Goal: Communication & Community: Answer question/provide support

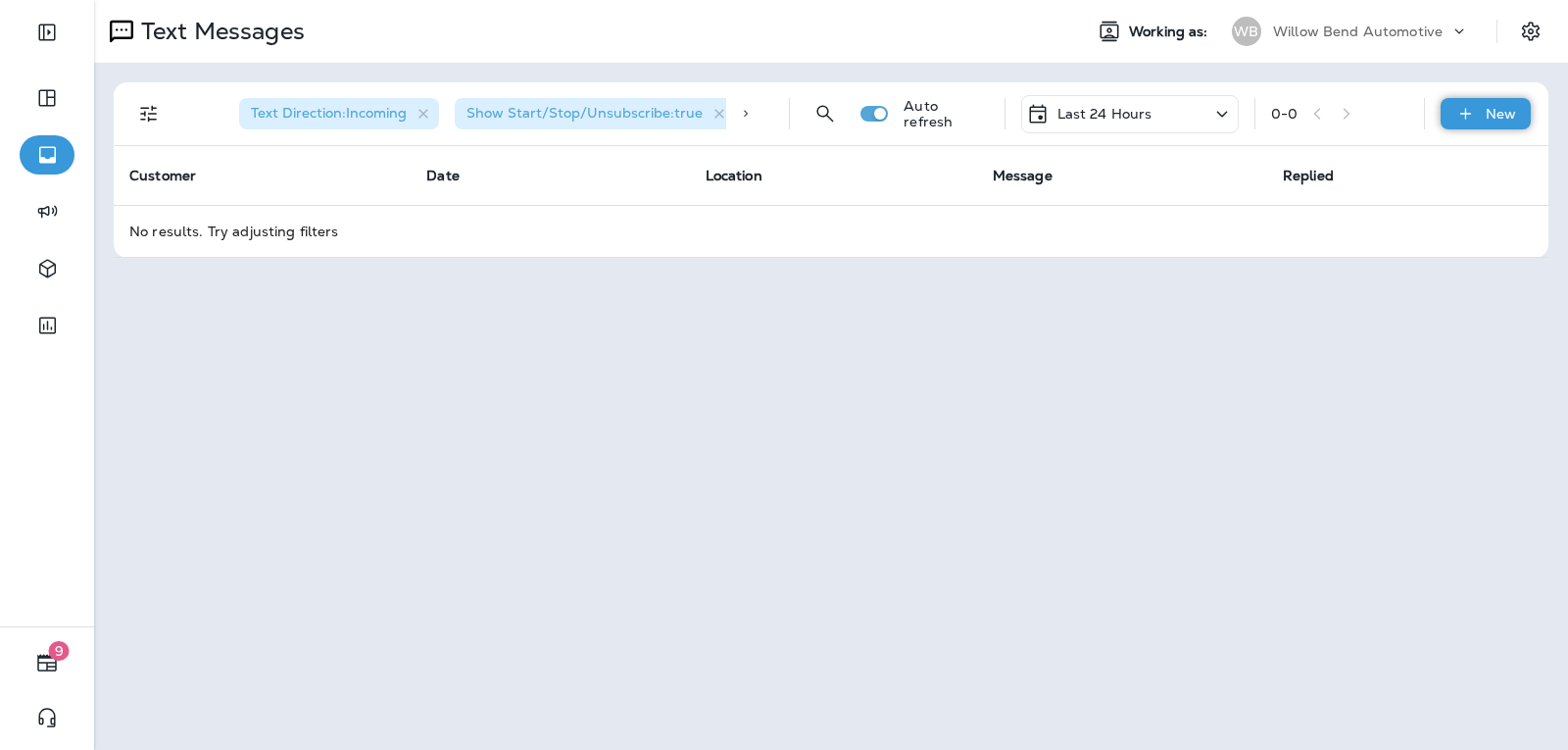
click at [1488, 120] on p "New" at bounding box center [1500, 114] width 30 height 16
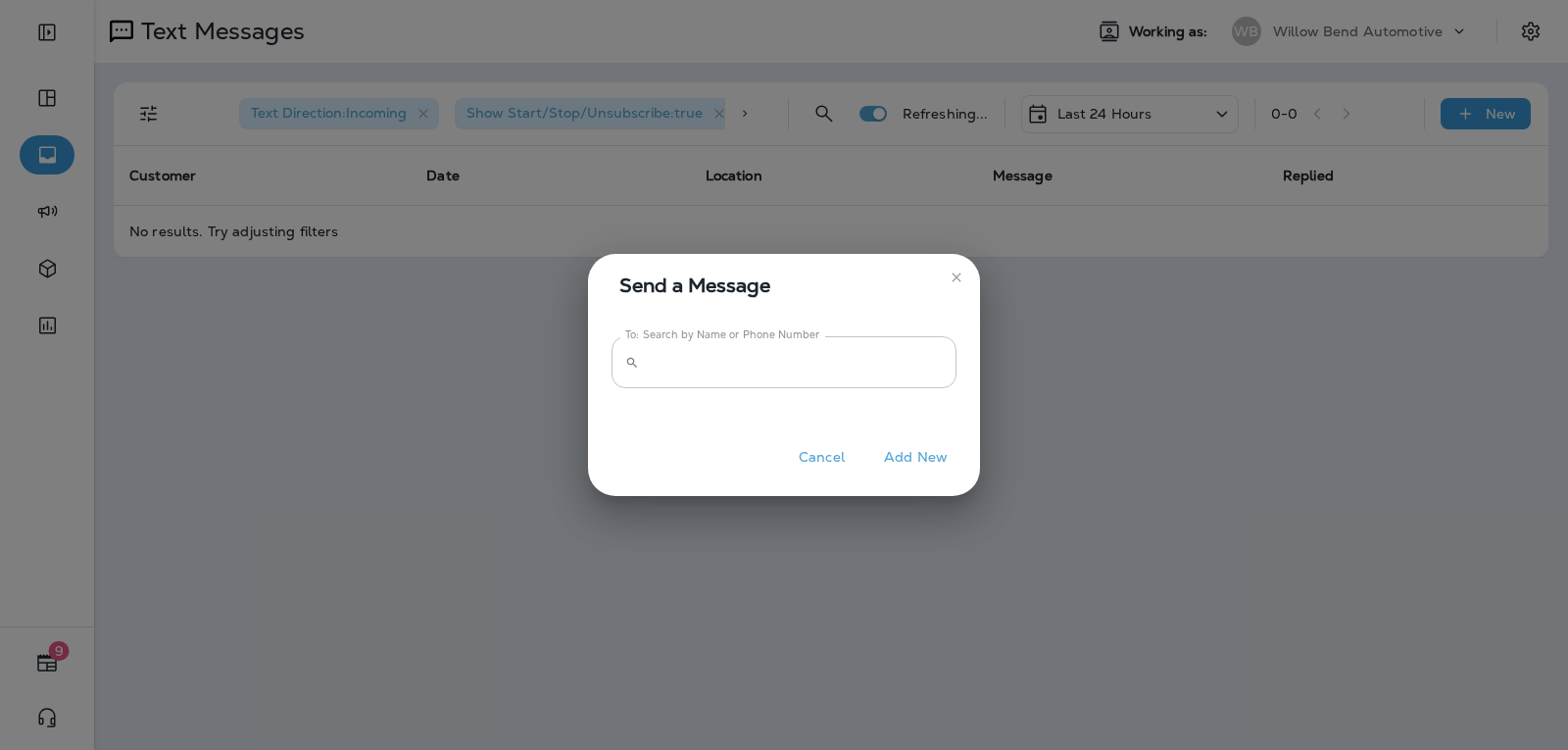
click at [874, 367] on input "To: Search by Name or Phone Number" at bounding box center [801, 362] width 309 height 52
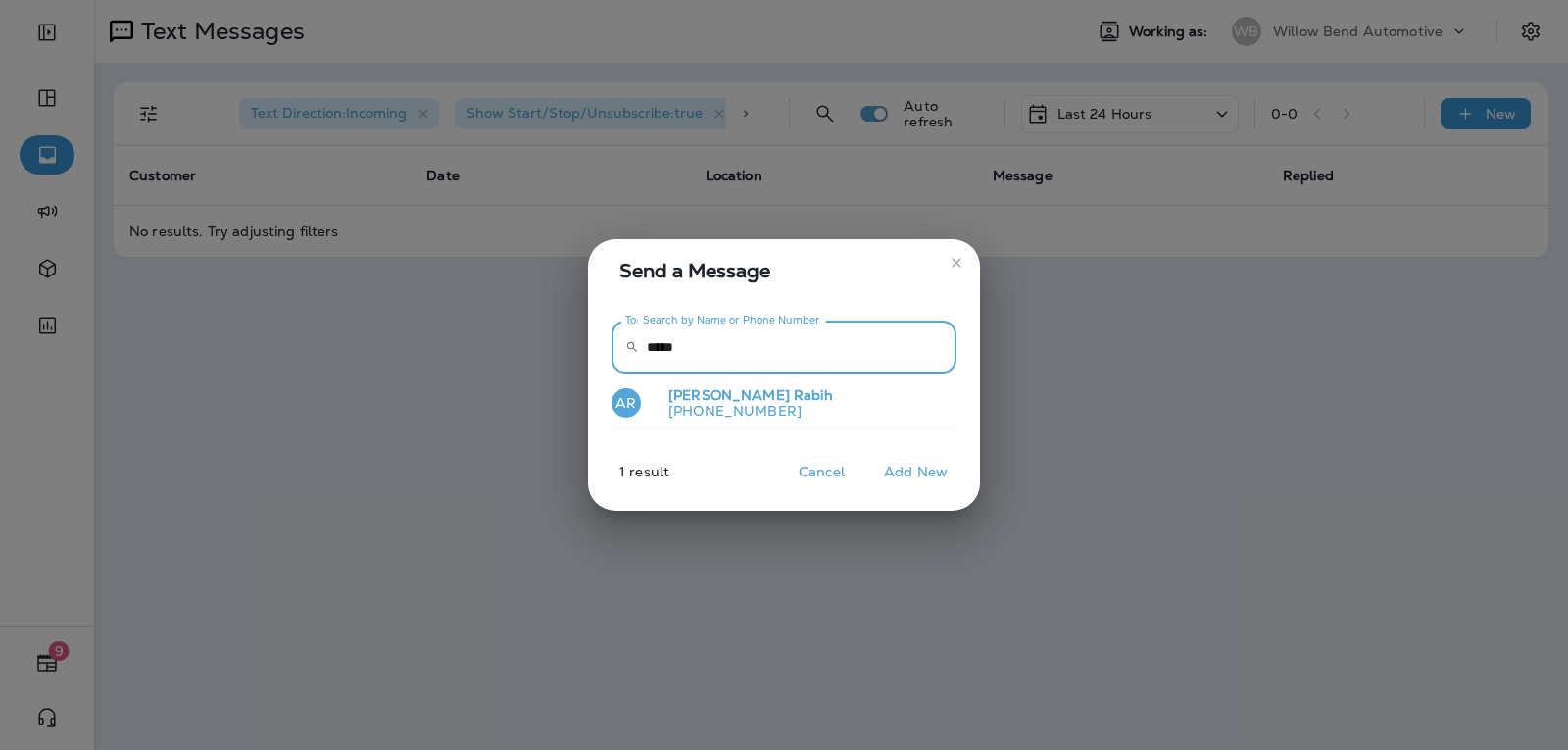
type input "*****"
click at [804, 405] on button "AR [PERSON_NAME] [PHONE_NUMBER]" at bounding box center [783, 404] width 345 height 45
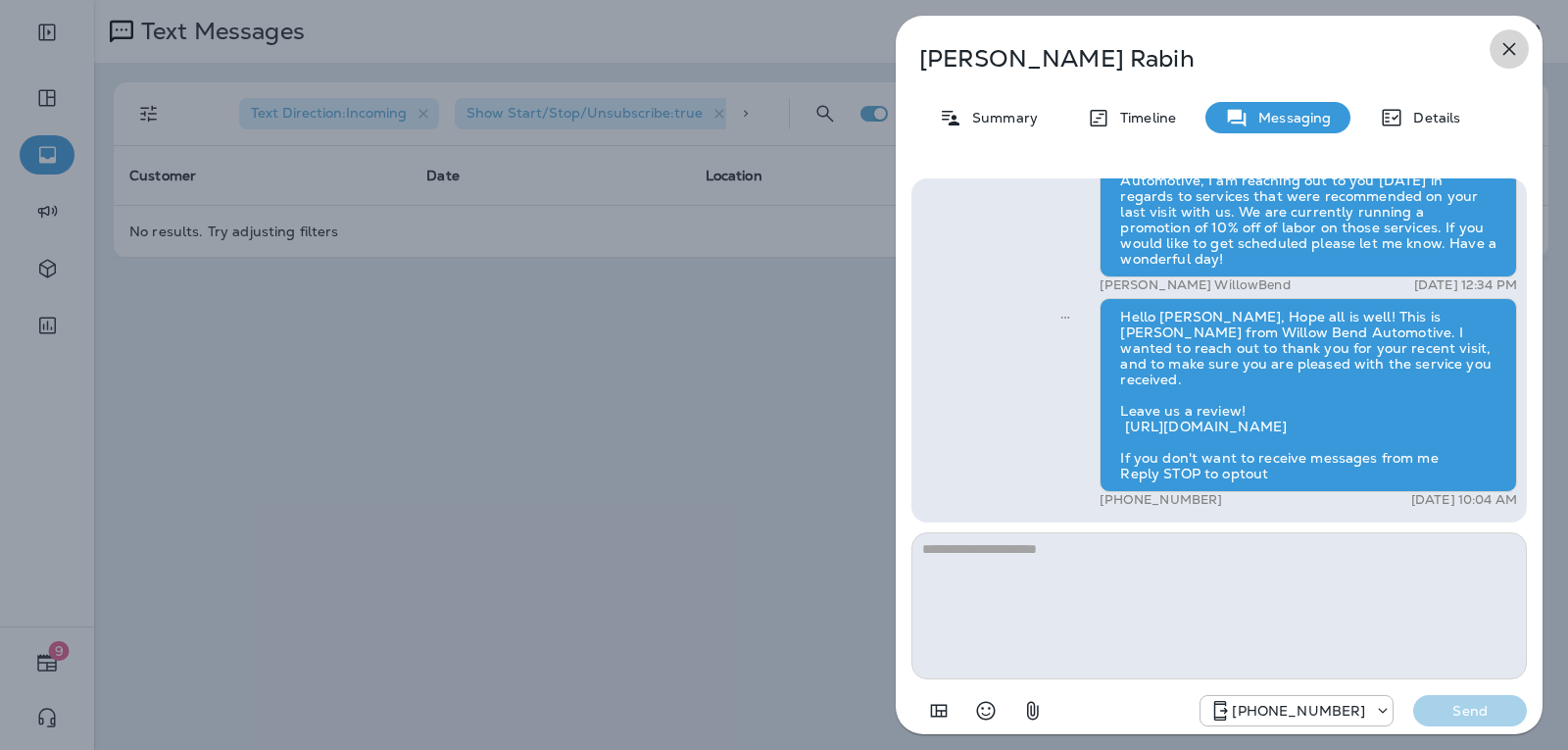
click at [1501, 50] on icon "button" at bounding box center [1509, 49] width 24 height 24
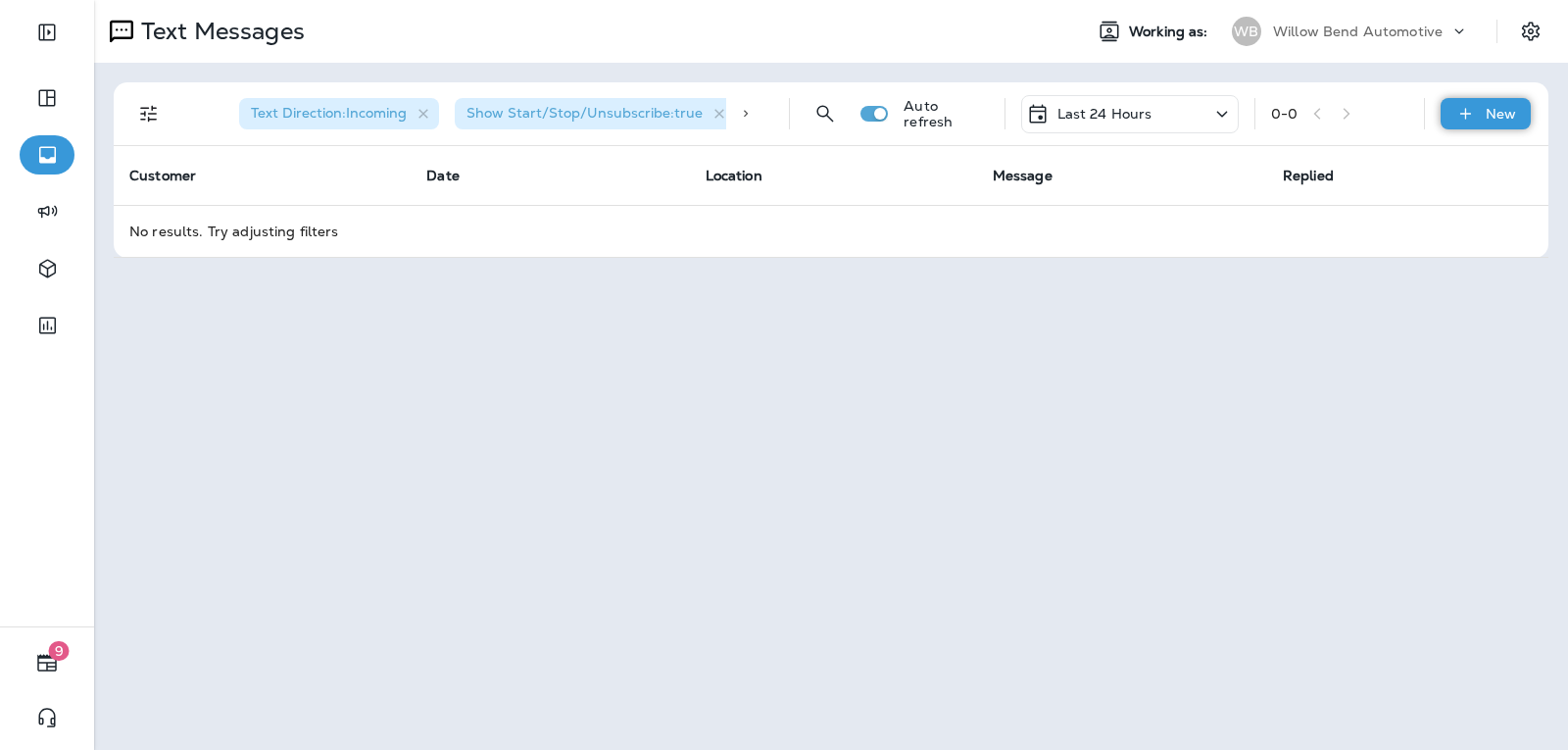
click at [1473, 114] on icon at bounding box center [1465, 114] width 21 height 20
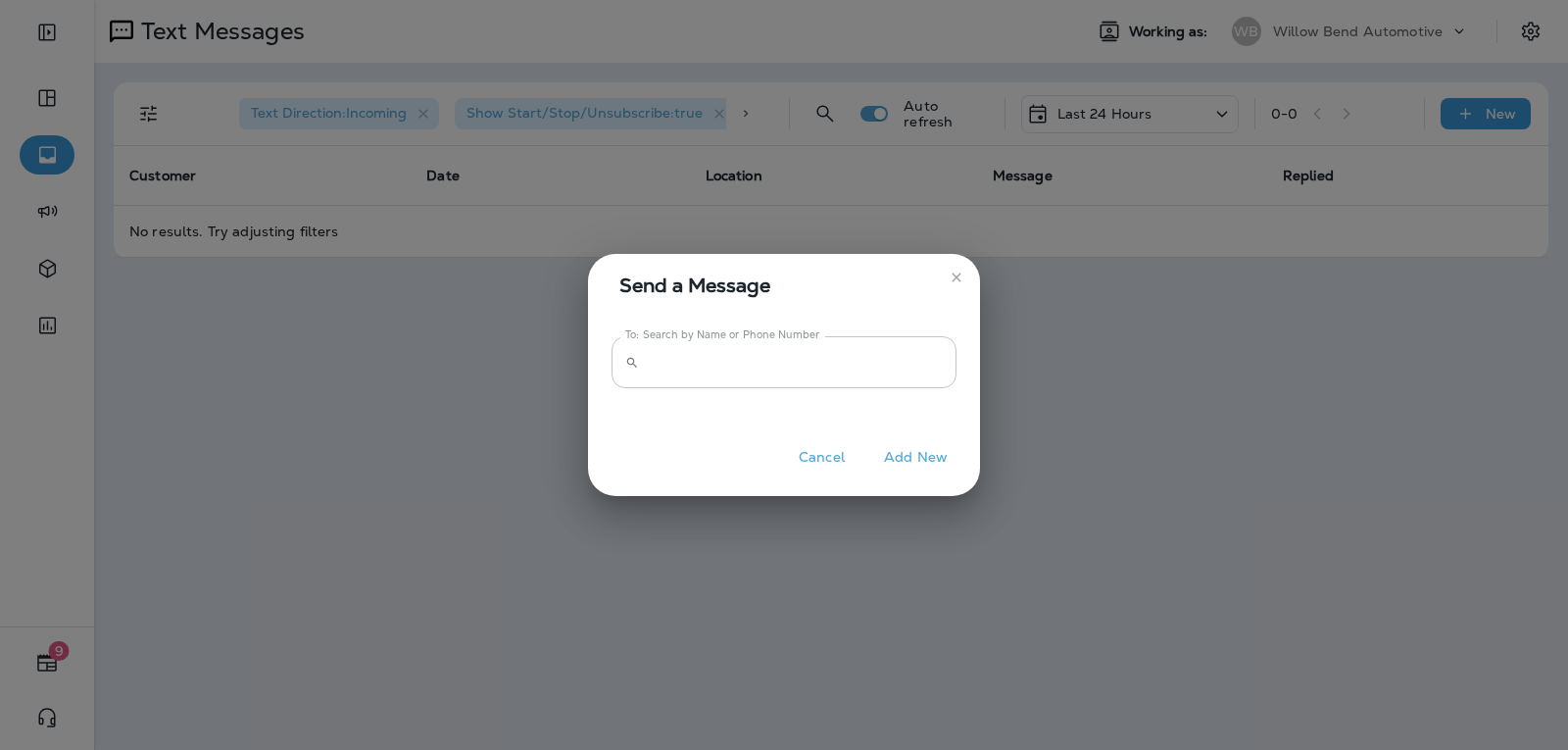
click at [731, 364] on input "To: Search by Name or Phone Number" at bounding box center [801, 362] width 309 height 52
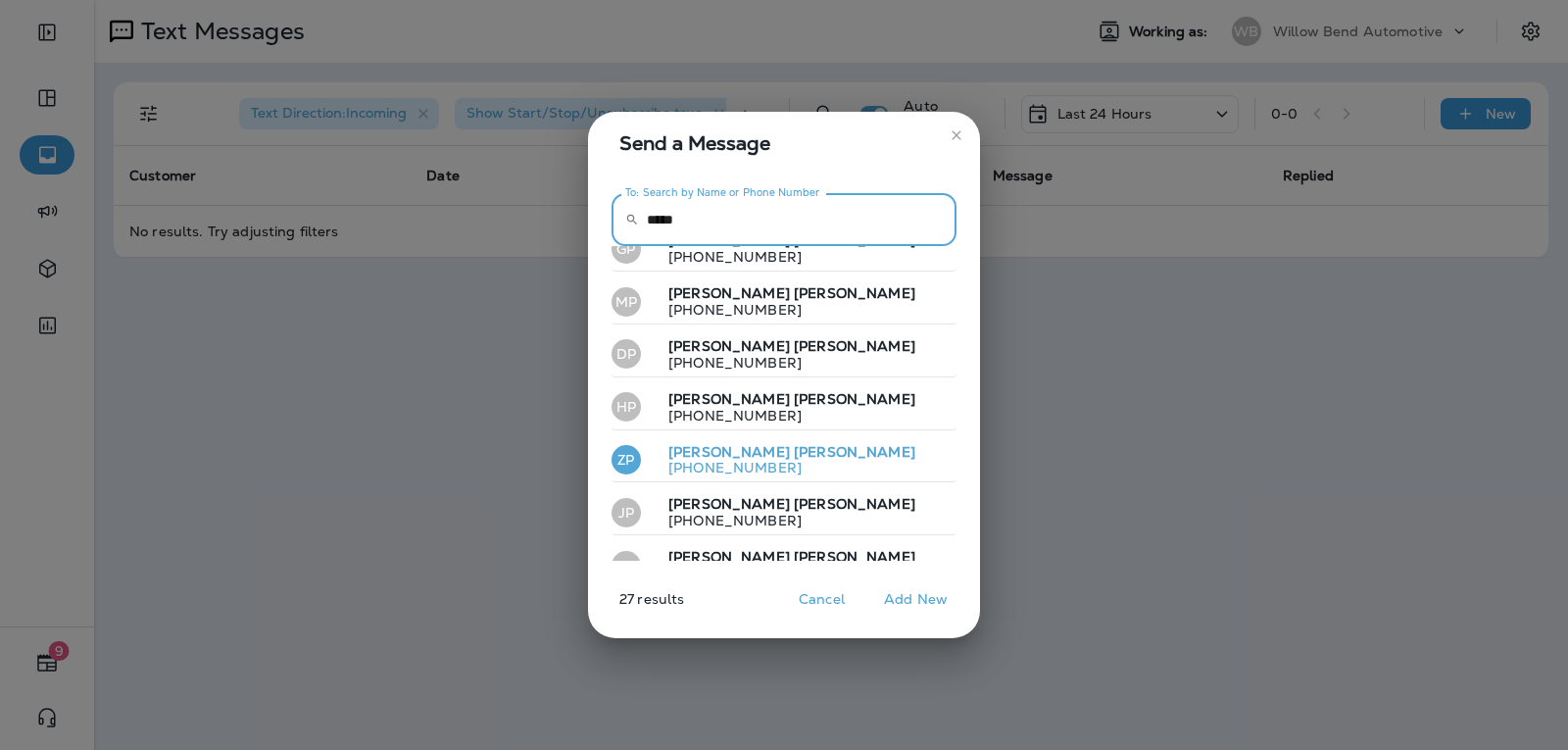
scroll to position [1117, 0]
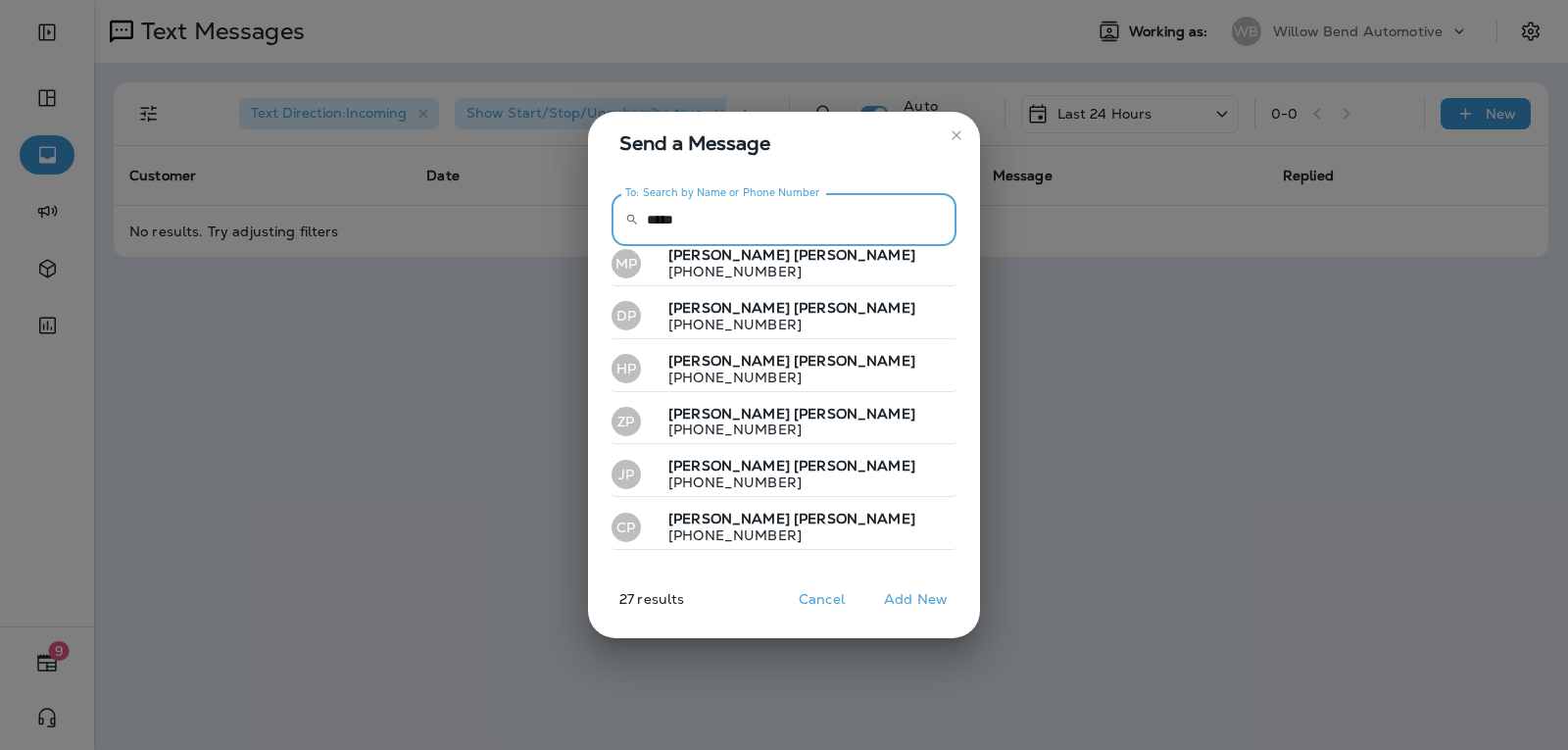
type input "*****"
click at [783, 558] on button "DP [PERSON_NAME] [PHONE_NUMBER]" at bounding box center [783, 581] width 345 height 45
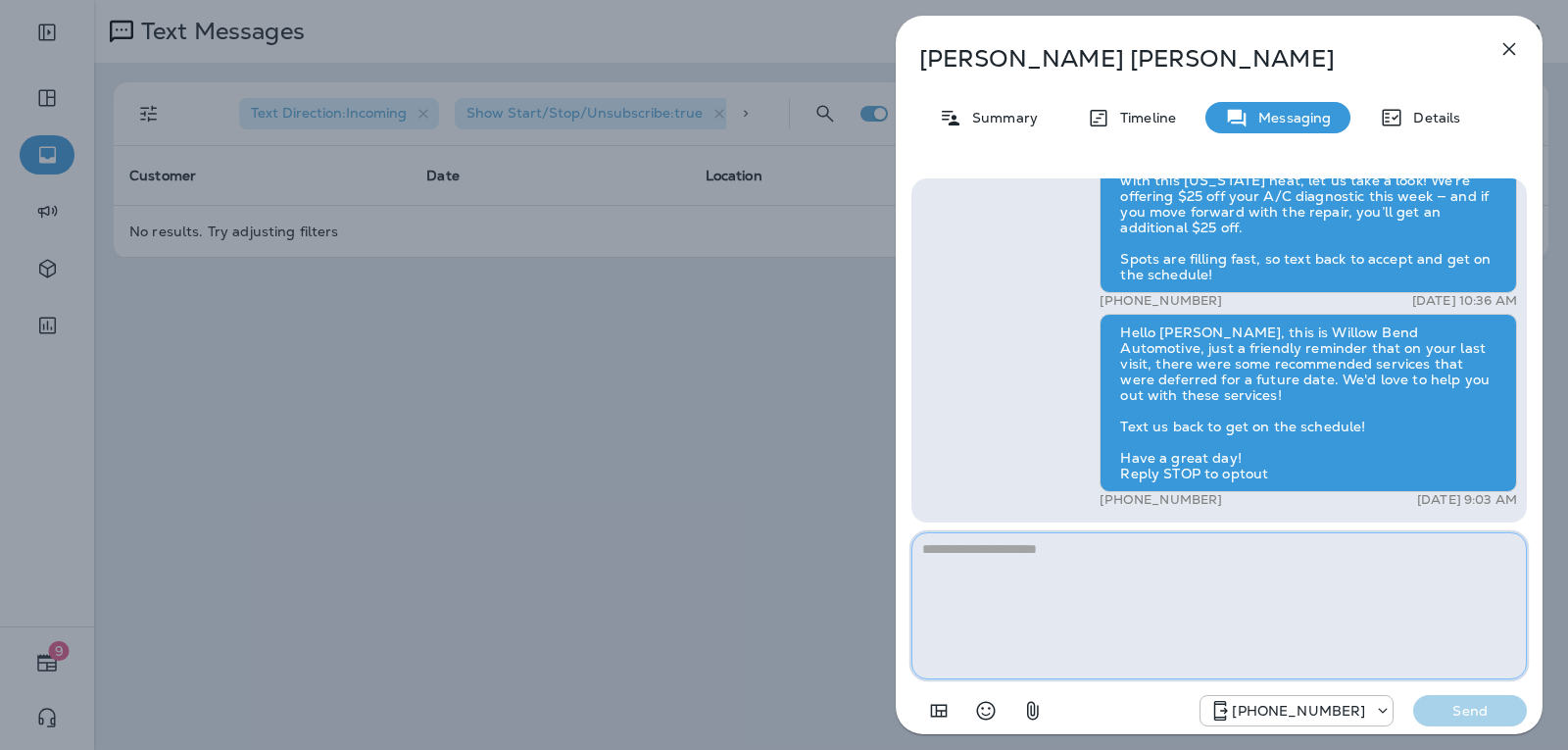
click at [983, 567] on textarea at bounding box center [1219, 606] width 615 height 147
paste textarea "**********"
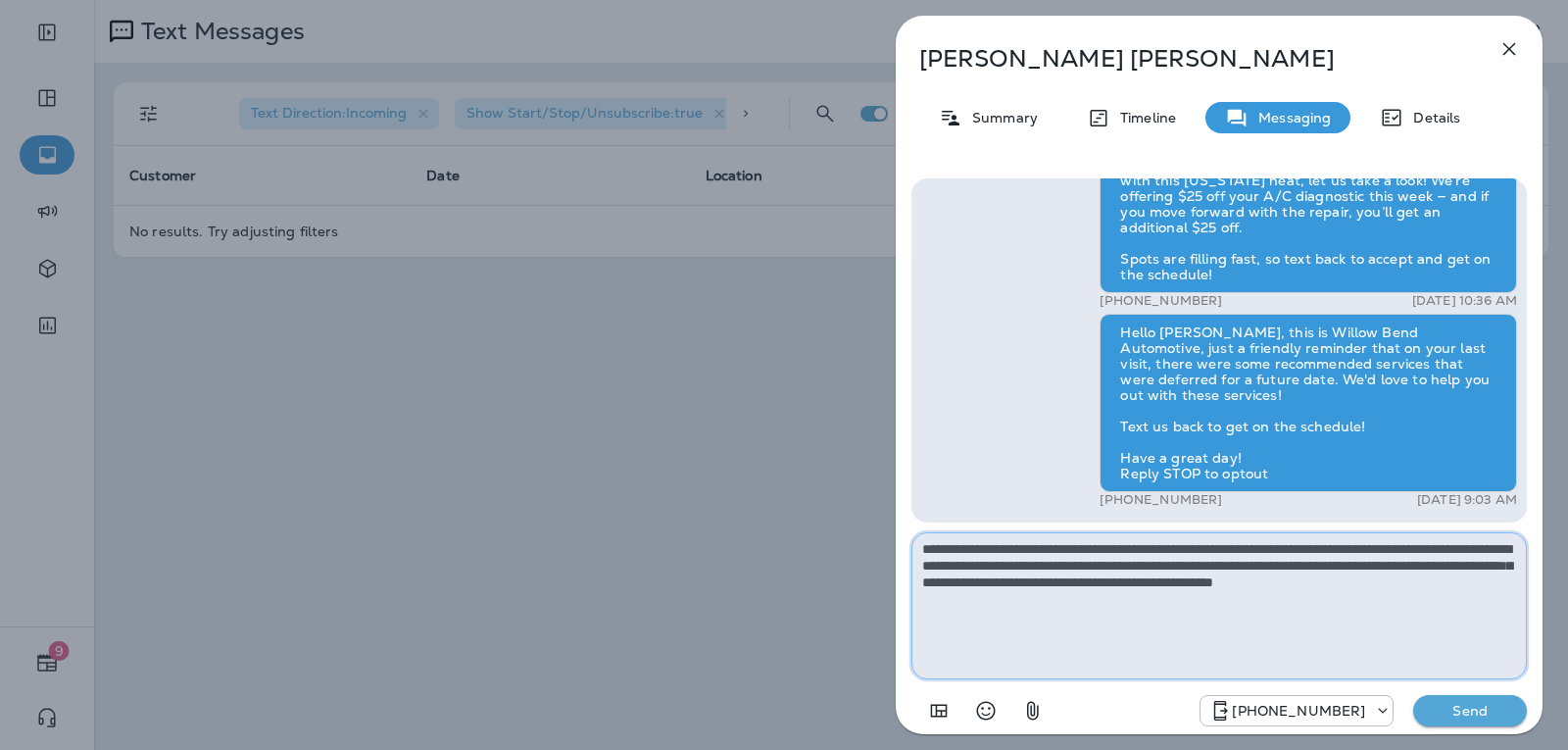
type textarea "**********"
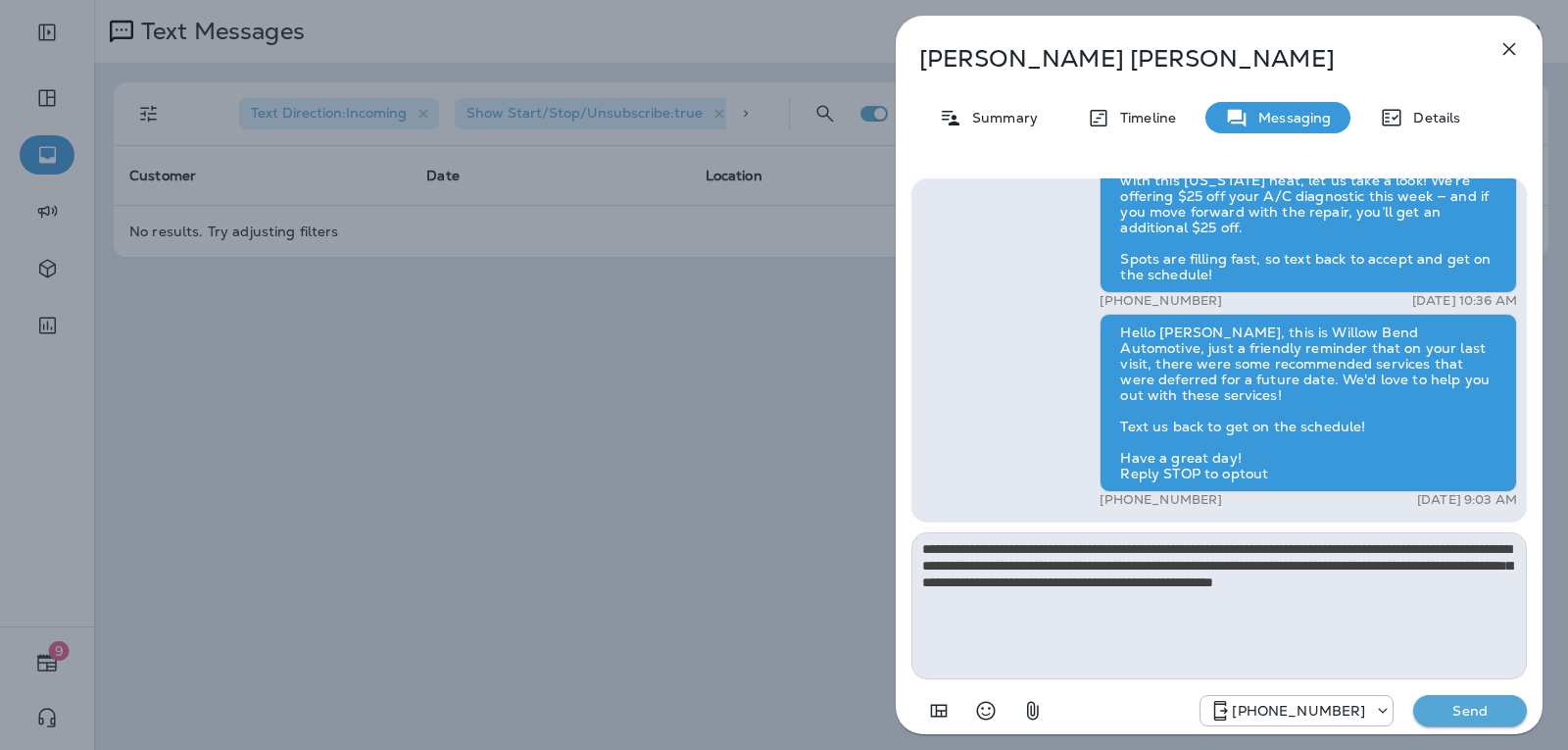
click at [1489, 712] on p "Send" at bounding box center [1470, 711] width 83 height 18
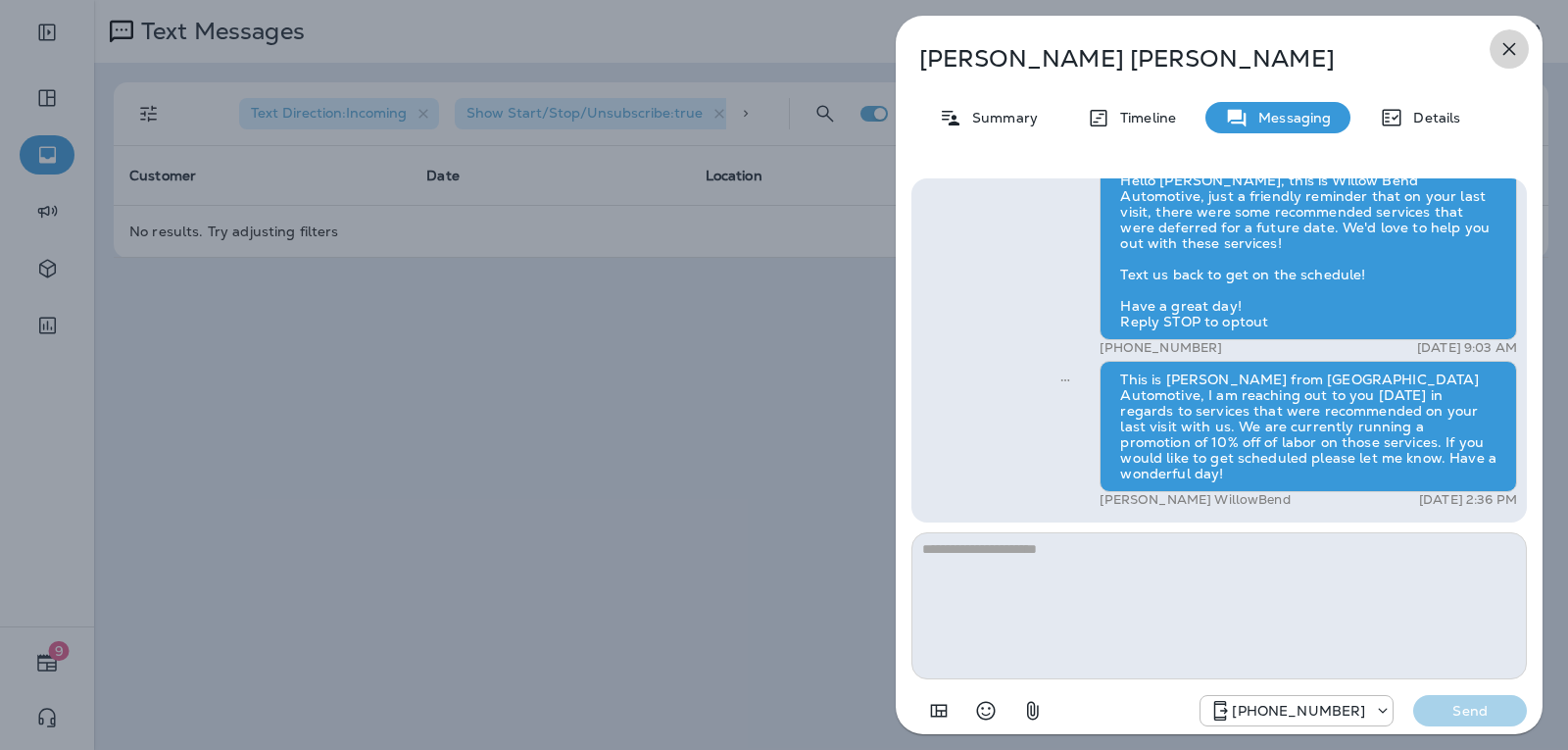
click at [1509, 36] on button "button" at bounding box center [1509, 49] width 39 height 39
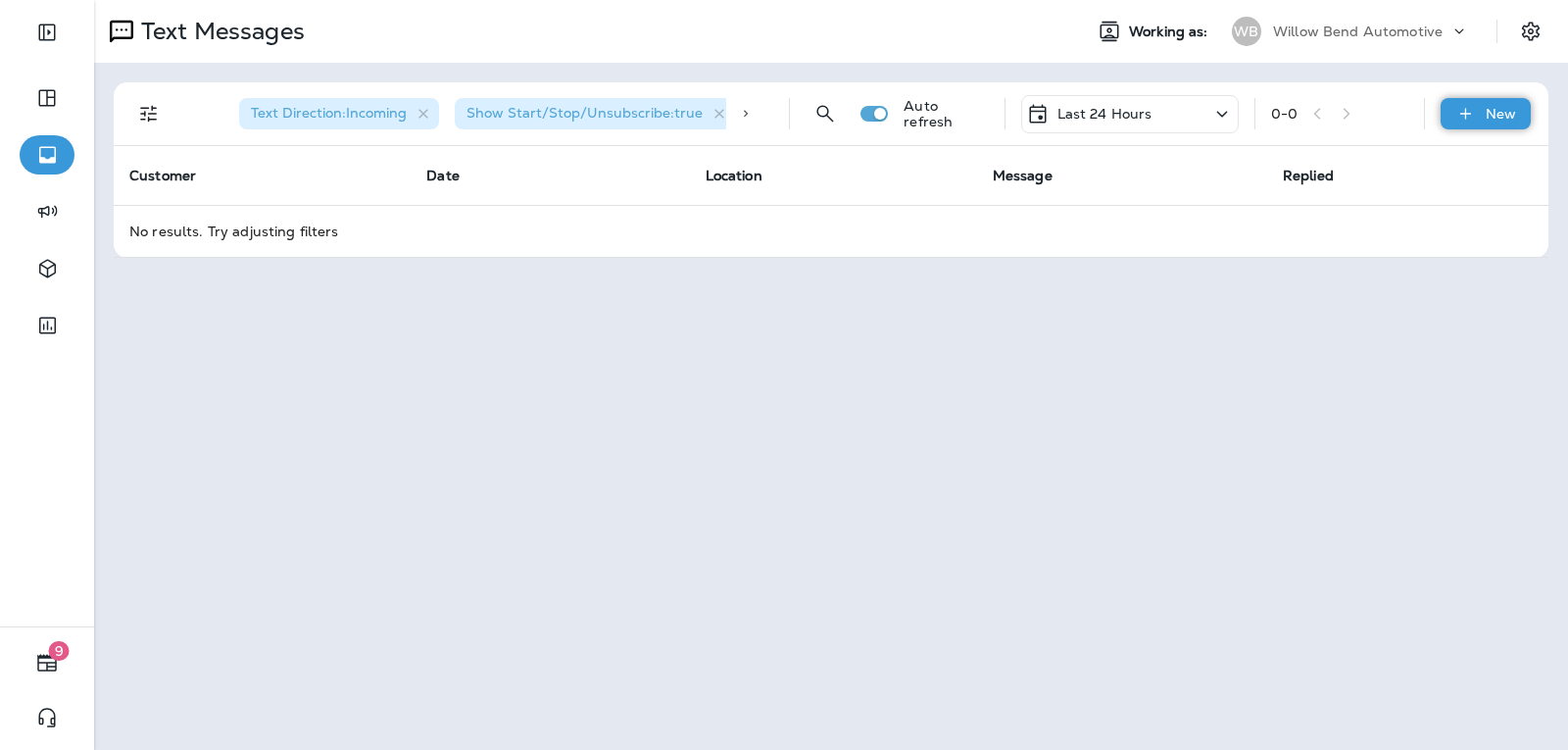
click at [1478, 103] on div "New" at bounding box center [1485, 114] width 90 height 31
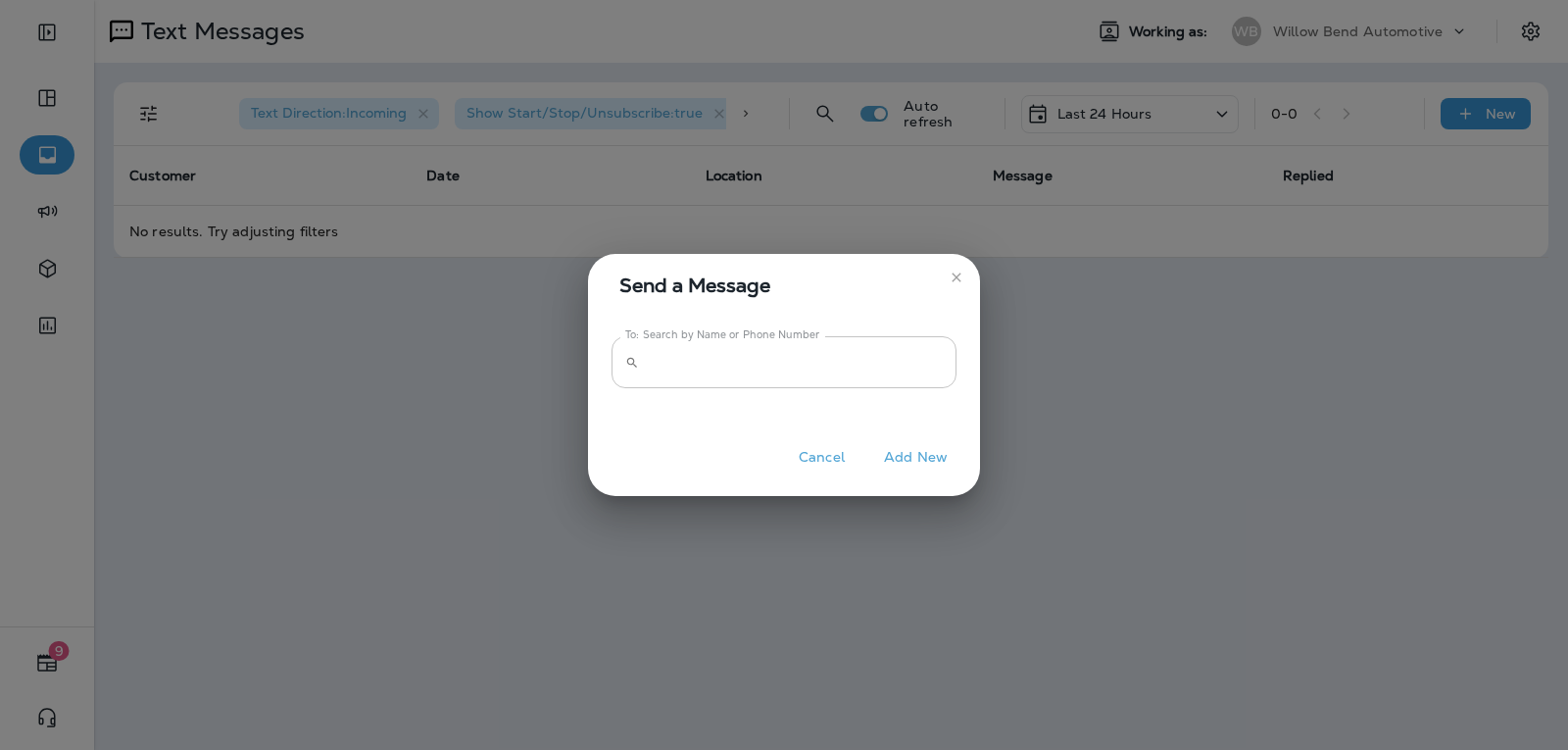
click at [845, 354] on input "To: Search by Name or Phone Number" at bounding box center [801, 362] width 309 height 52
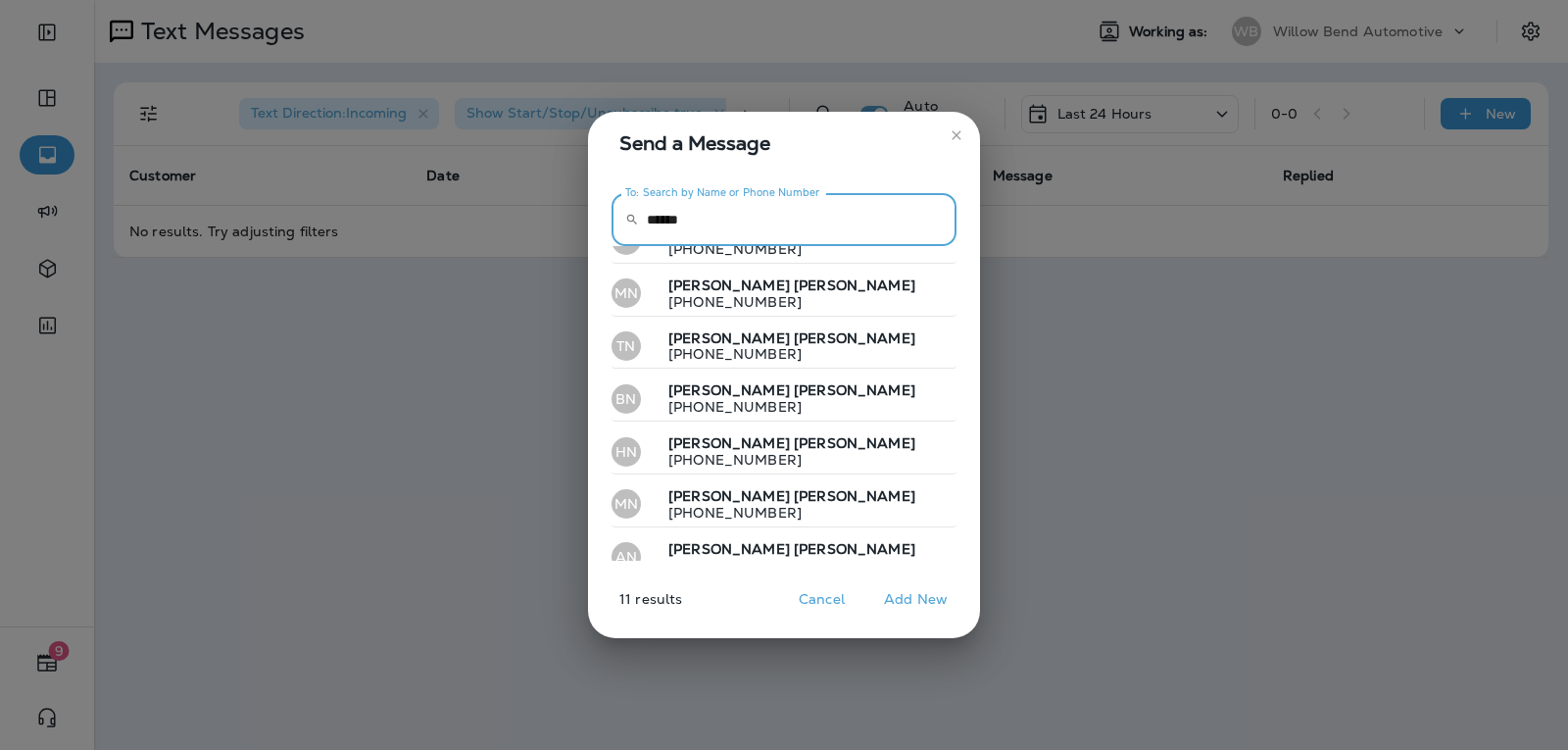
scroll to position [273, 0]
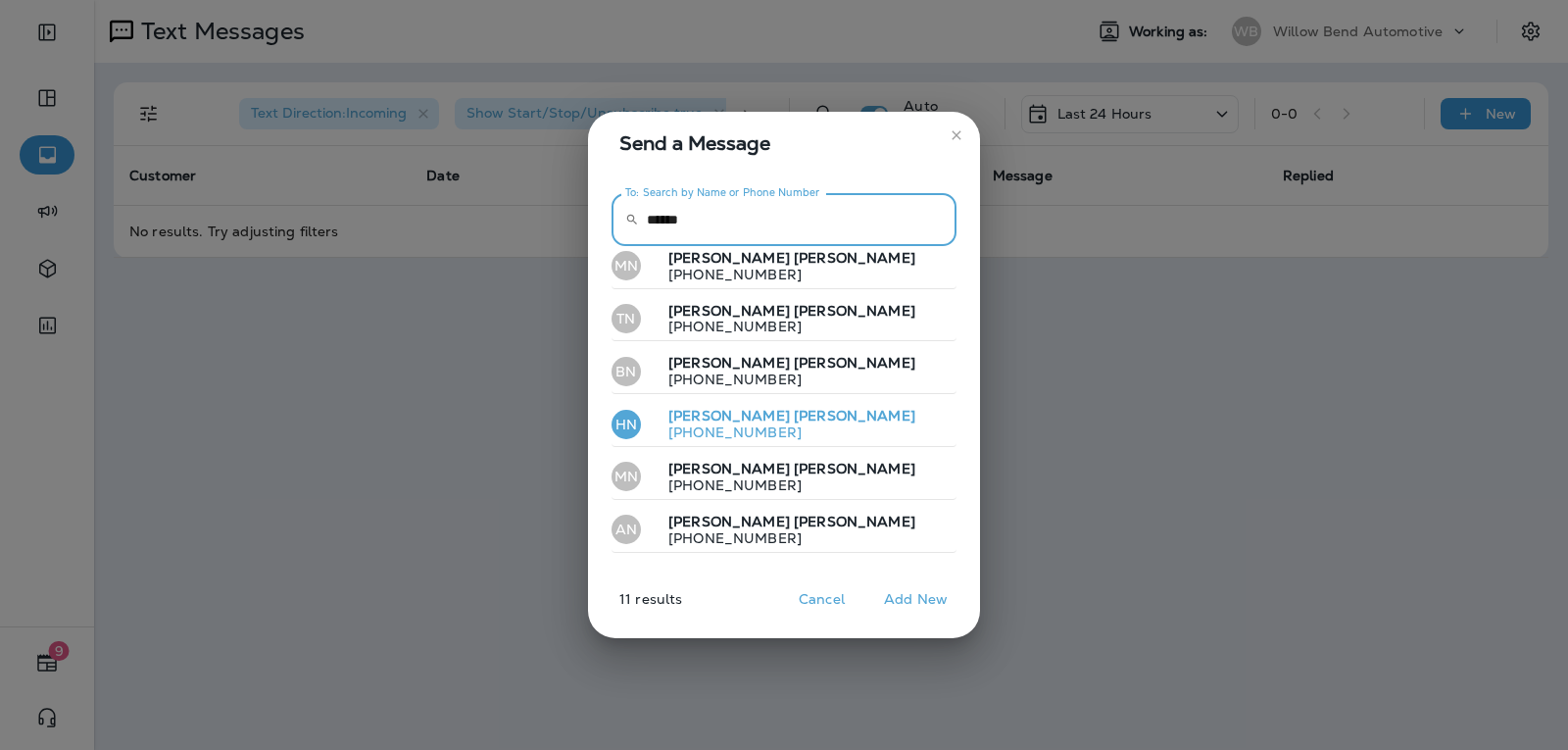
type input "******"
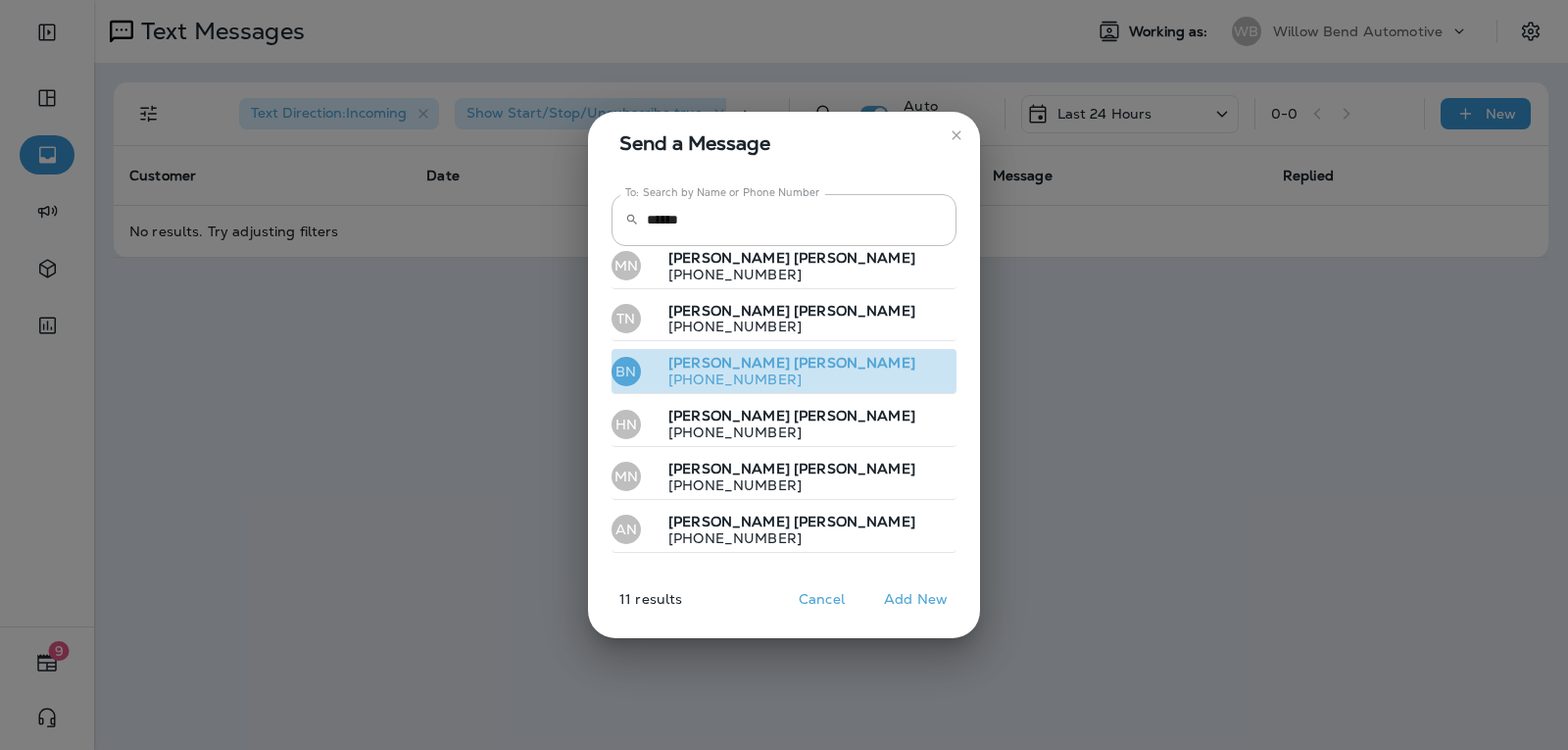
click at [828, 379] on button "BN [PERSON_NAME] [PHONE_NUMBER]" at bounding box center [783, 372] width 345 height 45
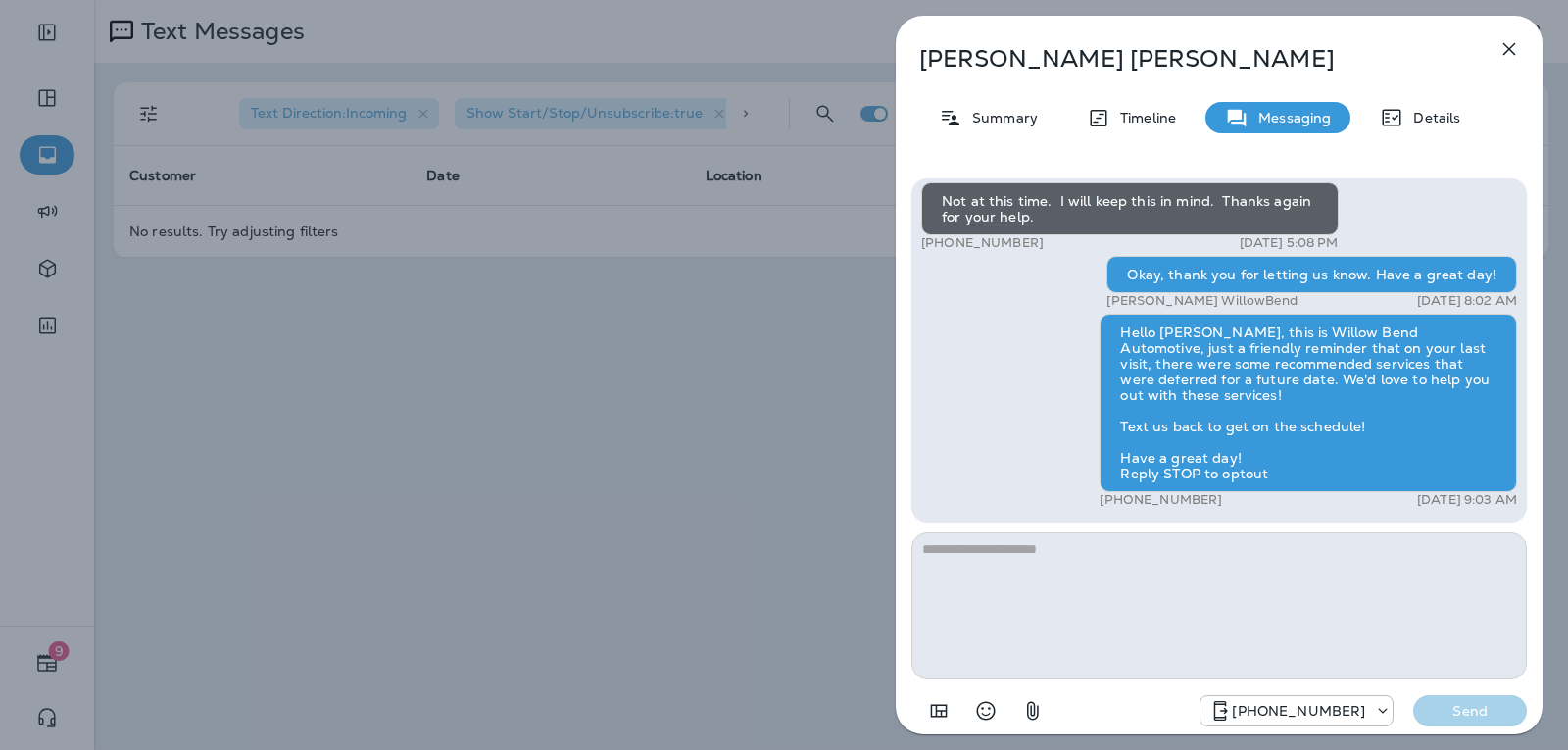
click at [1137, 574] on textarea at bounding box center [1219, 606] width 615 height 147
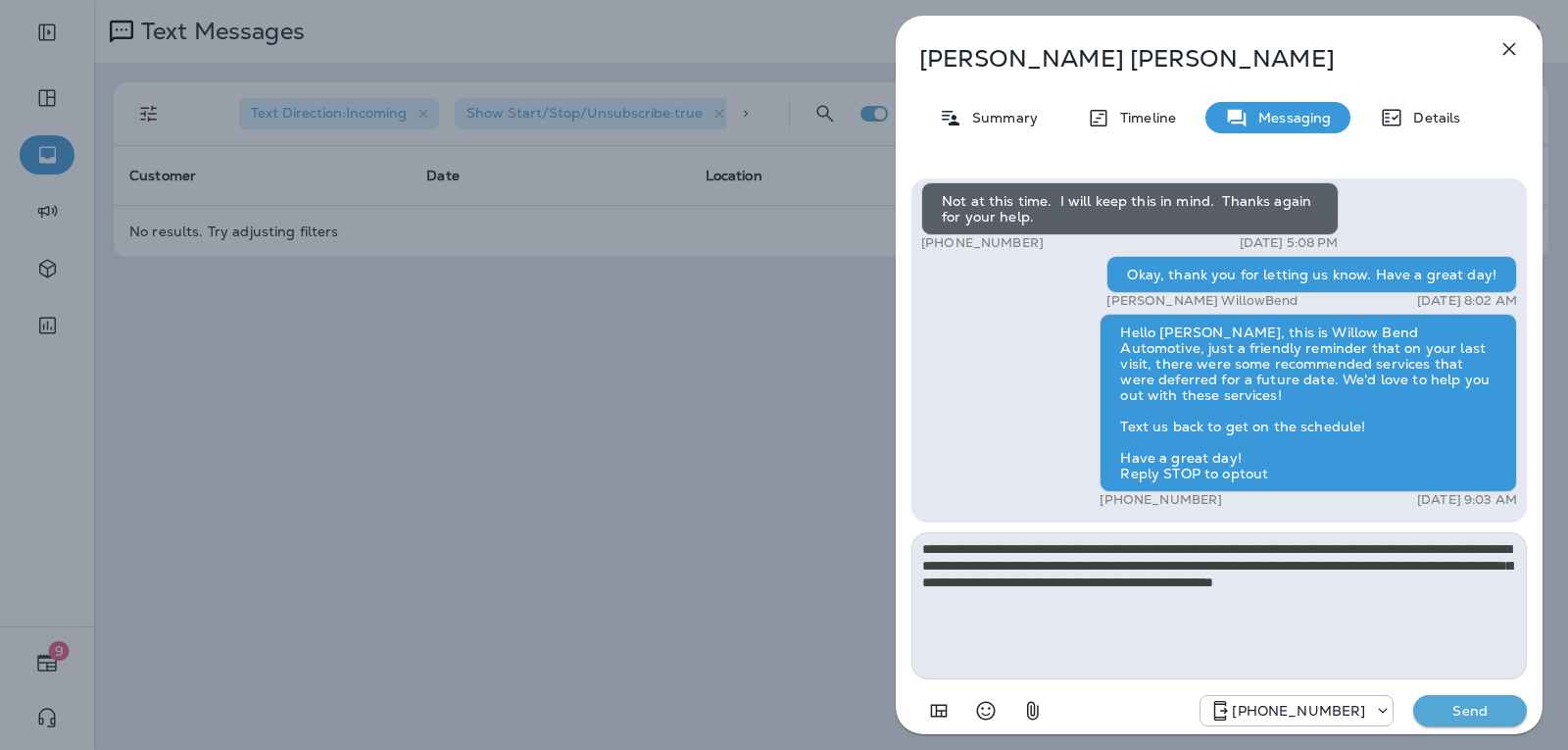
type textarea "**********"
click at [1443, 716] on p "Send" at bounding box center [1470, 711] width 83 height 18
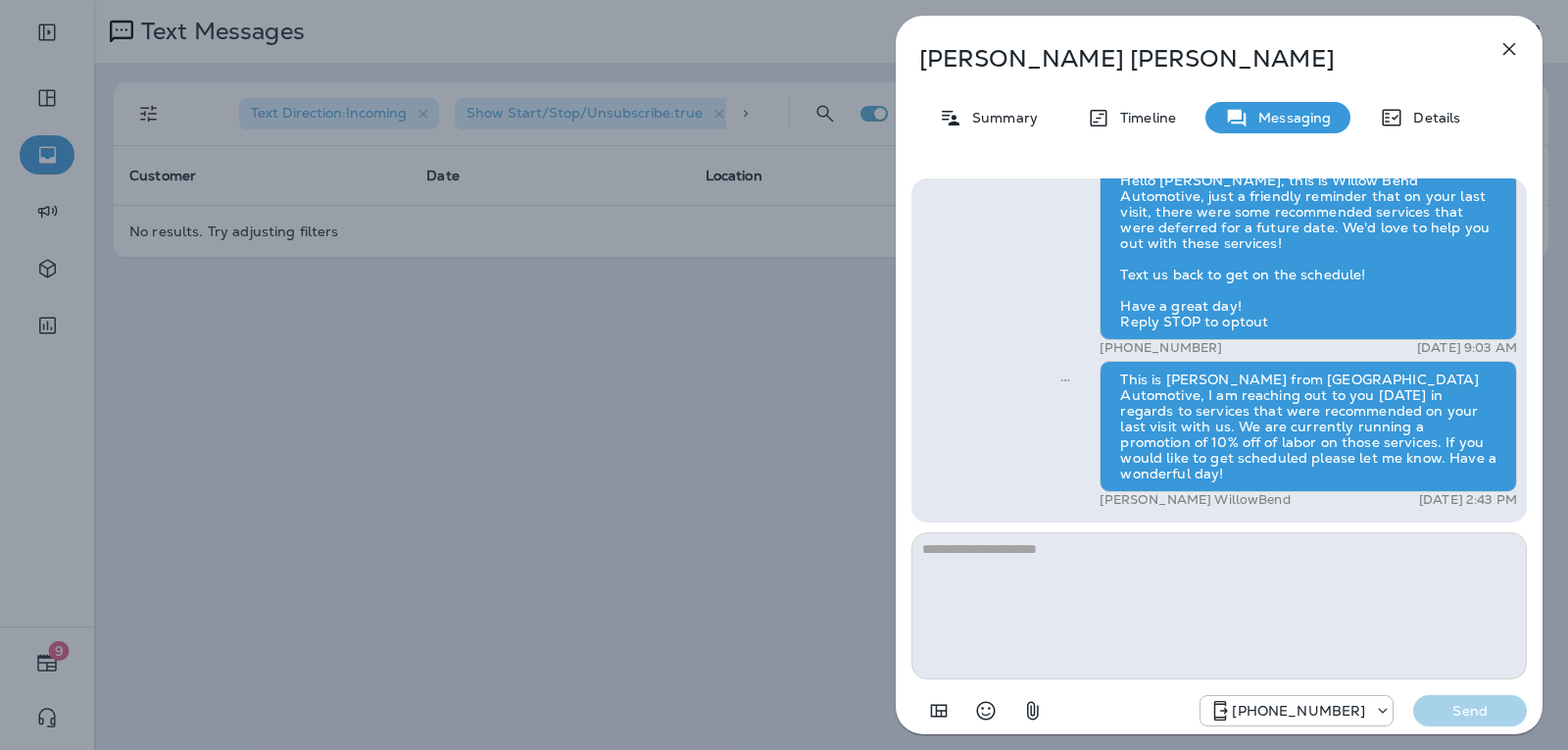
click at [1503, 54] on icon "button" at bounding box center [1509, 49] width 13 height 13
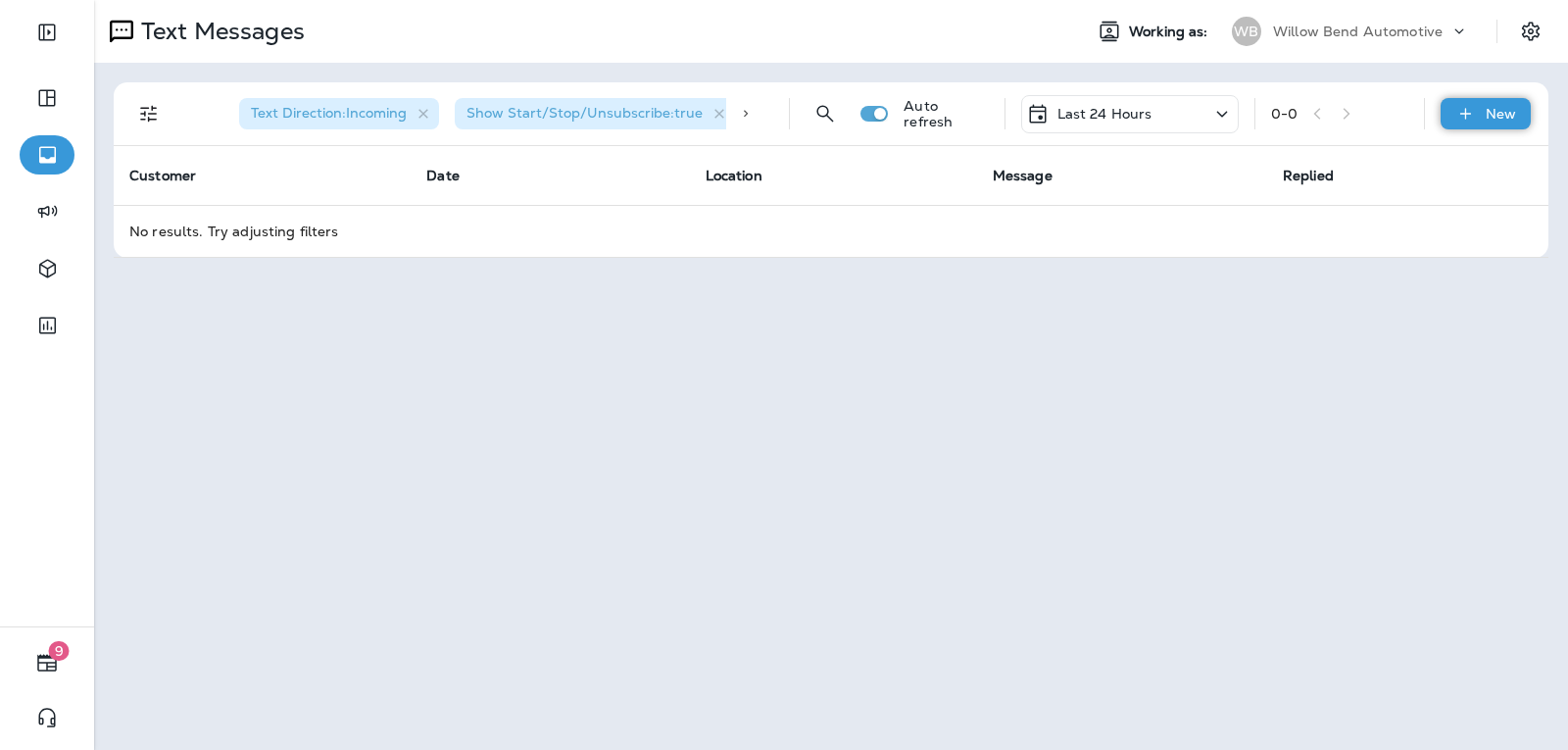
click at [1514, 122] on p "New" at bounding box center [1500, 114] width 30 height 16
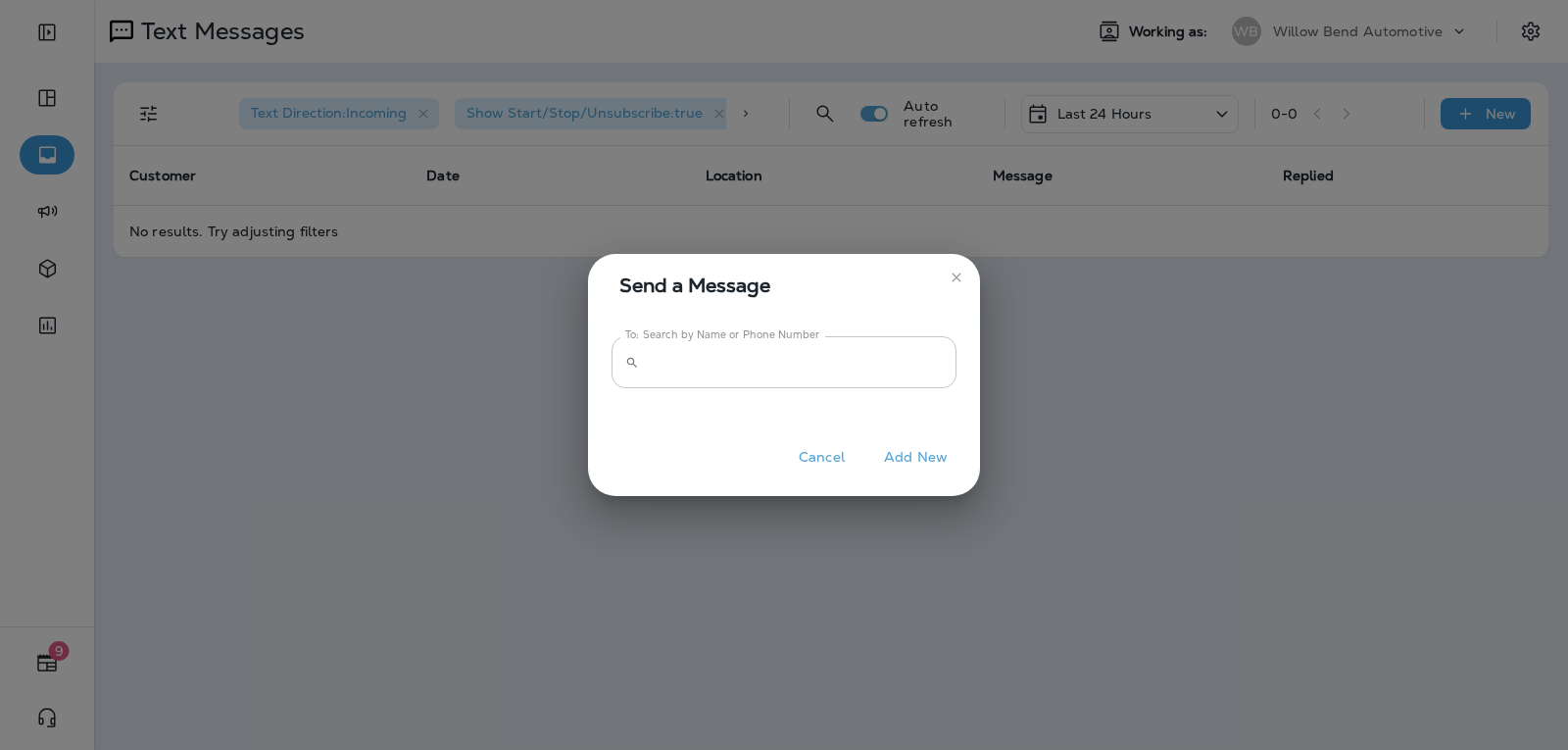
click at [825, 368] on input "To: Search by Name or Phone Number" at bounding box center [801, 362] width 309 height 52
click at [778, 358] on input "*****" at bounding box center [801, 362] width 309 height 52
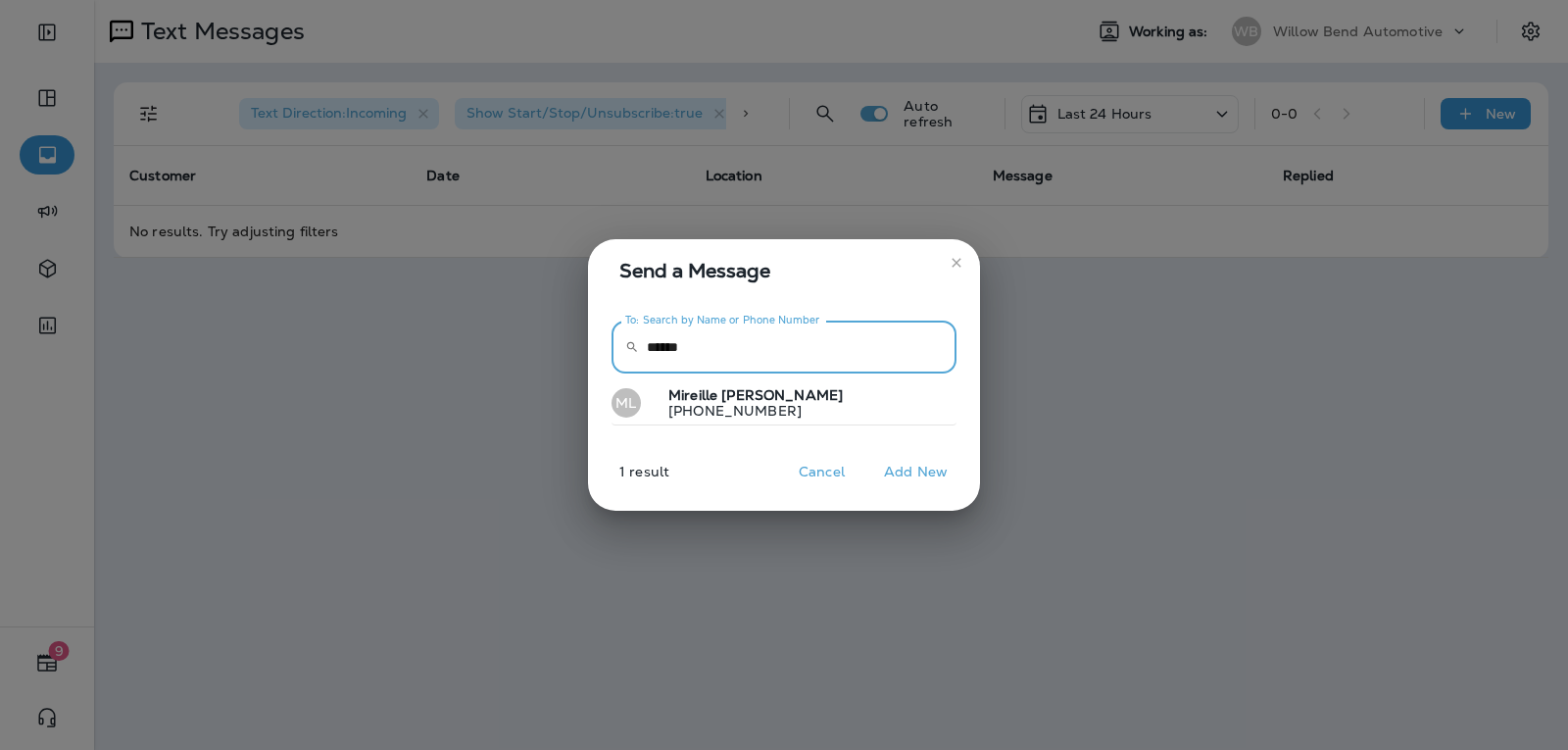
type input "******"
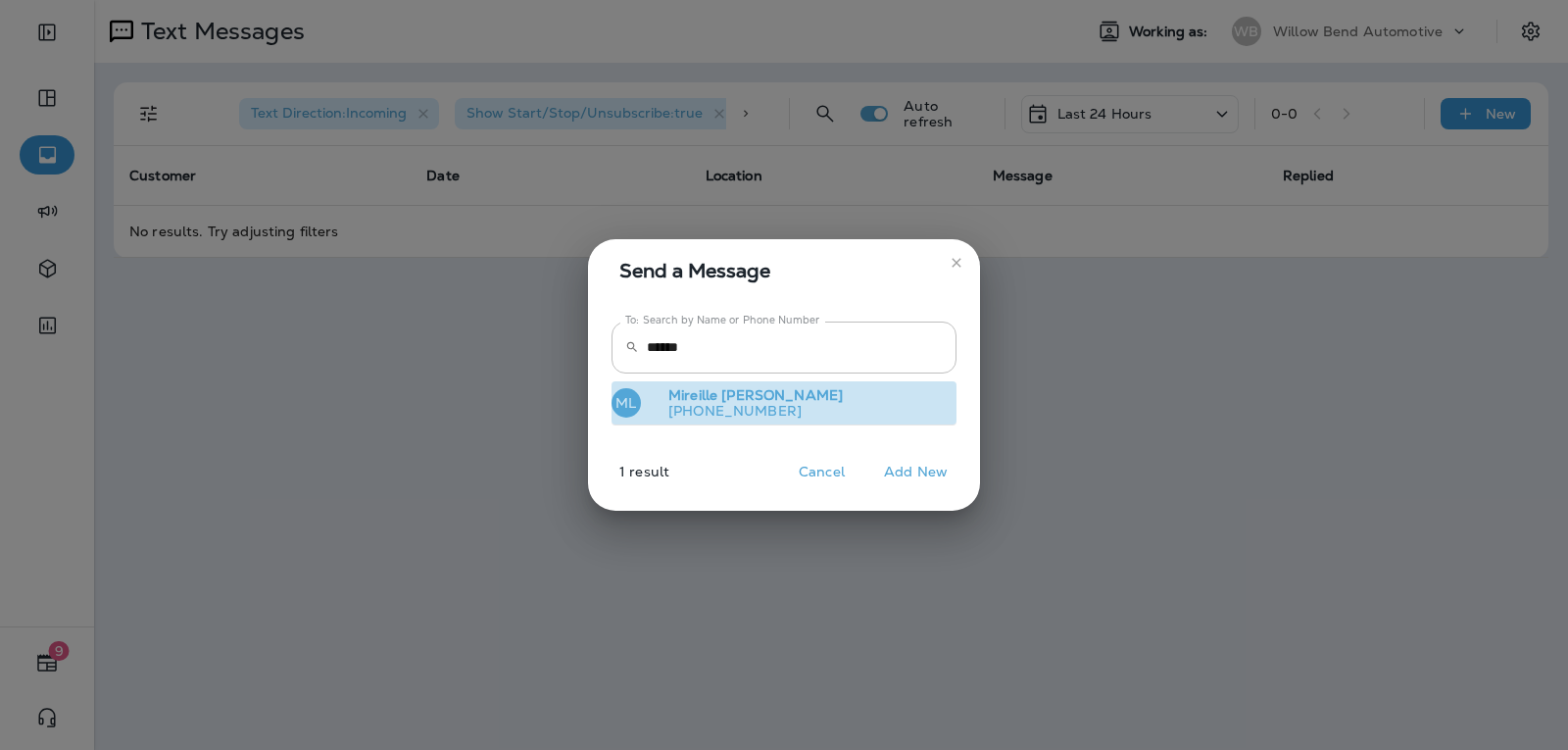
click at [836, 395] on button "ML [PERSON_NAME] [PHONE_NUMBER]" at bounding box center [783, 404] width 345 height 45
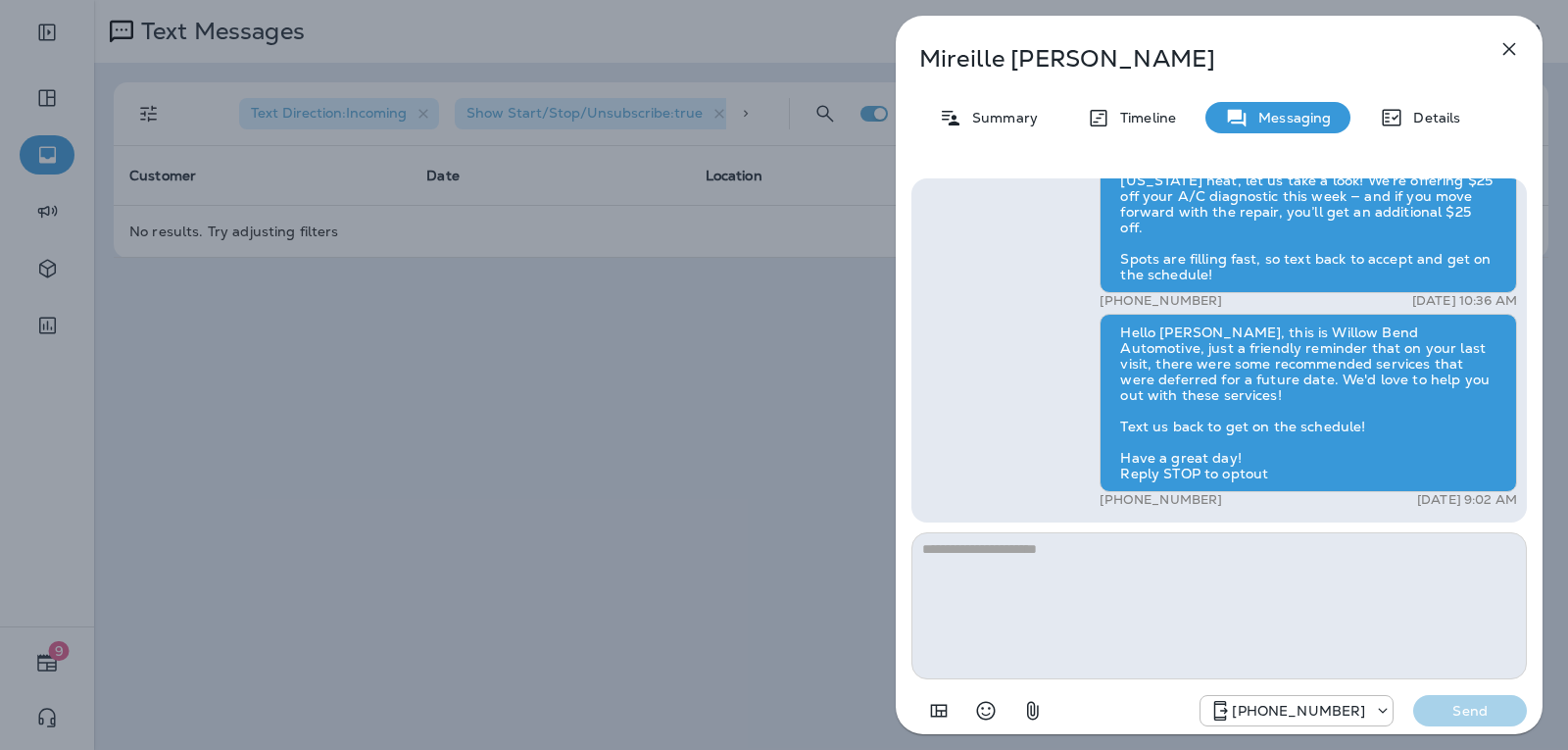
click at [999, 564] on textarea at bounding box center [1219, 606] width 615 height 147
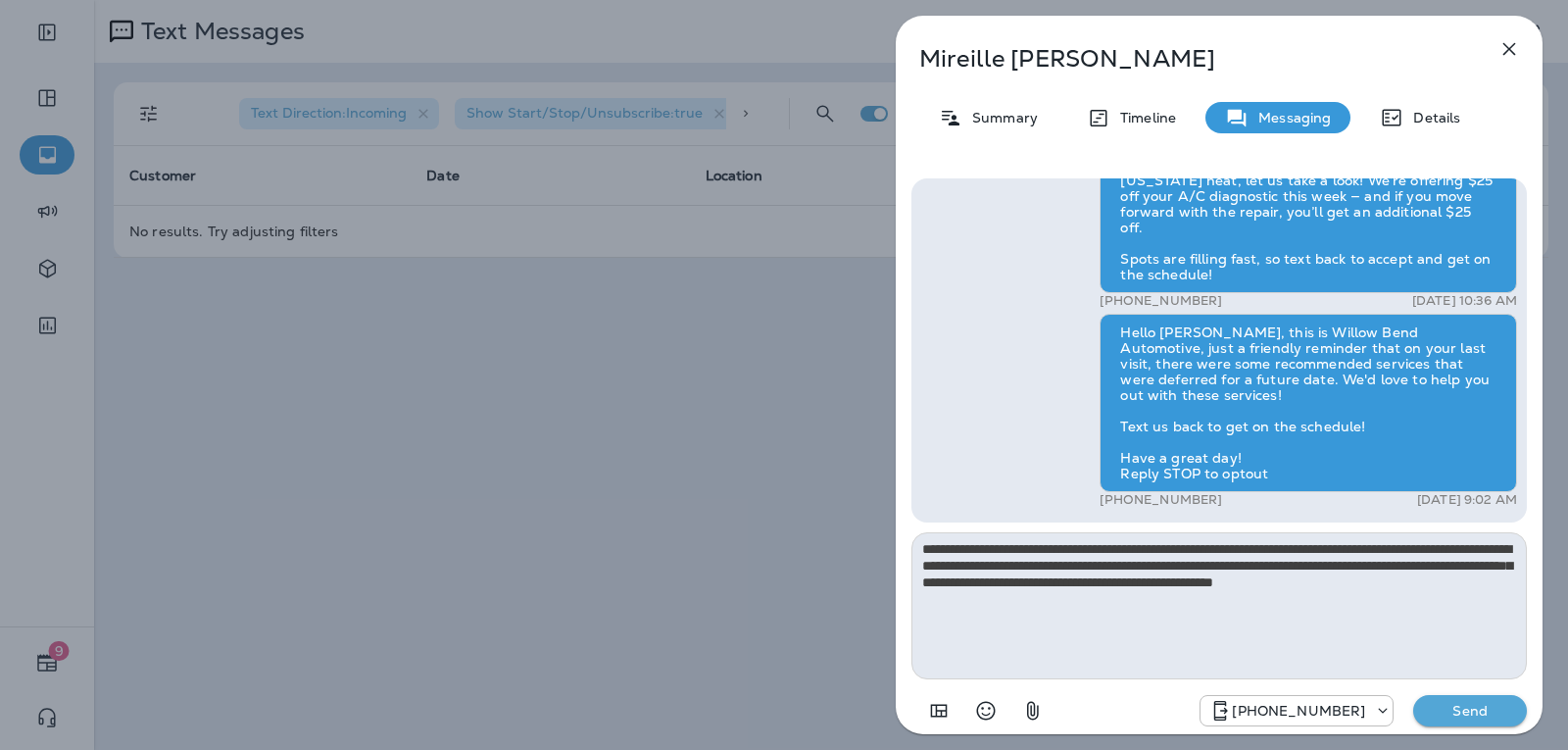
type textarea "**********"
click at [1498, 712] on p "Send" at bounding box center [1470, 711] width 83 height 18
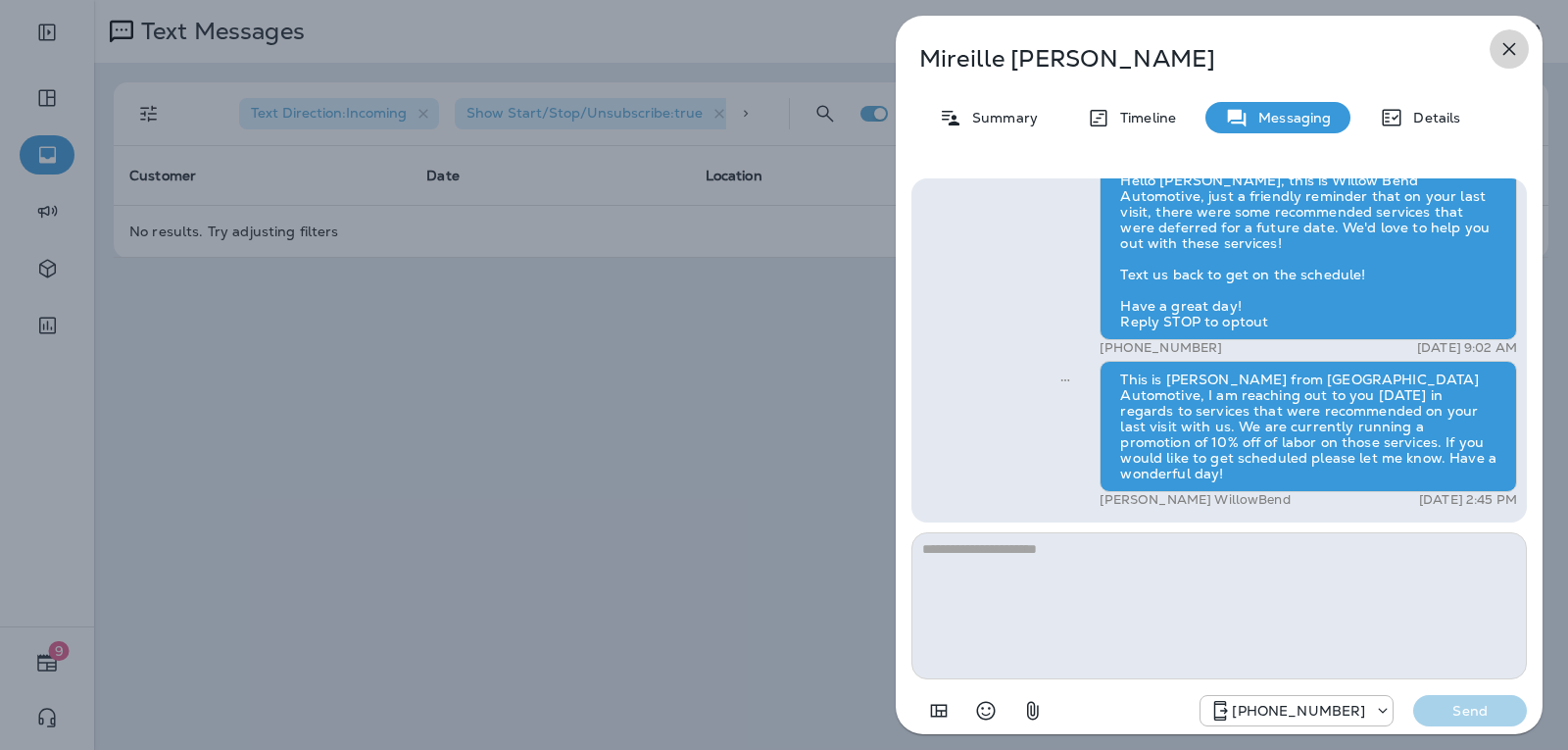
click at [1512, 48] on icon "button" at bounding box center [1509, 49] width 24 height 24
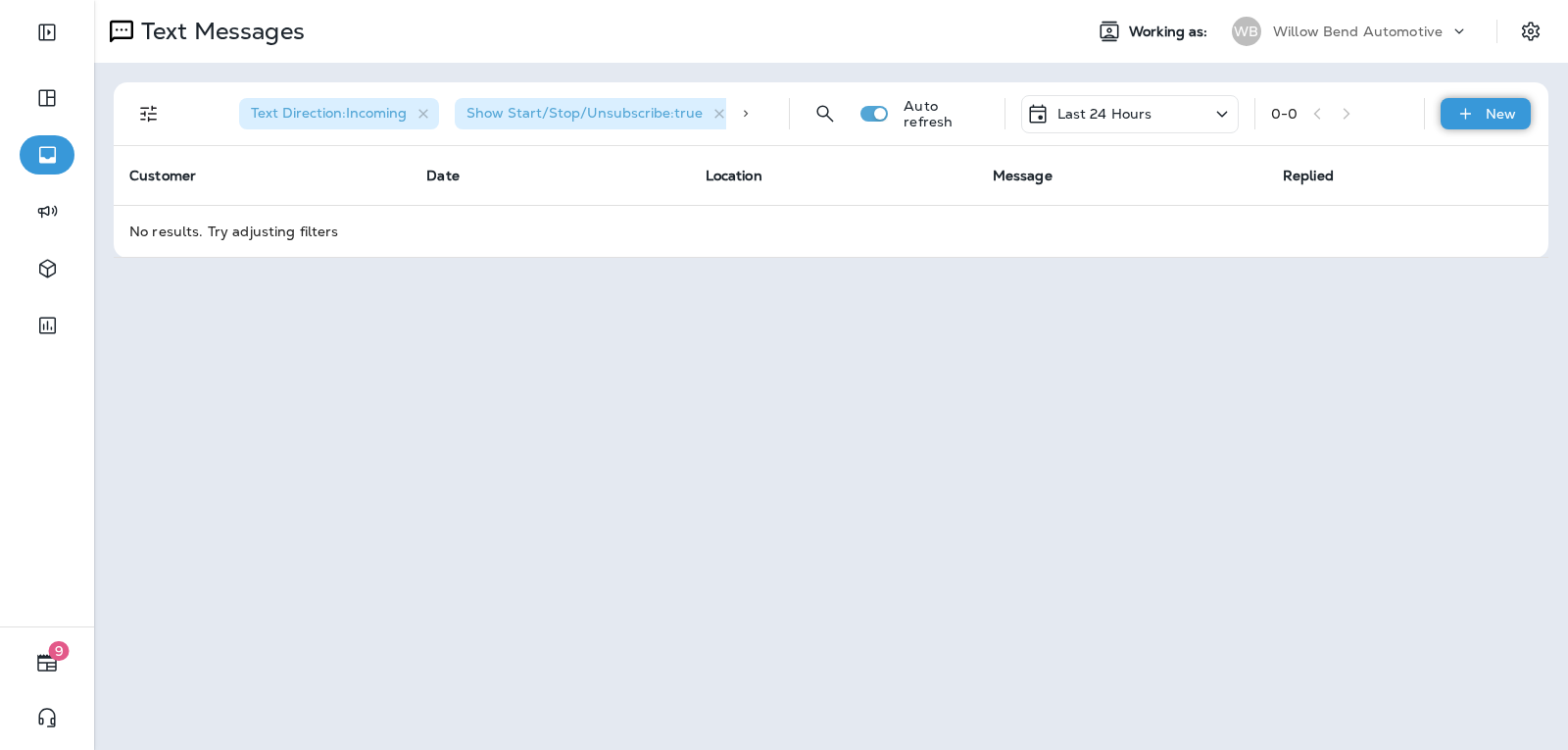
click at [1507, 108] on p "New" at bounding box center [1500, 114] width 30 height 16
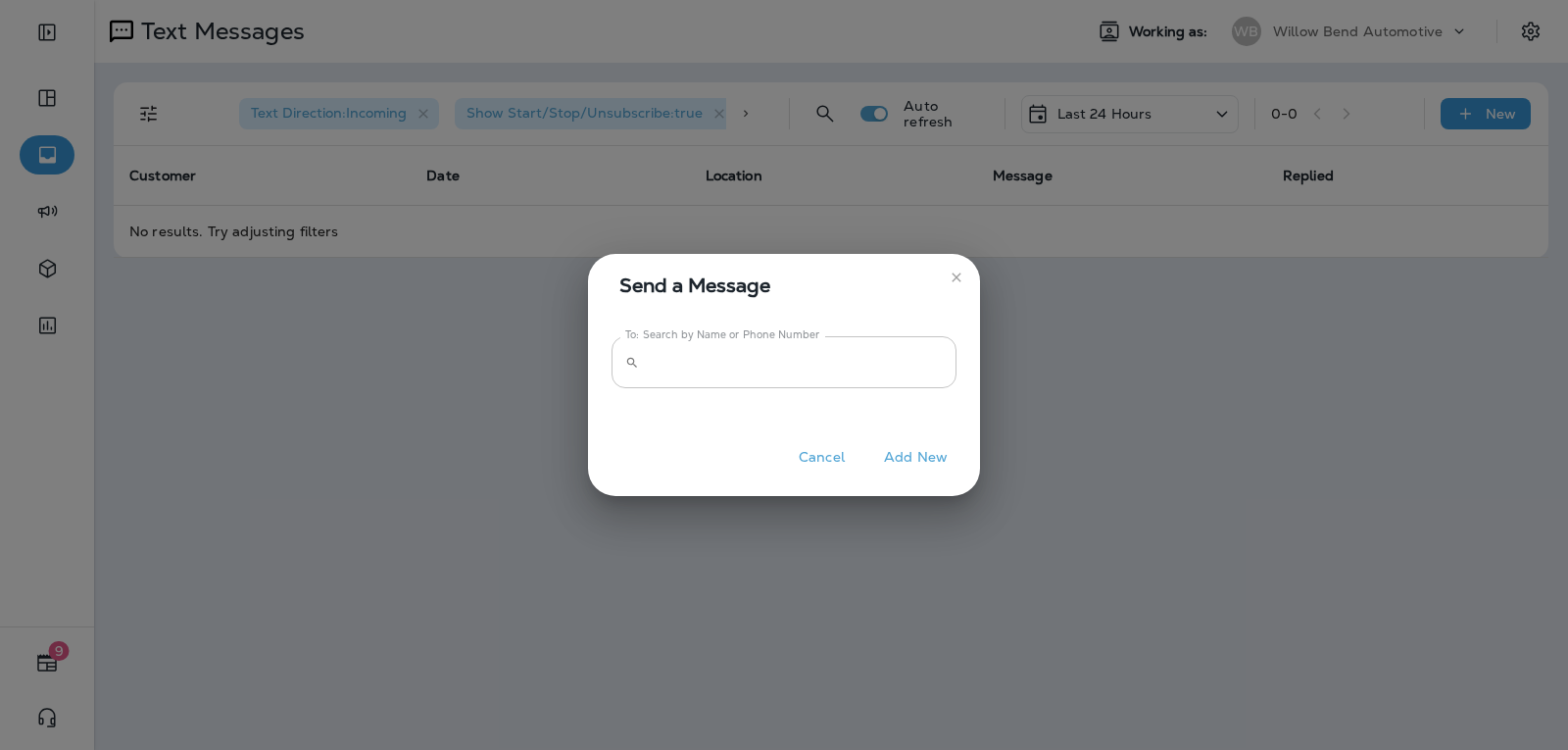
click at [799, 380] on input "To: Search by Name or Phone Number" at bounding box center [801, 362] width 309 height 52
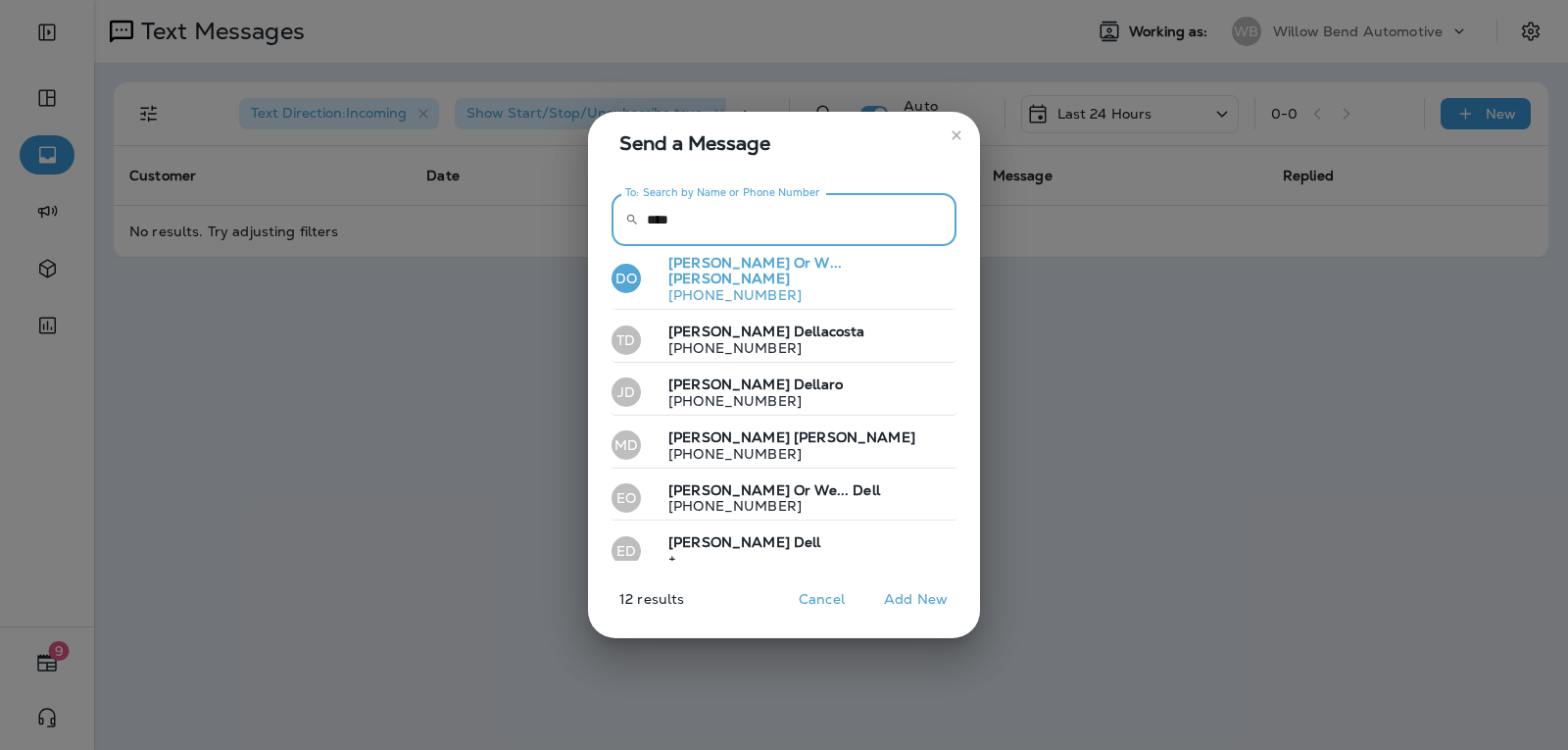
scroll to position [325, 0]
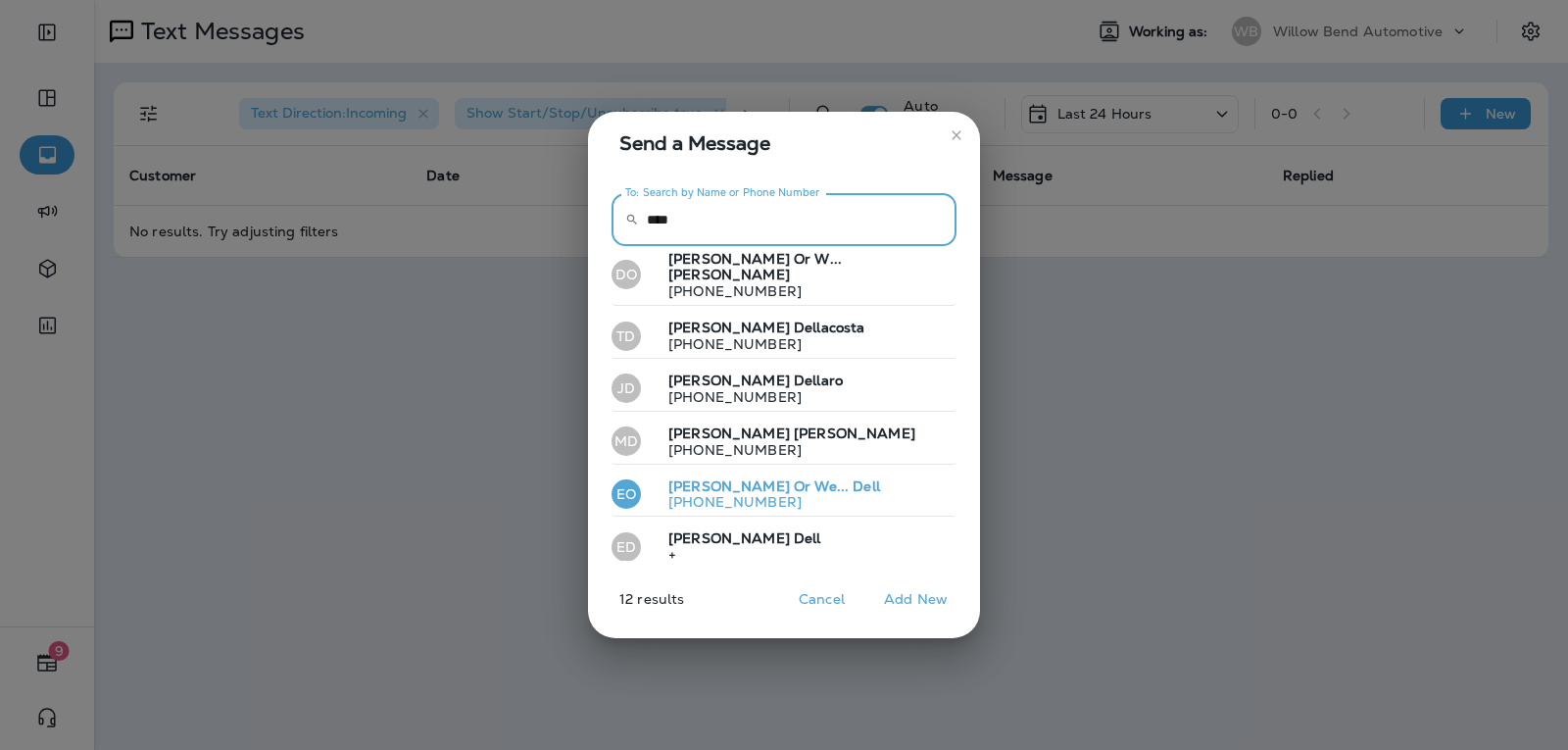
type input "****"
click at [827, 473] on button "[PERSON_NAME] Or We... Dell [PHONE_NUMBER]" at bounding box center [783, 495] width 345 height 45
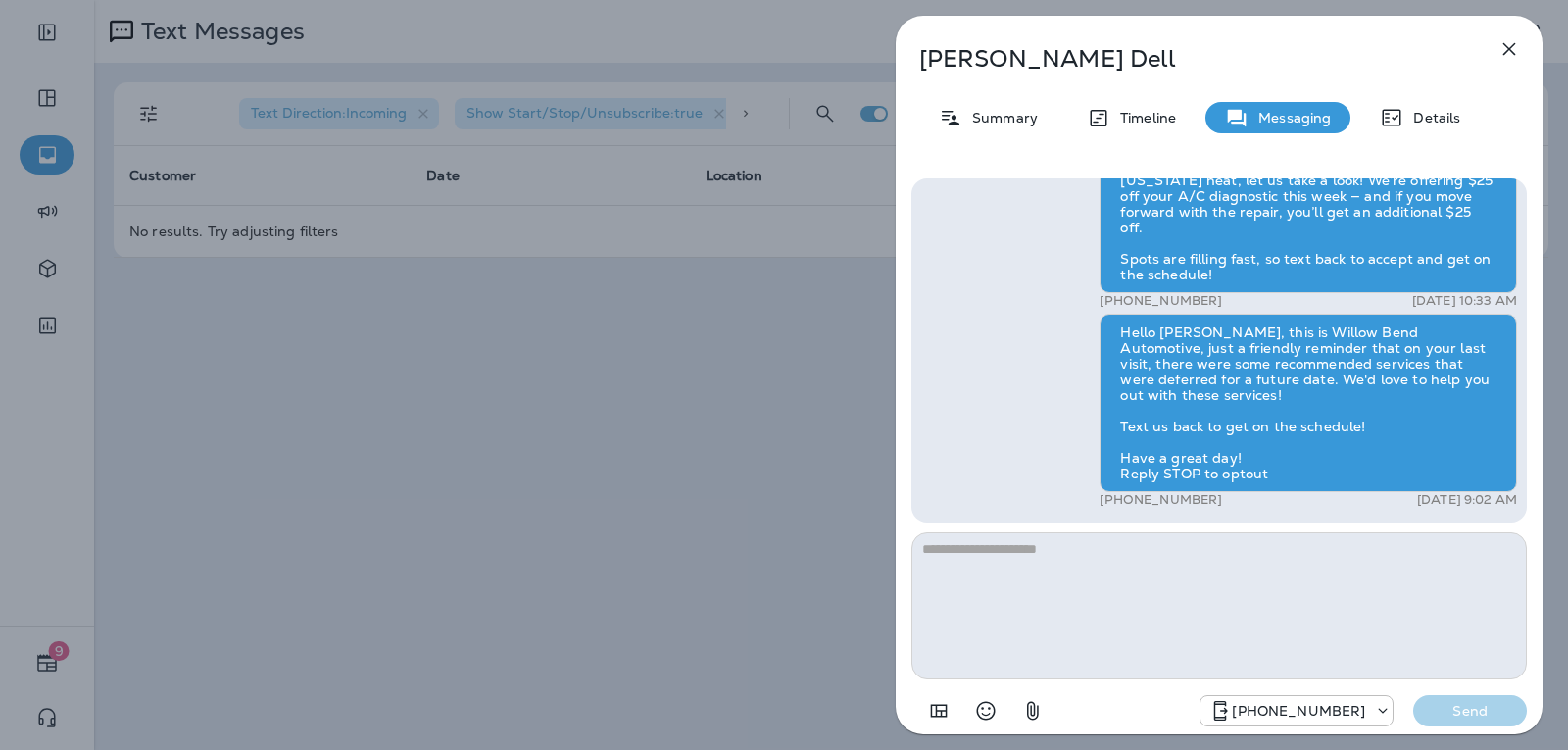
click at [1502, 45] on icon "button" at bounding box center [1509, 49] width 24 height 24
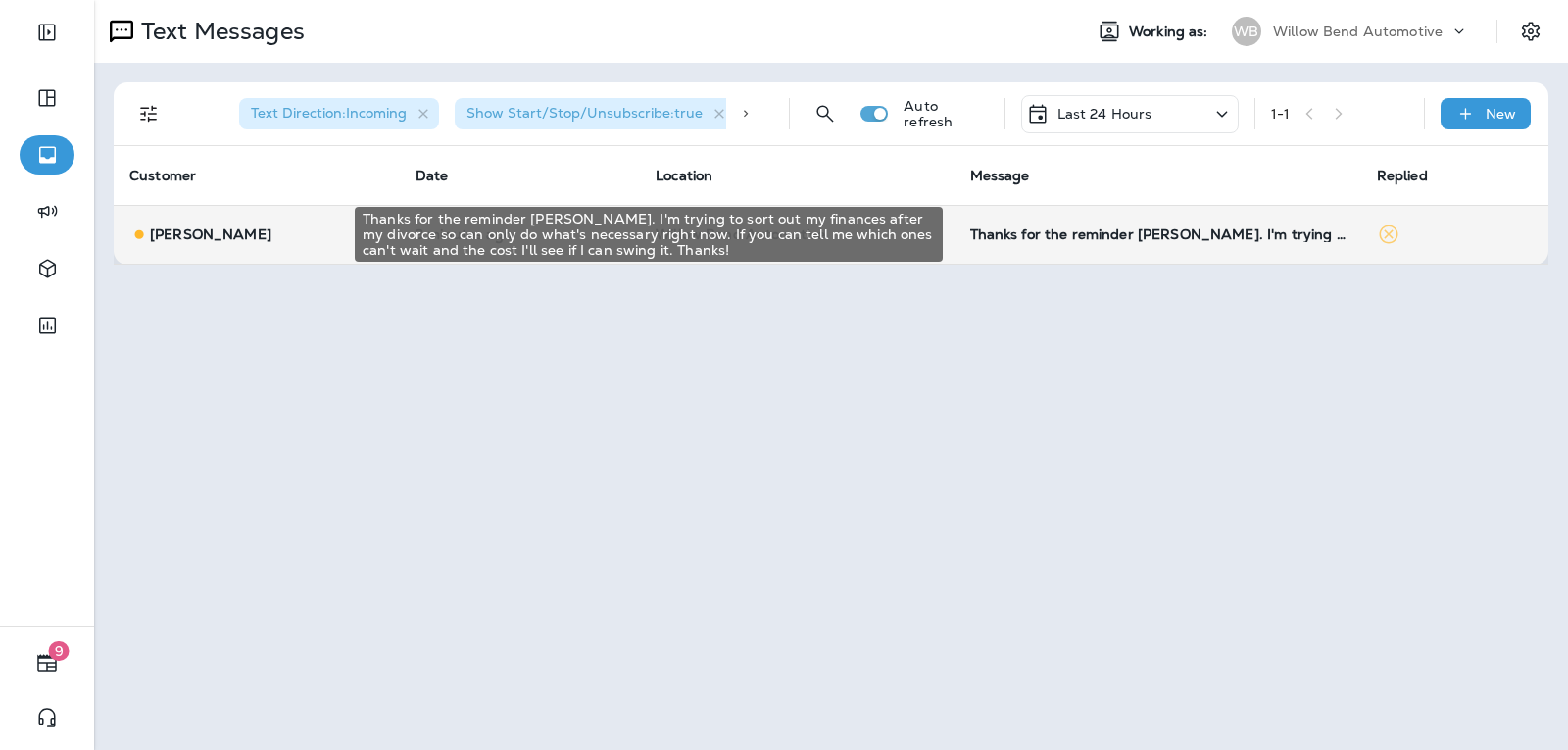
click at [1272, 237] on div "Thanks for the reminder [PERSON_NAME]. I'm trying to sort out my finances after…" at bounding box center [1157, 234] width 375 height 16
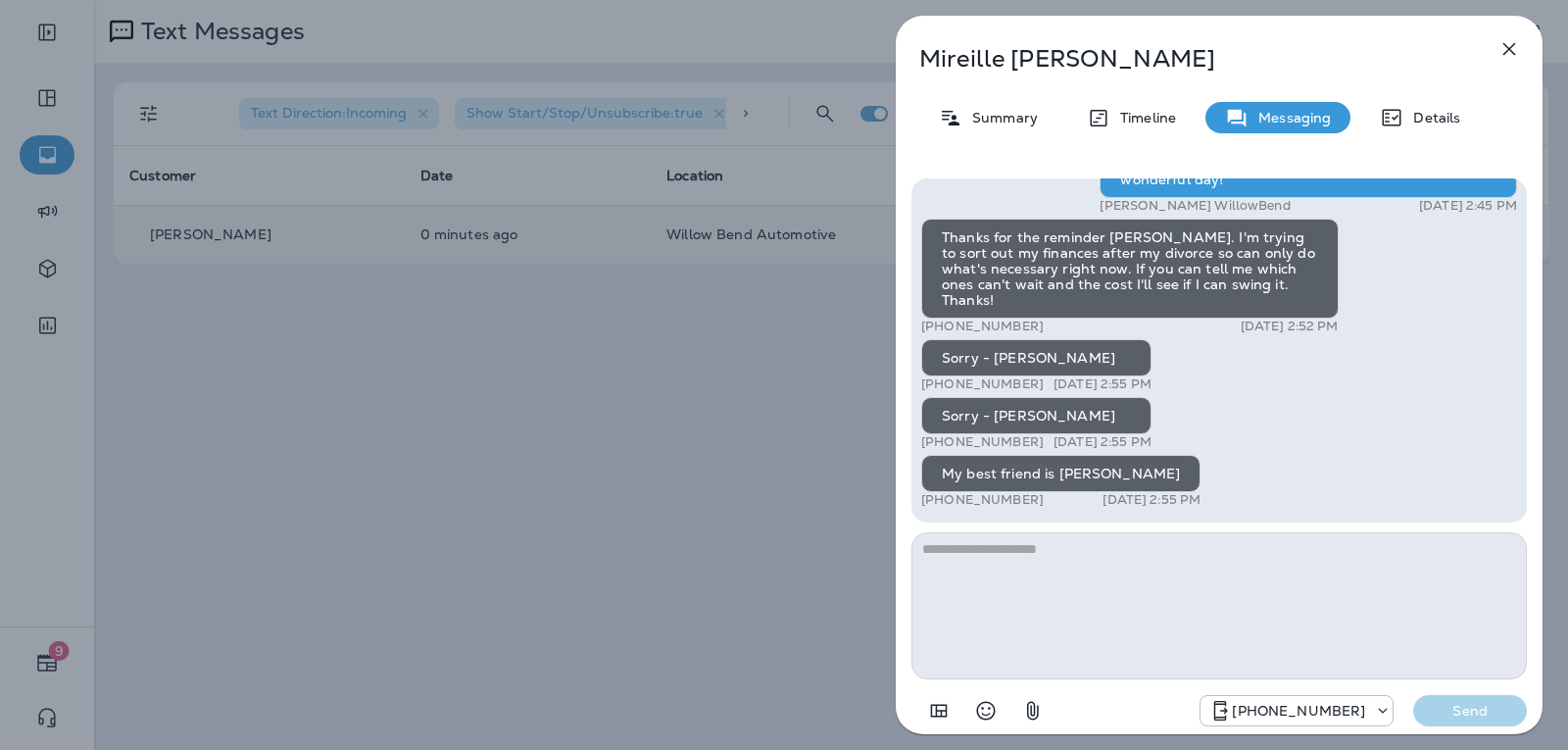
click at [1032, 546] on textarea at bounding box center [1219, 606] width 615 height 147
click at [983, 548] on textarea at bounding box center [1219, 606] width 615 height 147
click at [983, 545] on textarea at bounding box center [1219, 606] width 615 height 147
type textarea "*"
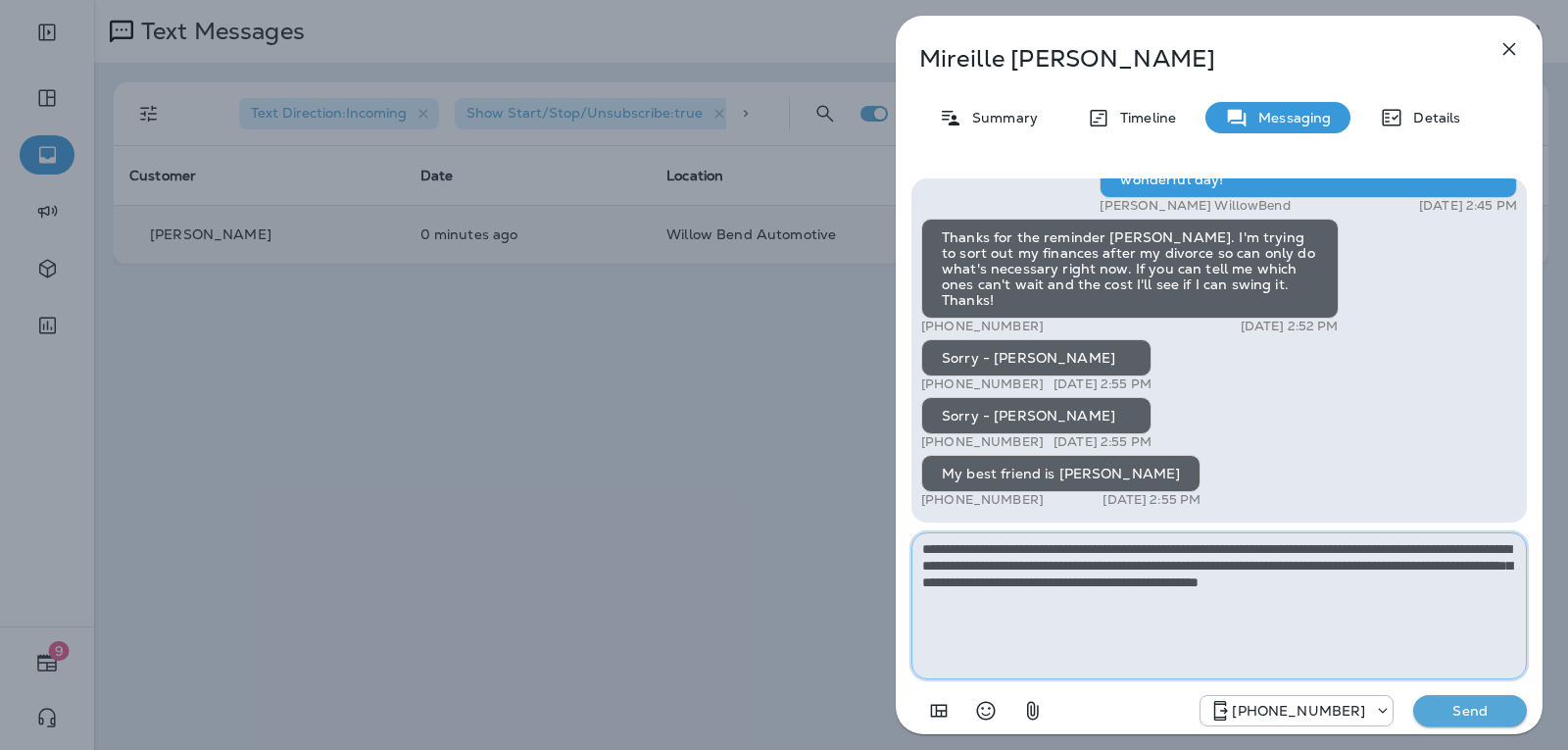
type textarea "**********"
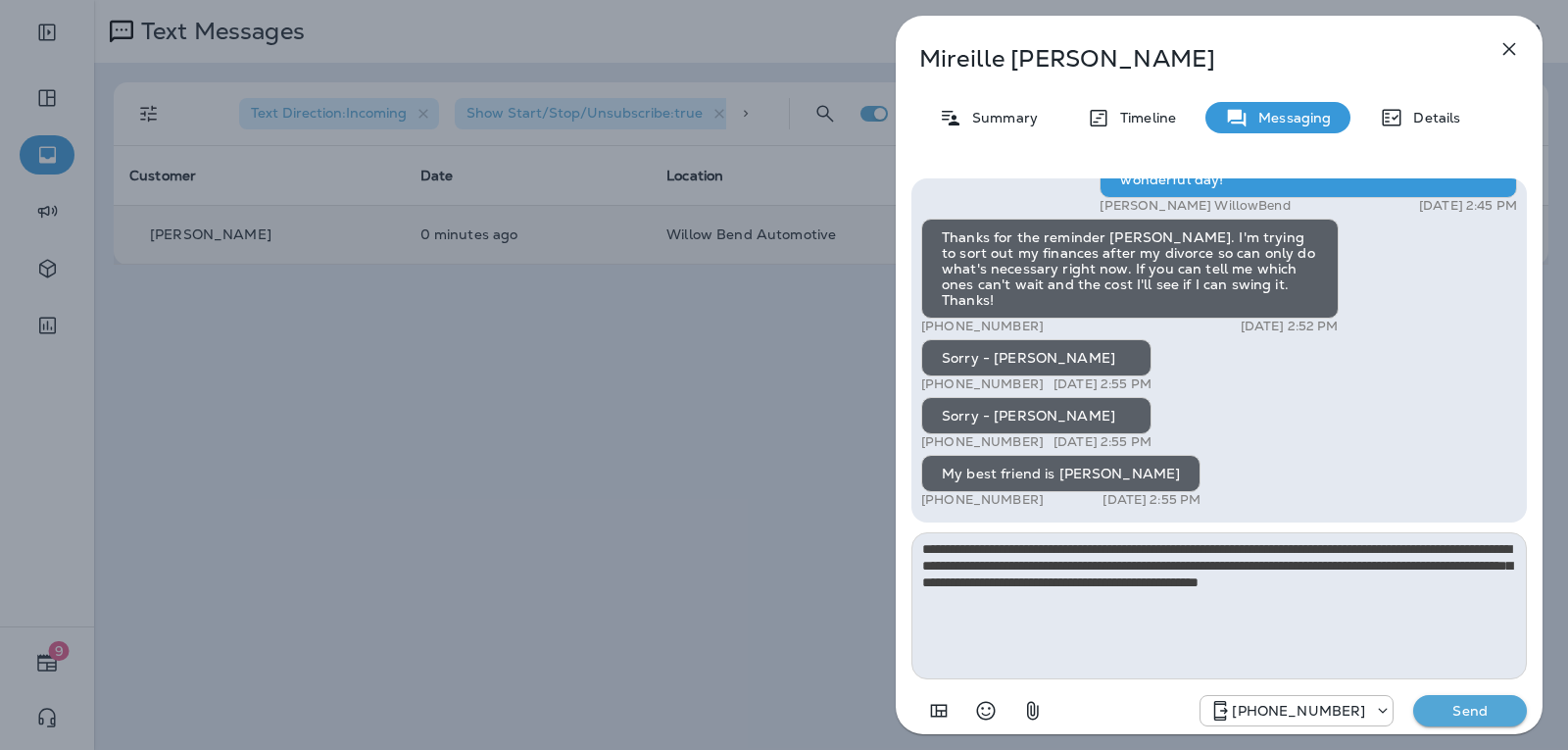
click at [1487, 712] on p "Send" at bounding box center [1470, 711] width 83 height 18
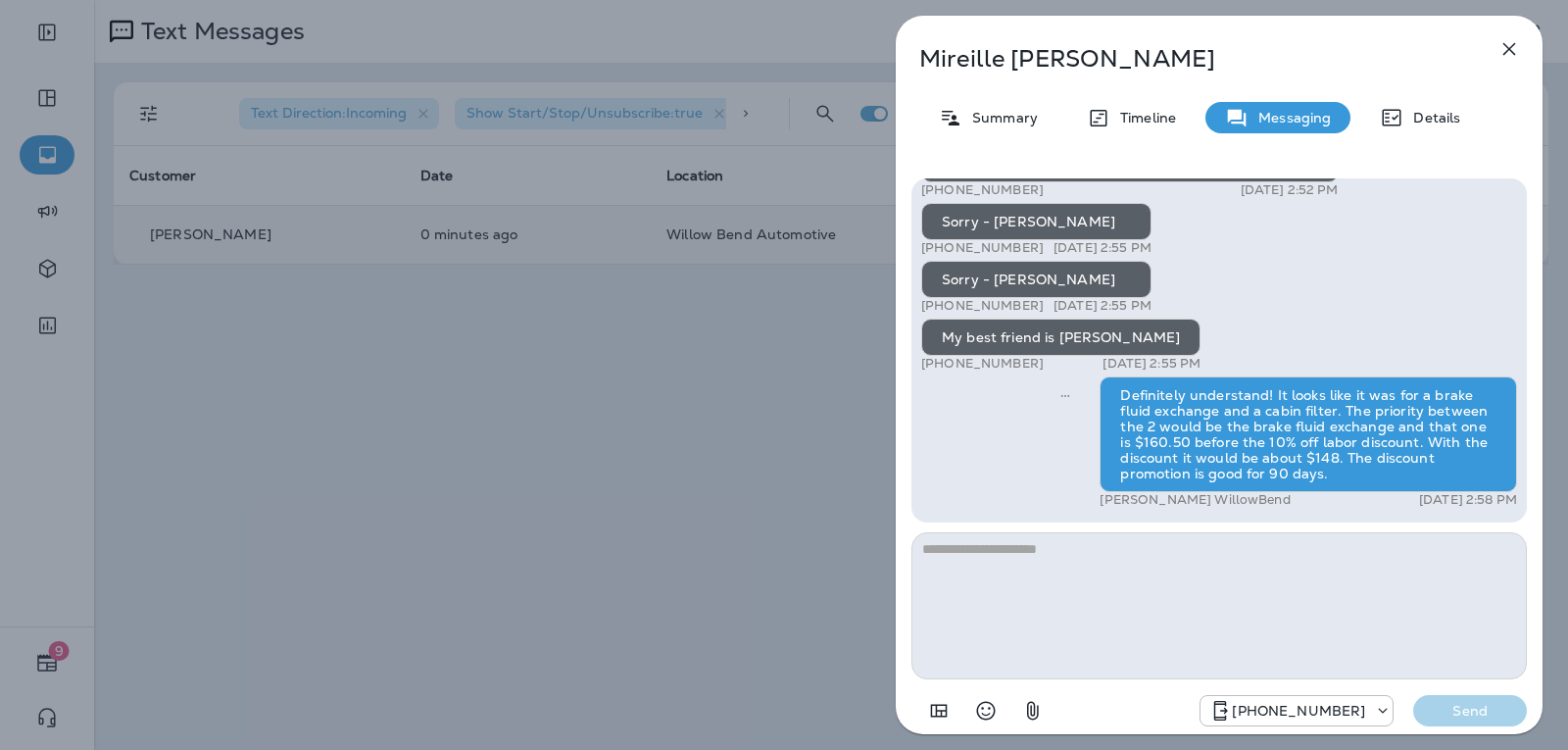
click at [1516, 45] on icon "button" at bounding box center [1509, 49] width 24 height 24
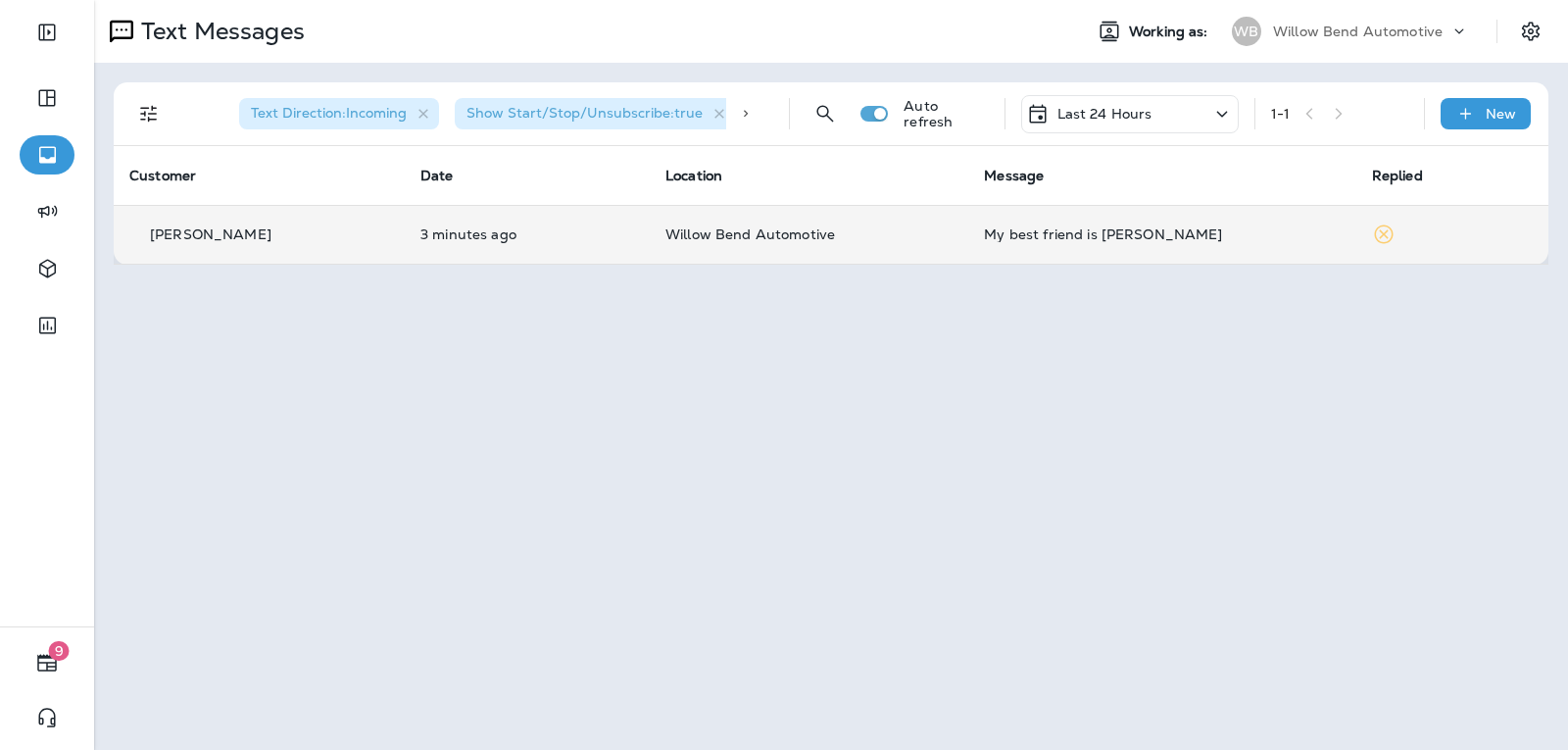
click at [1087, 116] on p "Last 24 Hours" at bounding box center [1104, 114] width 95 height 16
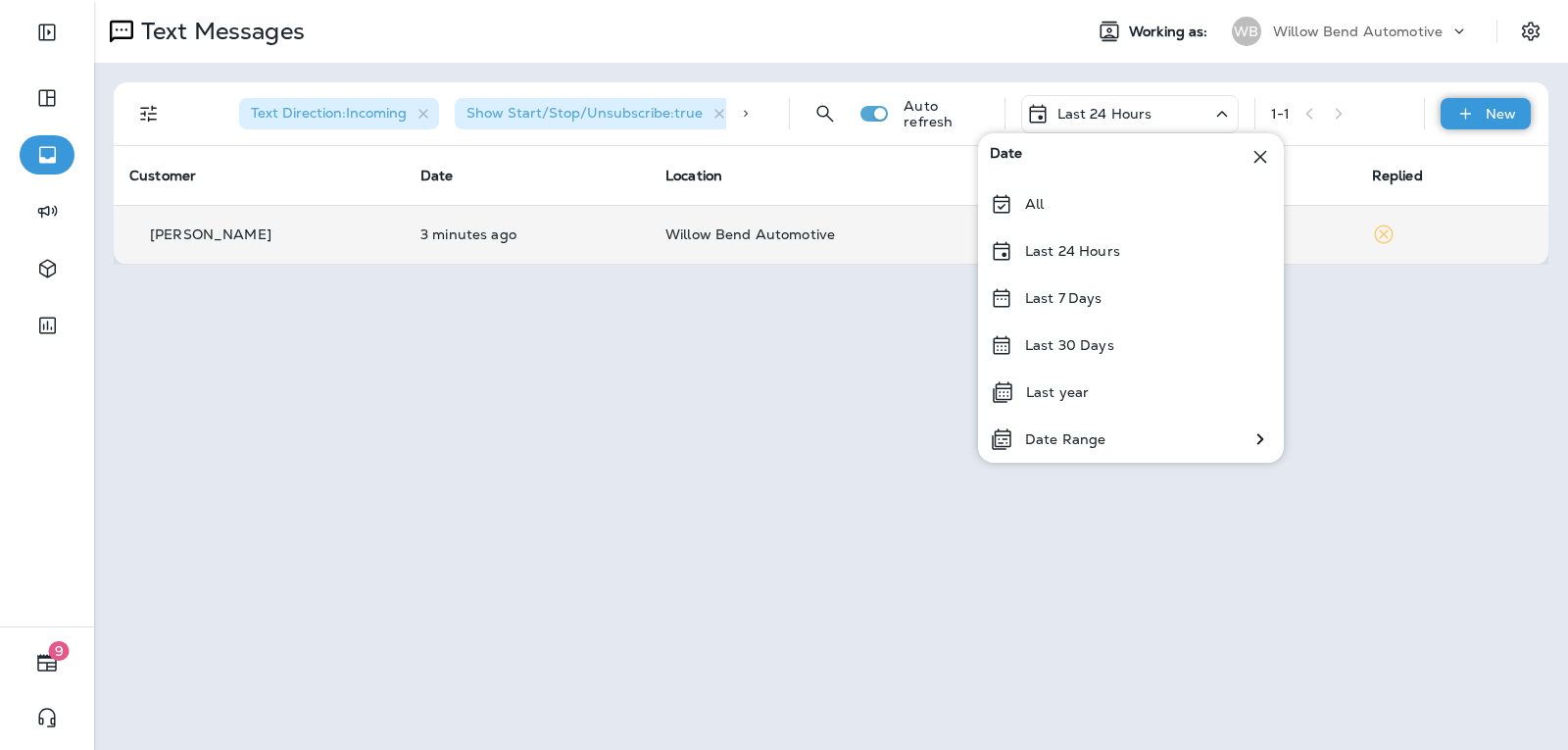
click at [1480, 114] on div "New" at bounding box center [1485, 114] width 90 height 31
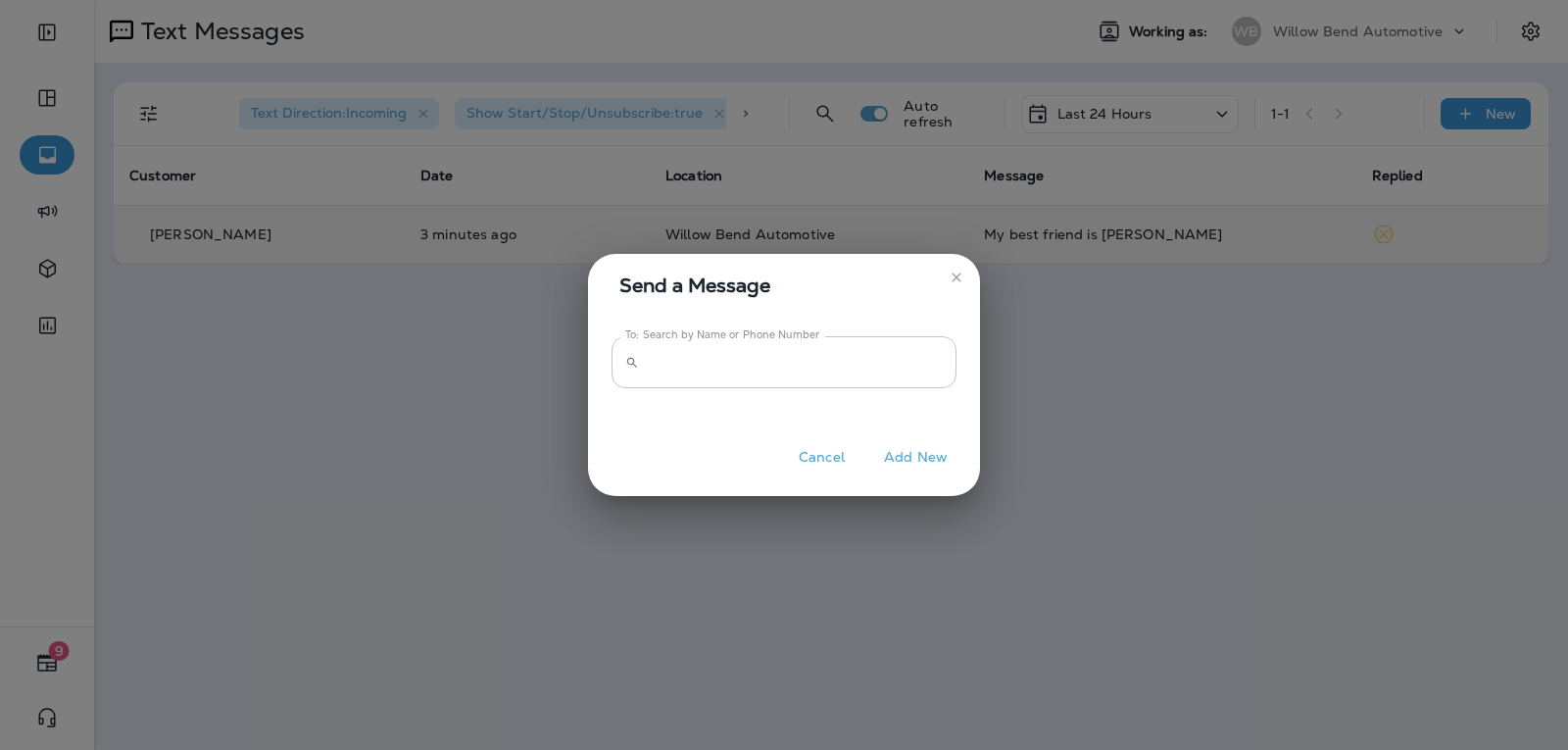
click at [900, 337] on input "To: Search by Name or Phone Number" at bounding box center [801, 362] width 309 height 52
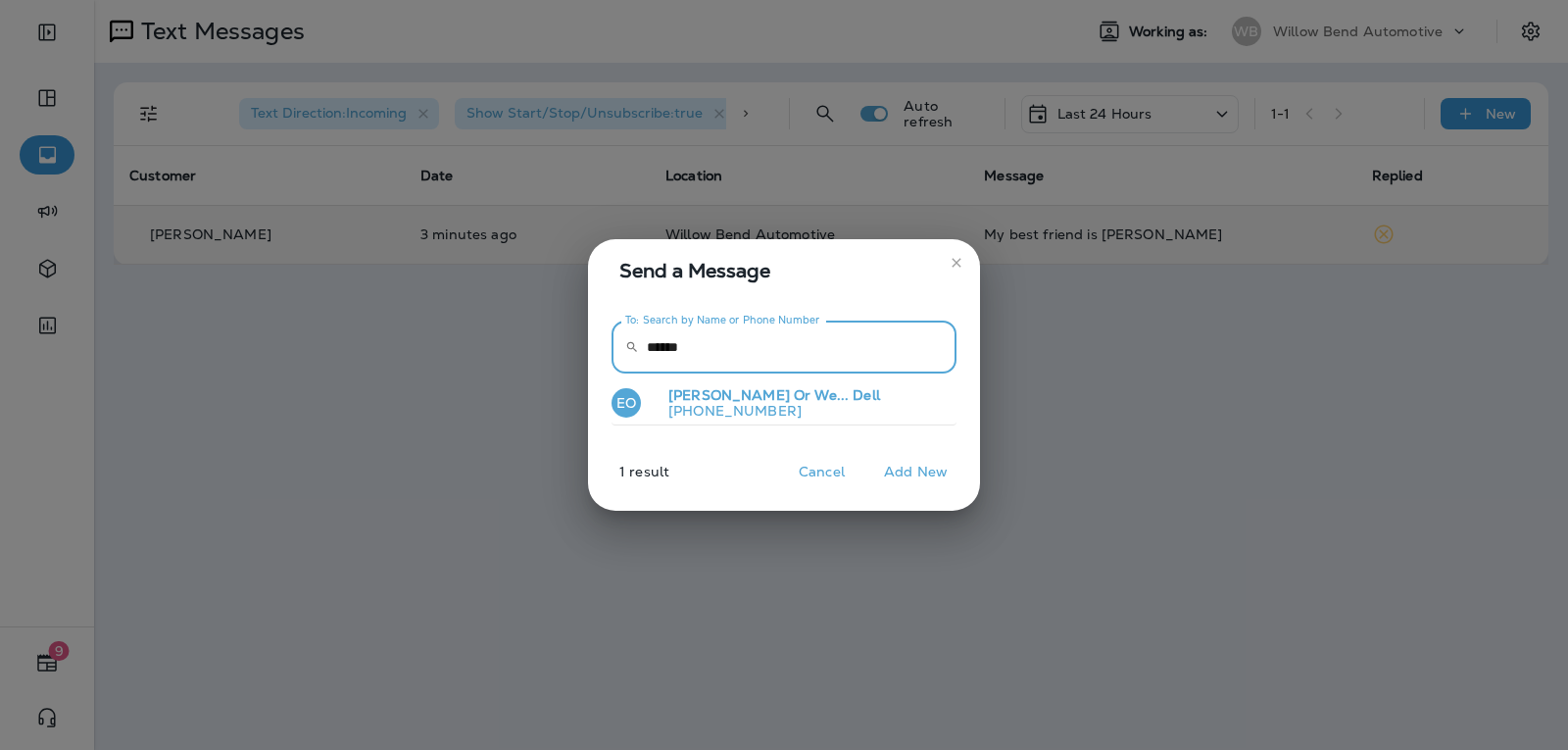
type input "******"
click at [824, 402] on button "[PERSON_NAME] Or We... Dell [PHONE_NUMBER]" at bounding box center [783, 404] width 345 height 45
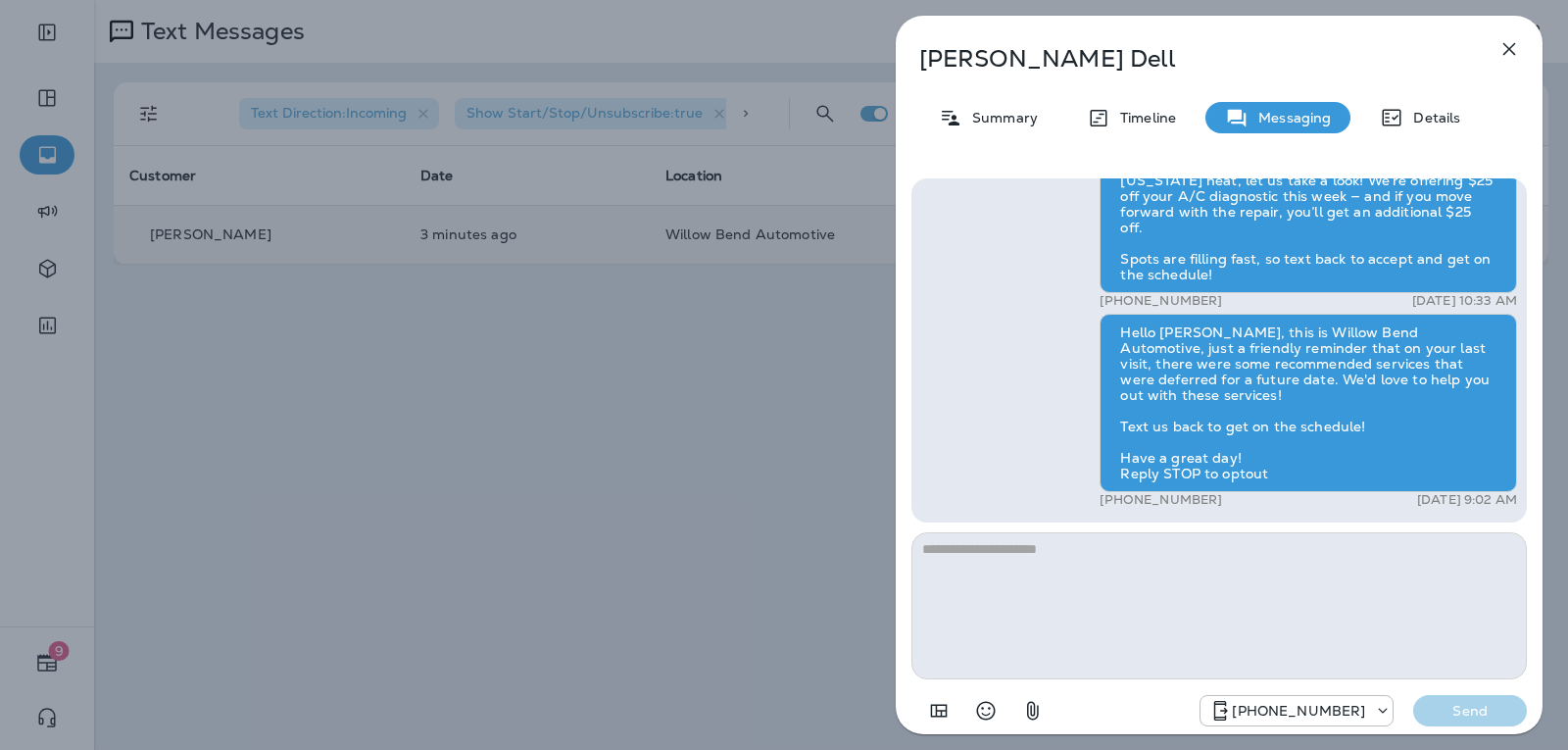
click at [1036, 546] on textarea at bounding box center [1219, 606] width 615 height 147
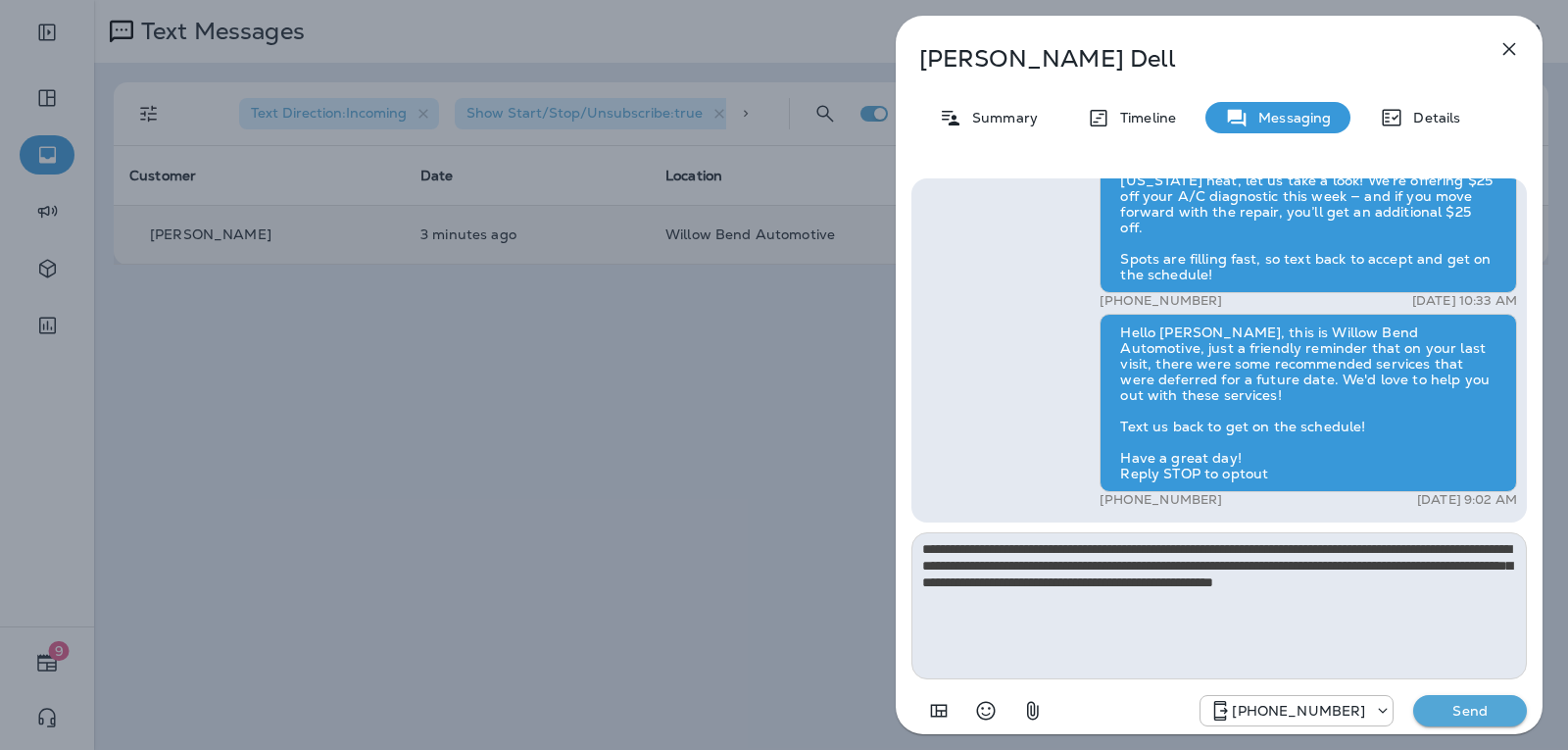
type textarea "**********"
click at [1468, 711] on p "Send" at bounding box center [1470, 711] width 83 height 18
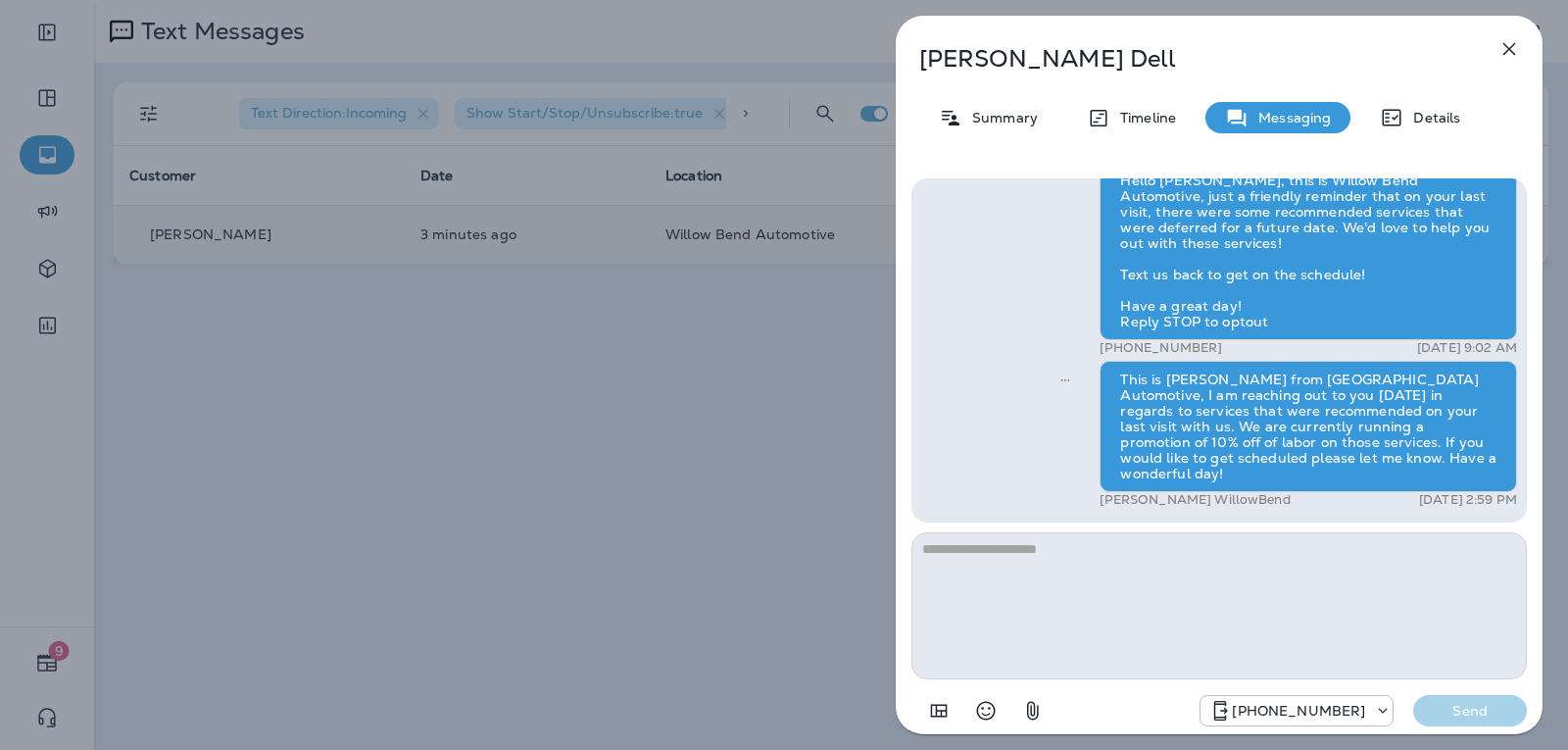
click at [1511, 52] on icon "button" at bounding box center [1509, 49] width 13 height 13
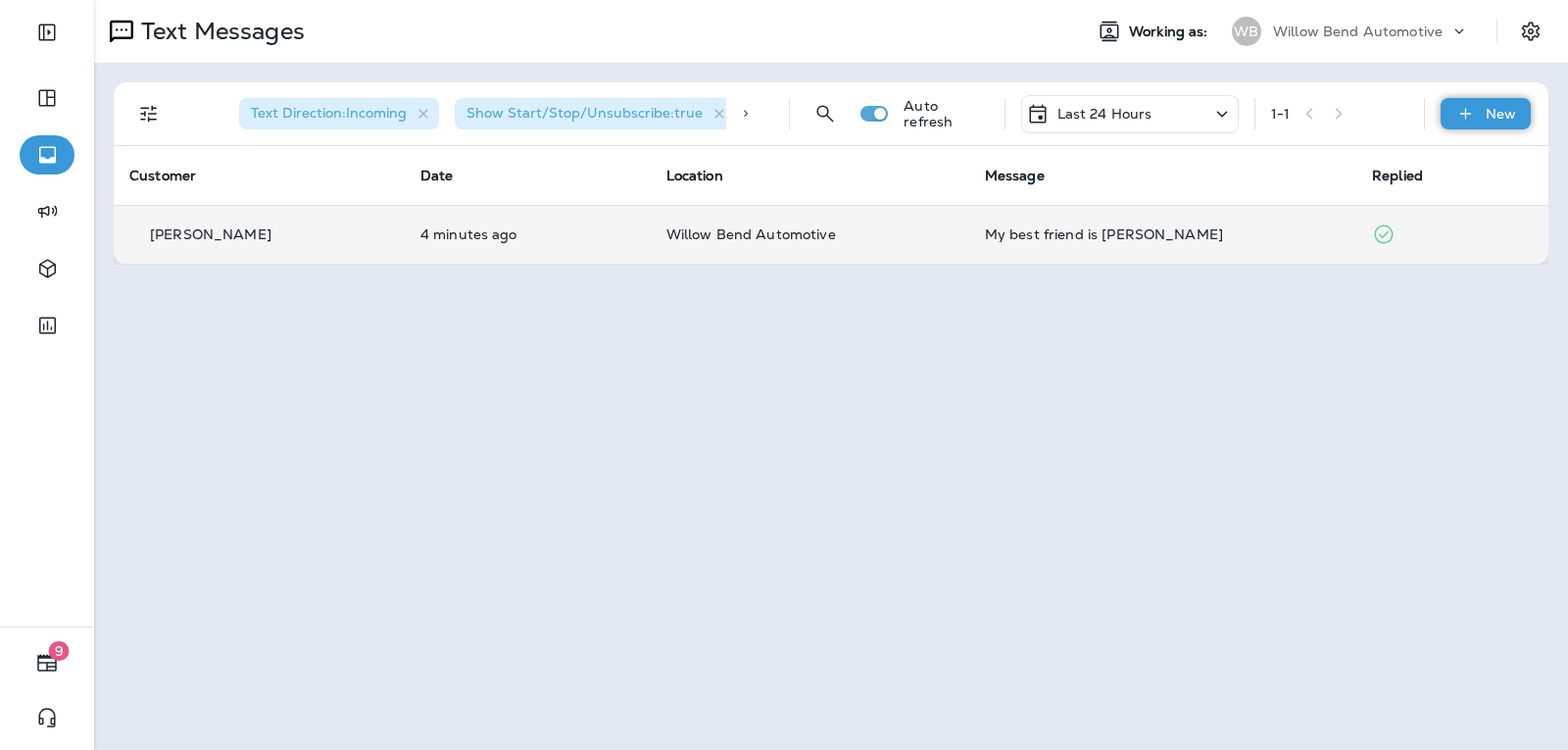
click at [1486, 113] on p "New" at bounding box center [1500, 114] width 30 height 16
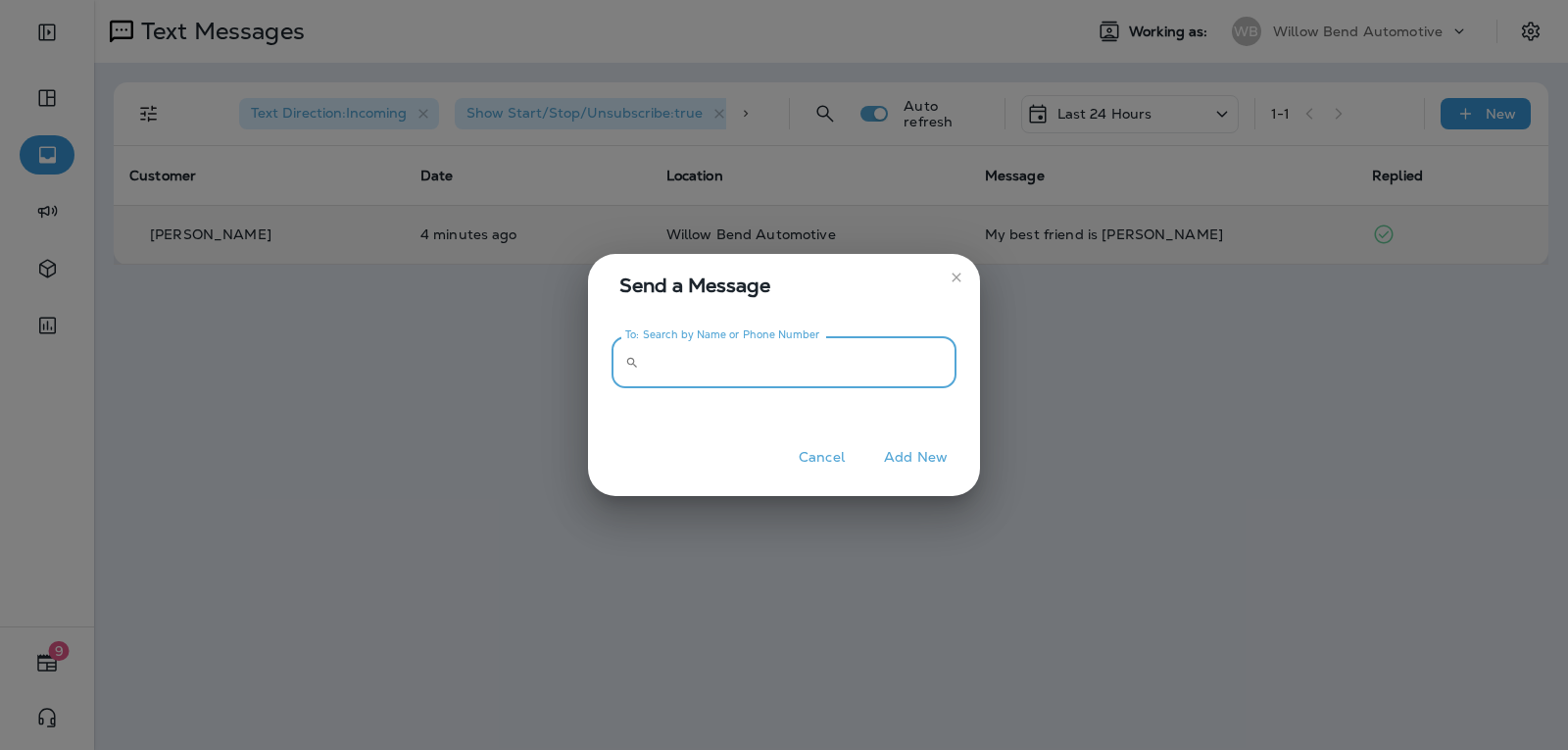
click at [794, 366] on input "To: Search by Name or Phone Number" at bounding box center [801, 362] width 309 height 52
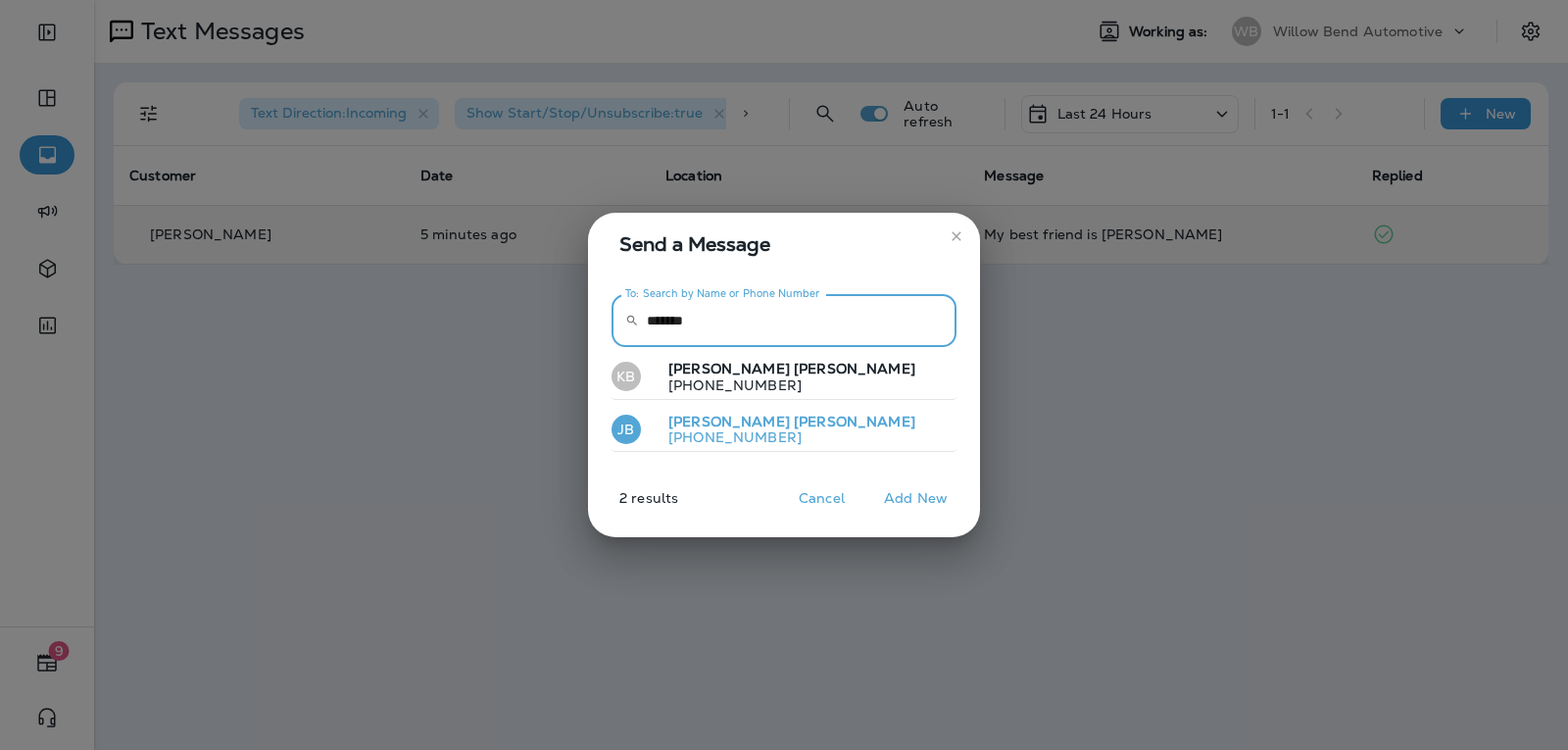
type input "*******"
click at [778, 435] on button "[PERSON_NAME] [PHONE_NUMBER]" at bounding box center [783, 431] width 345 height 45
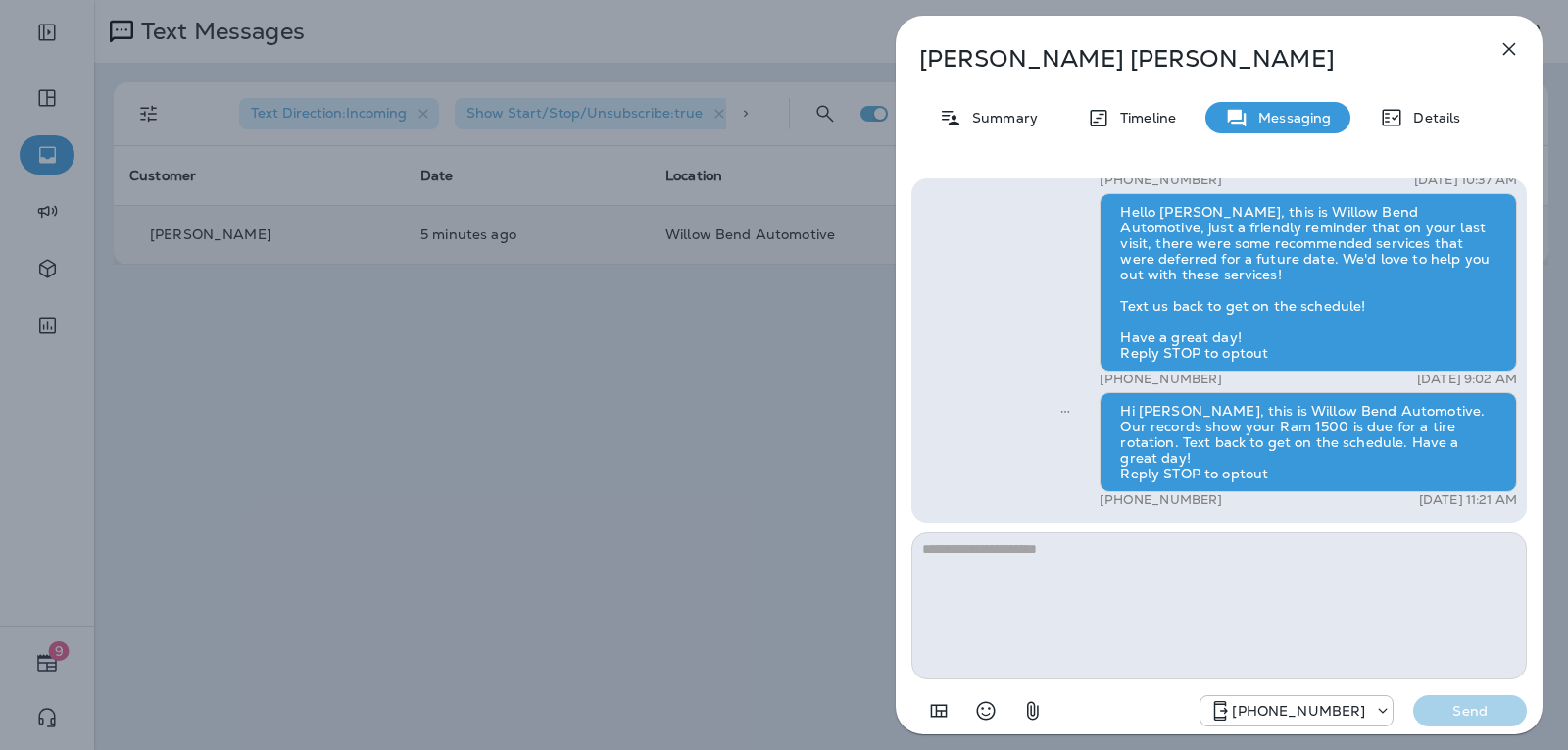
scroll to position [-98, 0]
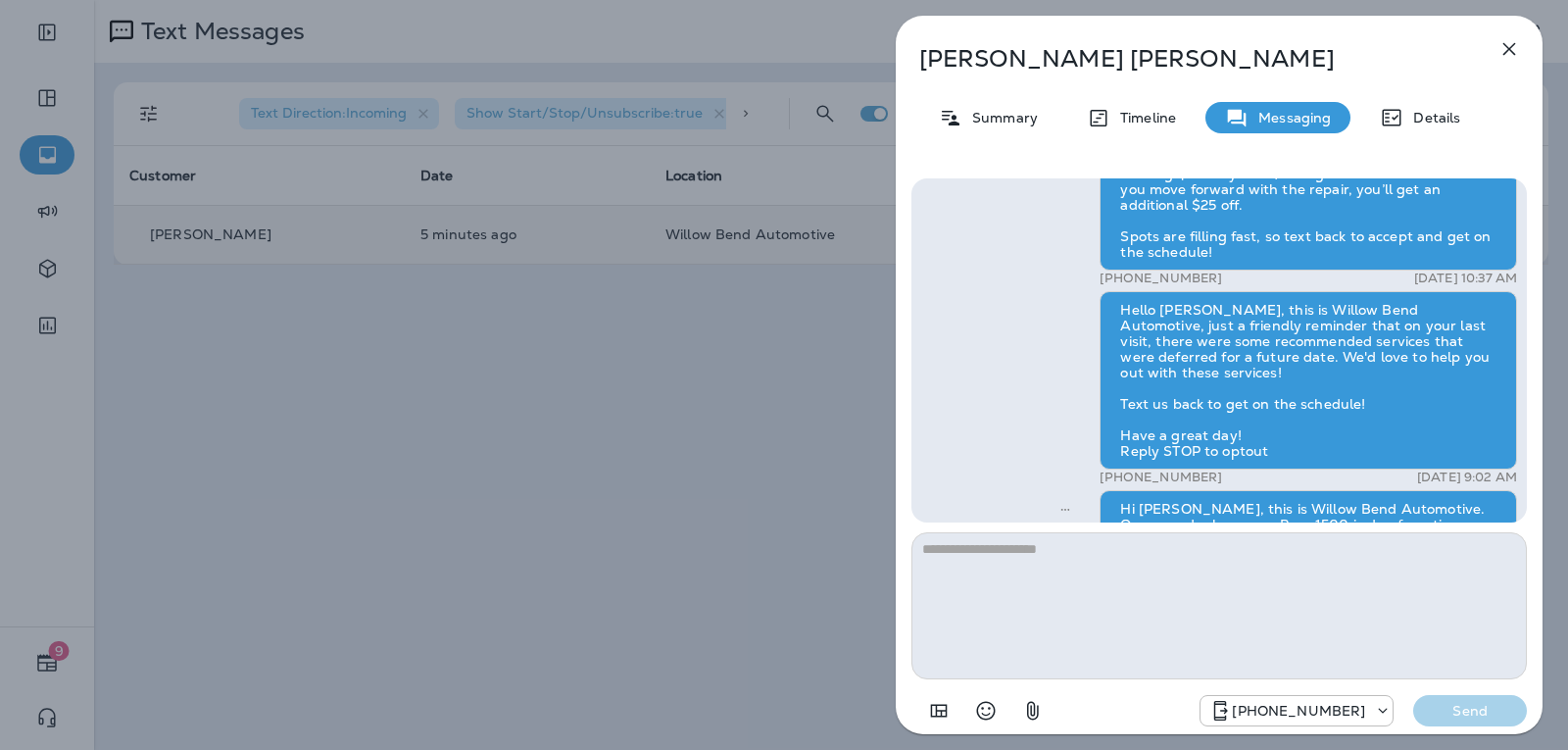
click at [1509, 31] on button "button" at bounding box center [1509, 49] width 39 height 39
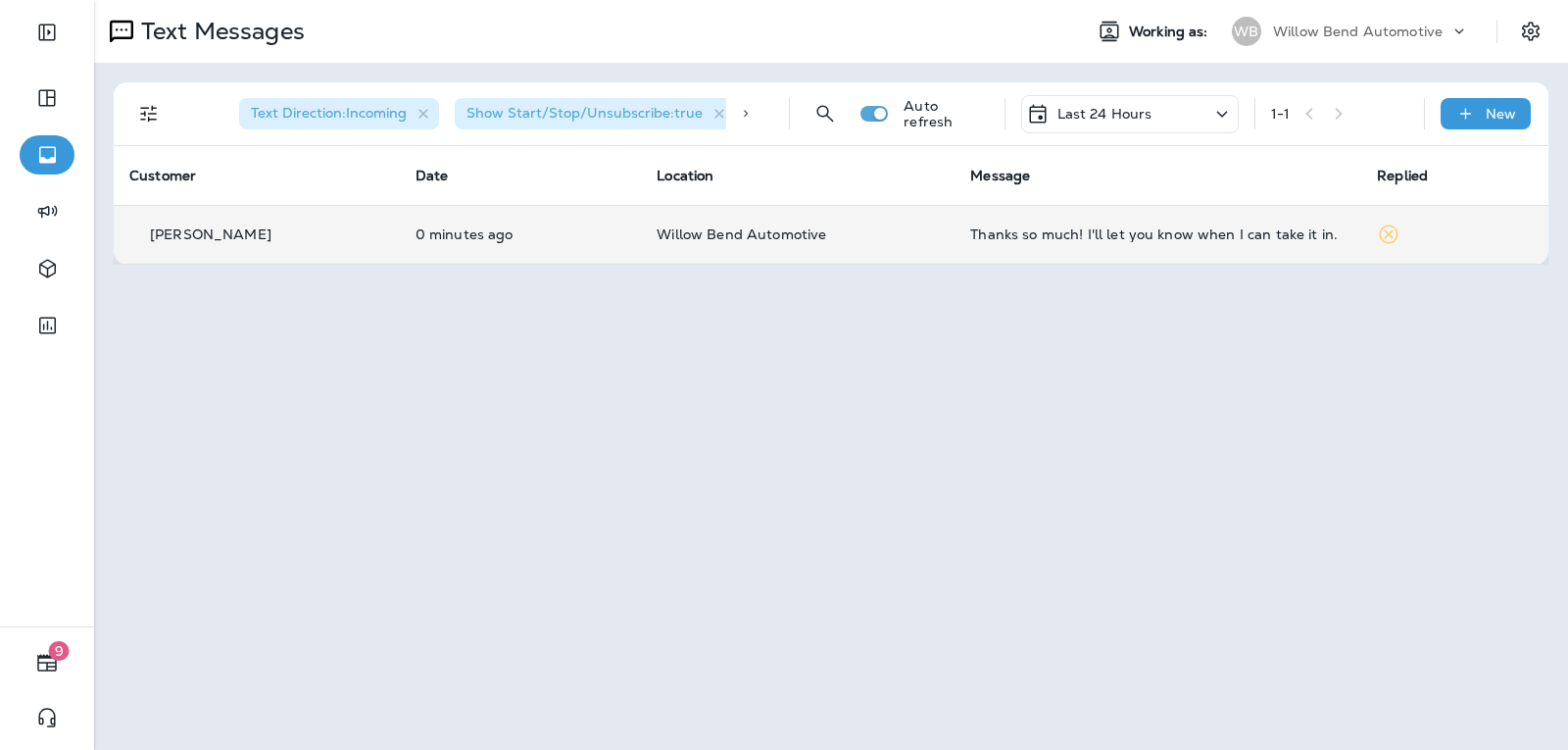
click at [1215, 232] on div "Thanks so much! I'll let you know when I can take it in." at bounding box center [1157, 234] width 375 height 16
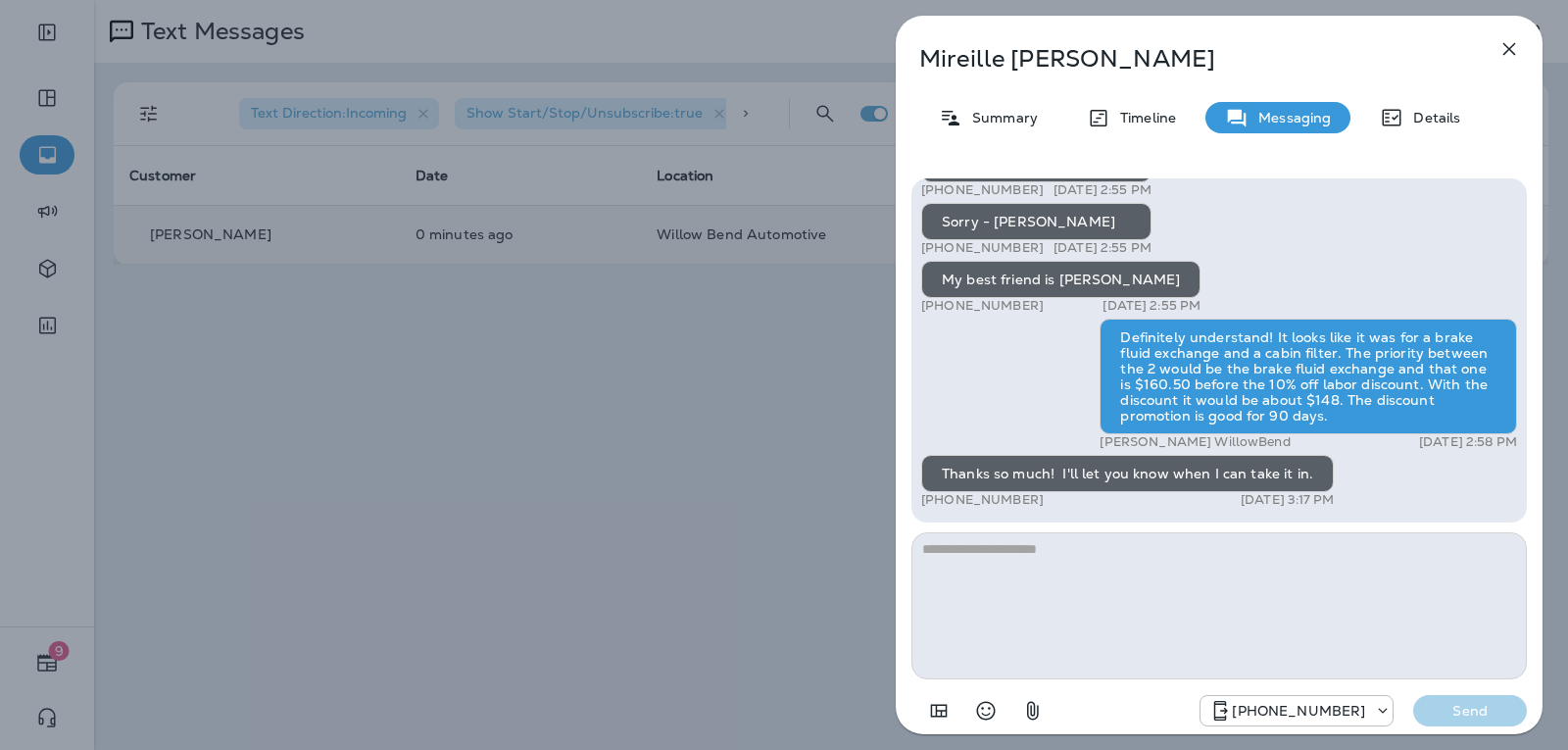
click at [973, 559] on textarea at bounding box center [1219, 606] width 615 height 147
click at [974, 721] on icon "Select an emoji" at bounding box center [985, 711] width 24 height 24
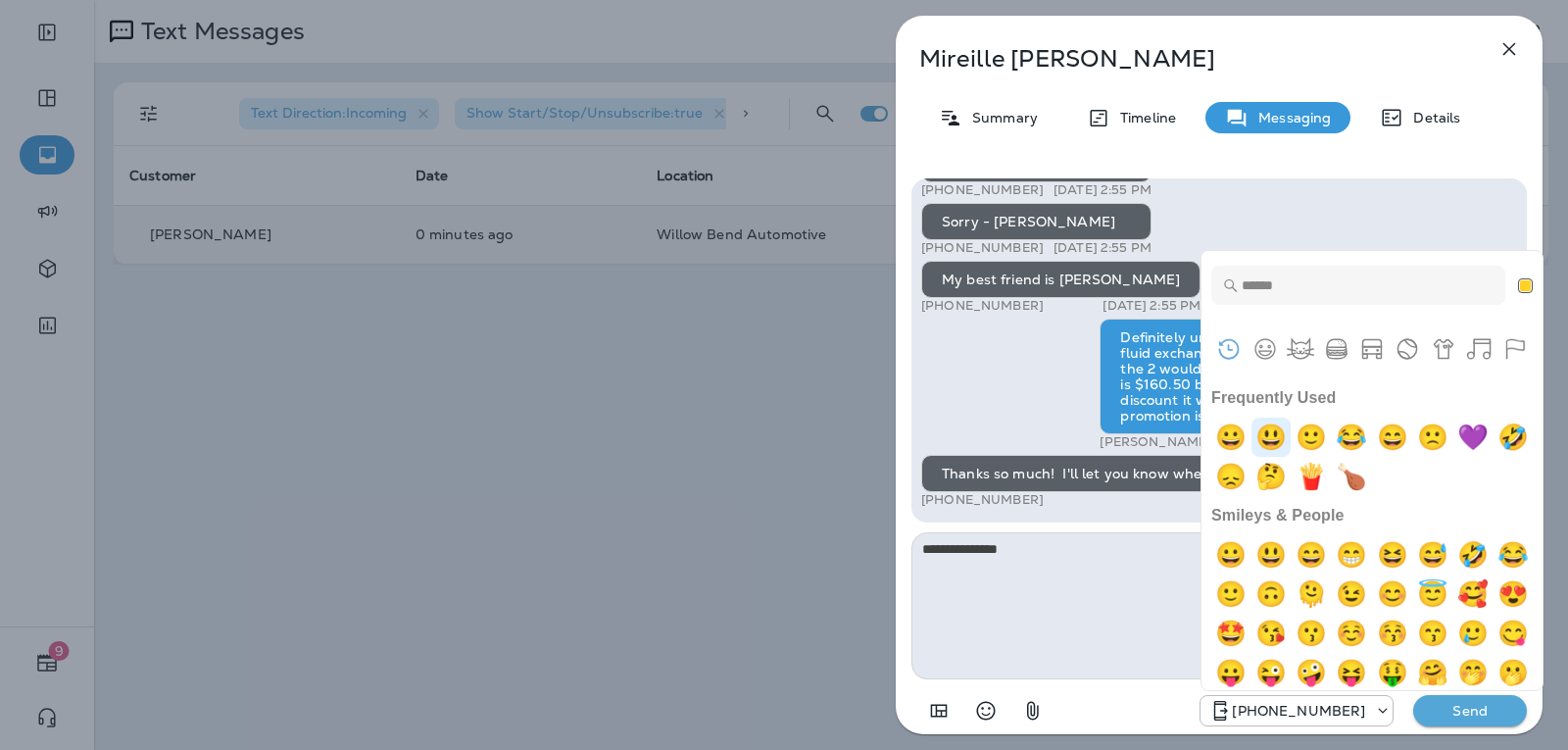
click at [1275, 444] on img "smiley" at bounding box center [1271, 437] width 39 height 39
type textarea "**********"
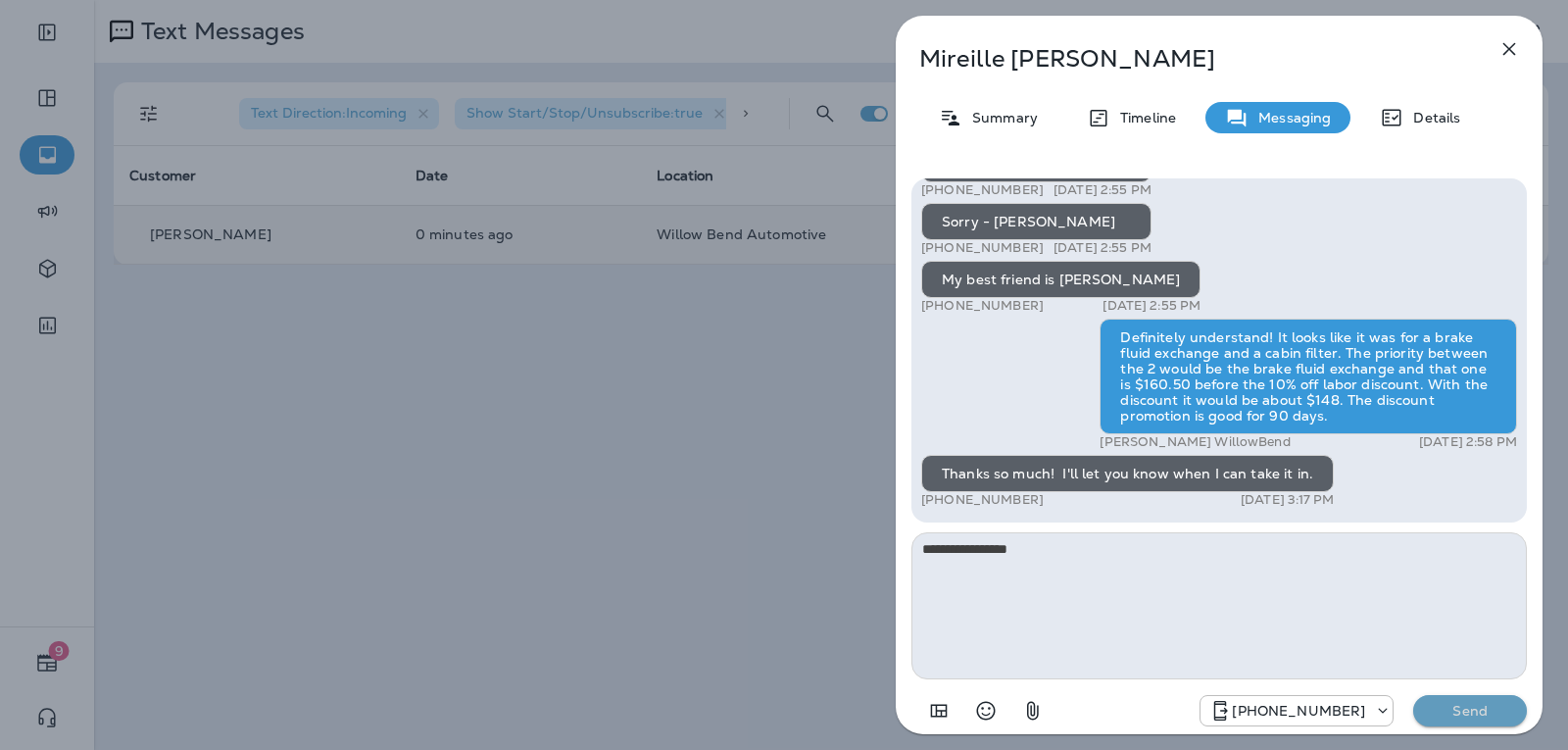
click at [1439, 710] on p "Send" at bounding box center [1470, 711] width 83 height 18
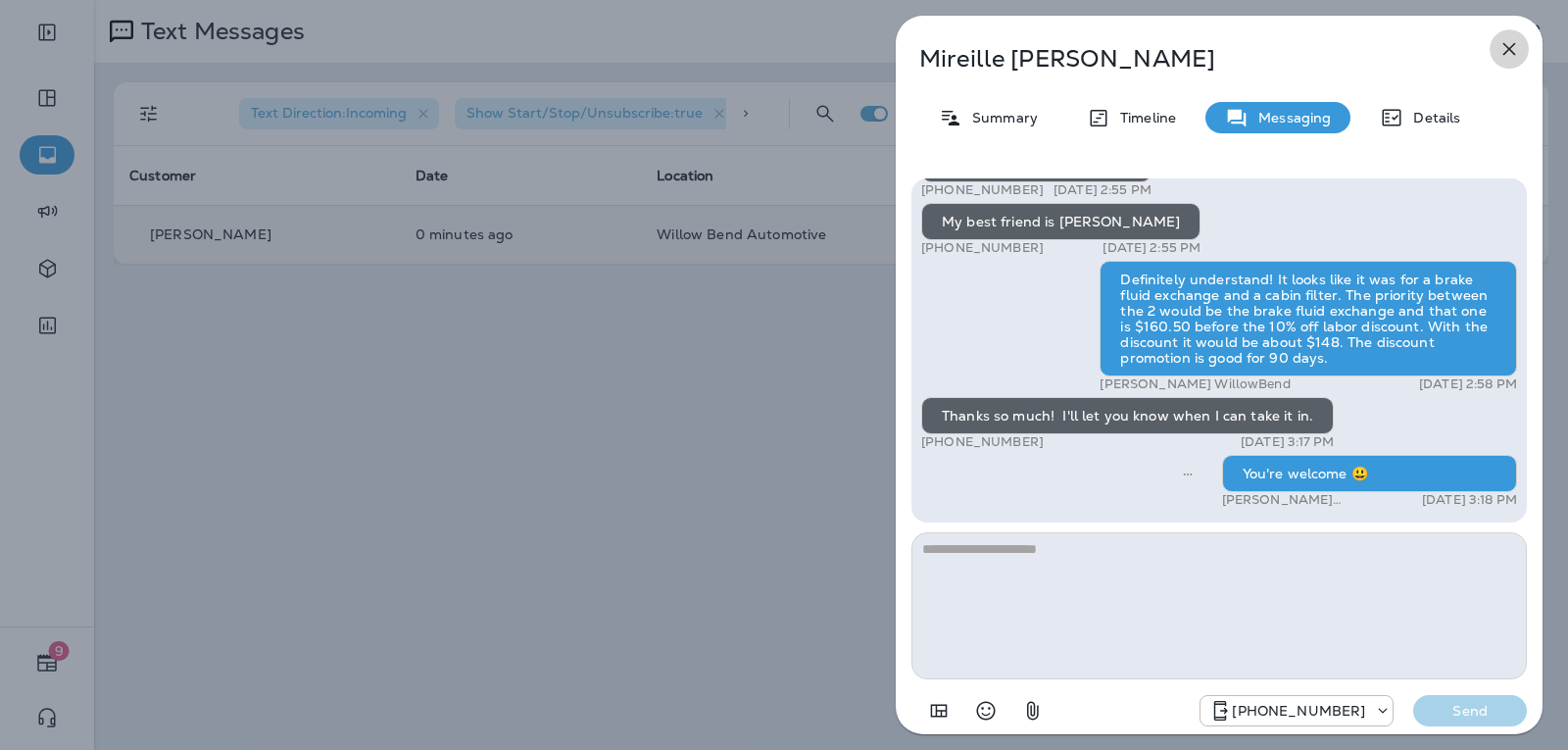
click at [1515, 48] on icon "button" at bounding box center [1509, 49] width 24 height 24
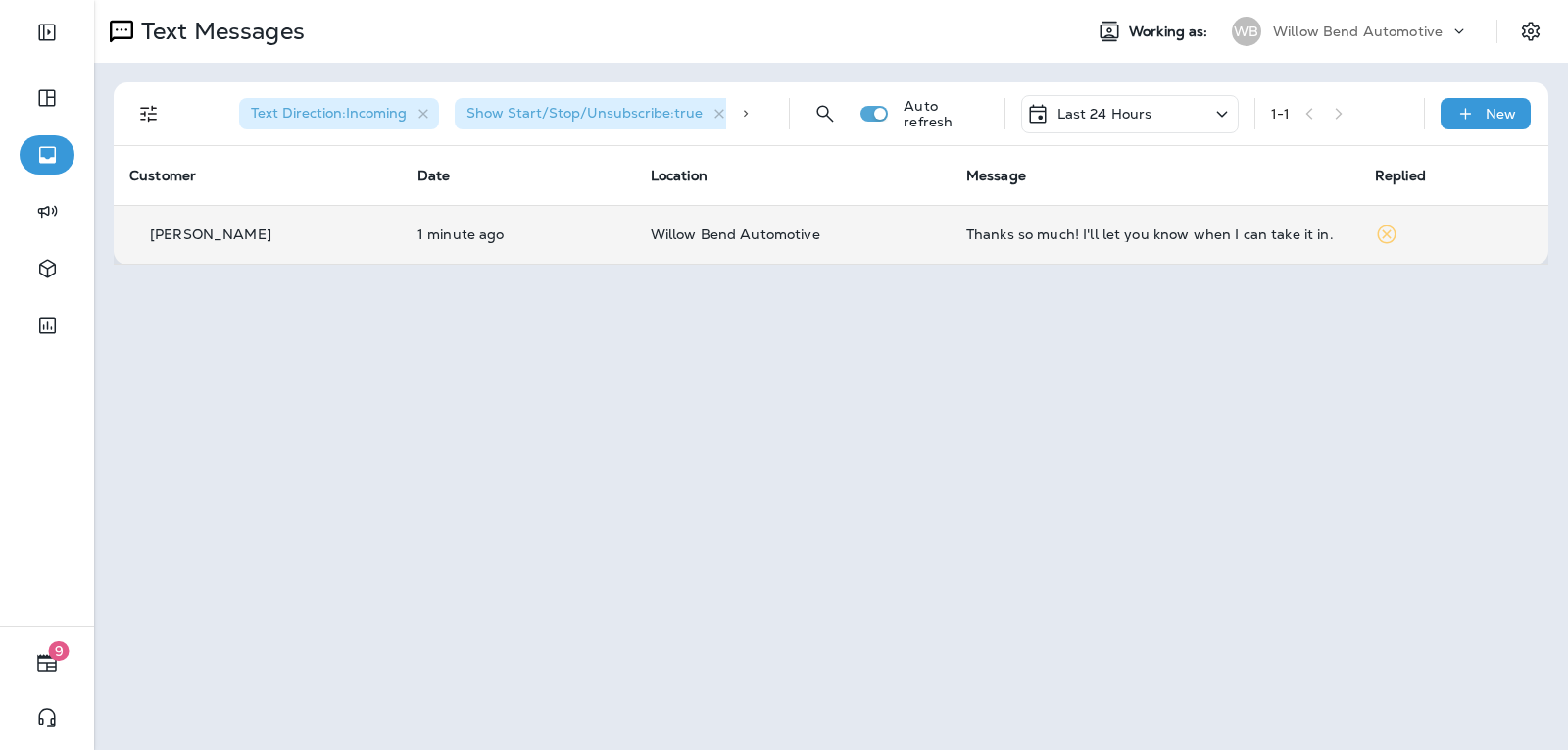
click at [1158, 106] on div "Last 24 Hours" at bounding box center [1129, 114] width 217 height 38
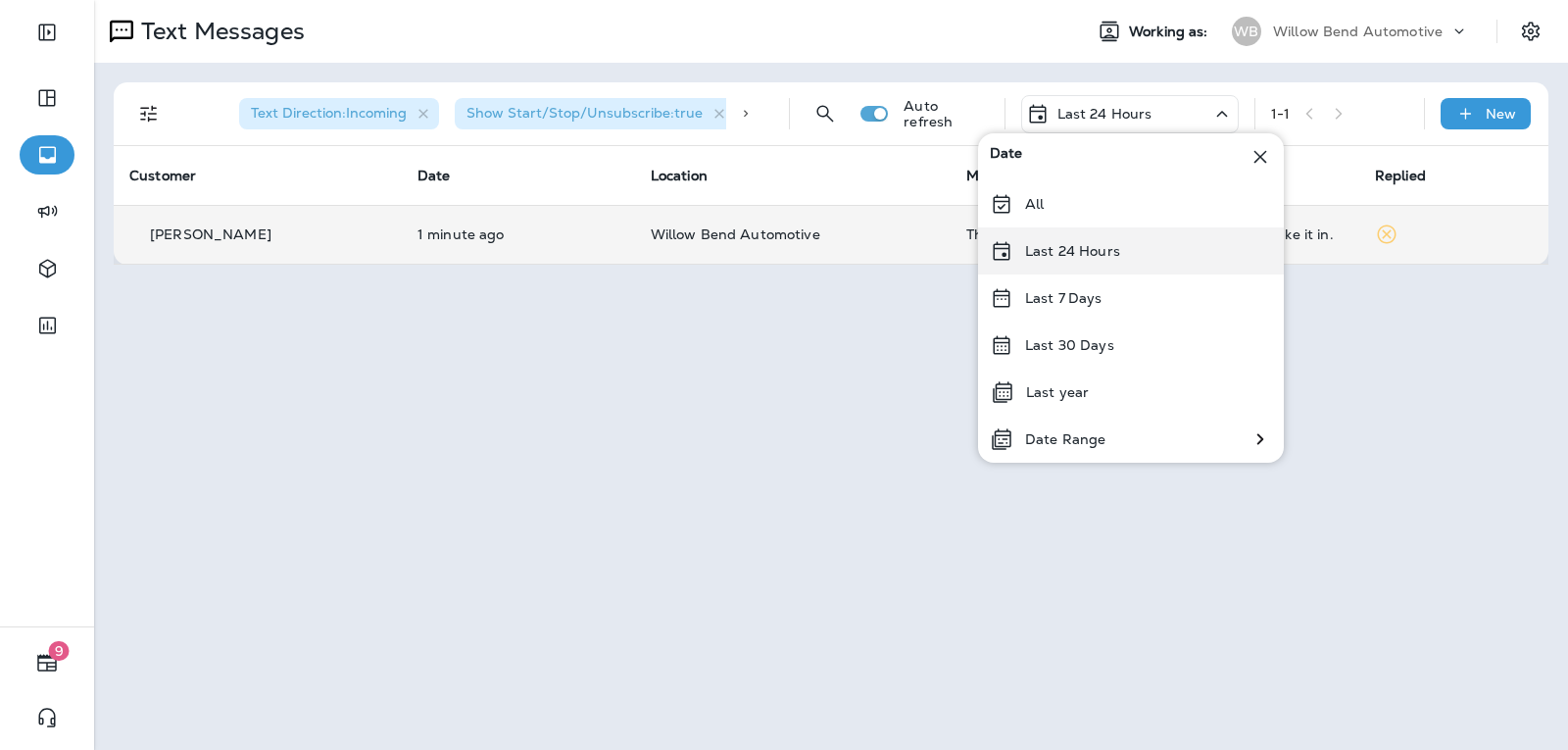
click at [1110, 246] on p "Last 24 Hours" at bounding box center [1072, 251] width 95 height 16
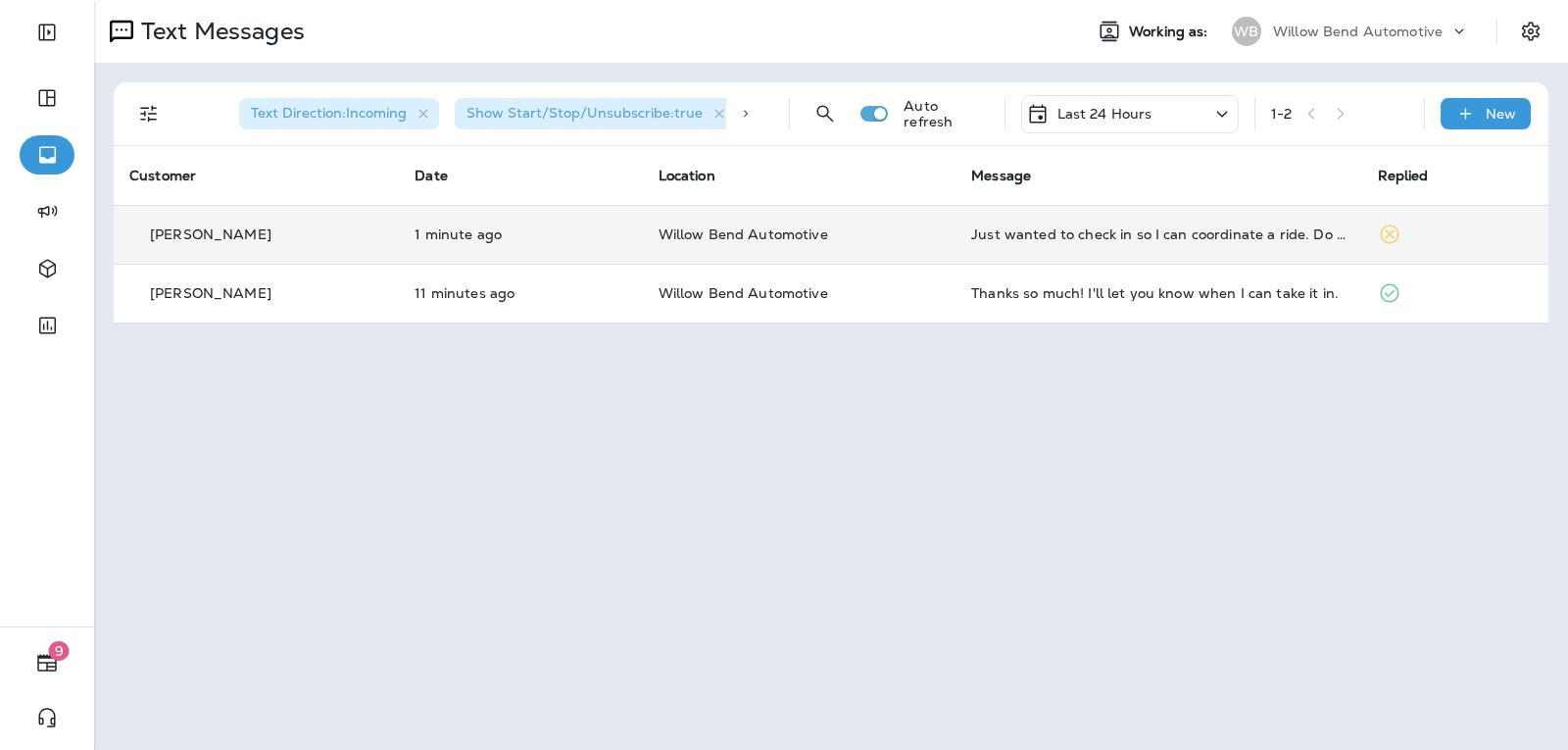
click at [1090, 219] on td "Just wanted to check in so I can coordinate a ride. Do you think my car will be…" at bounding box center [1158, 234] width 406 height 59
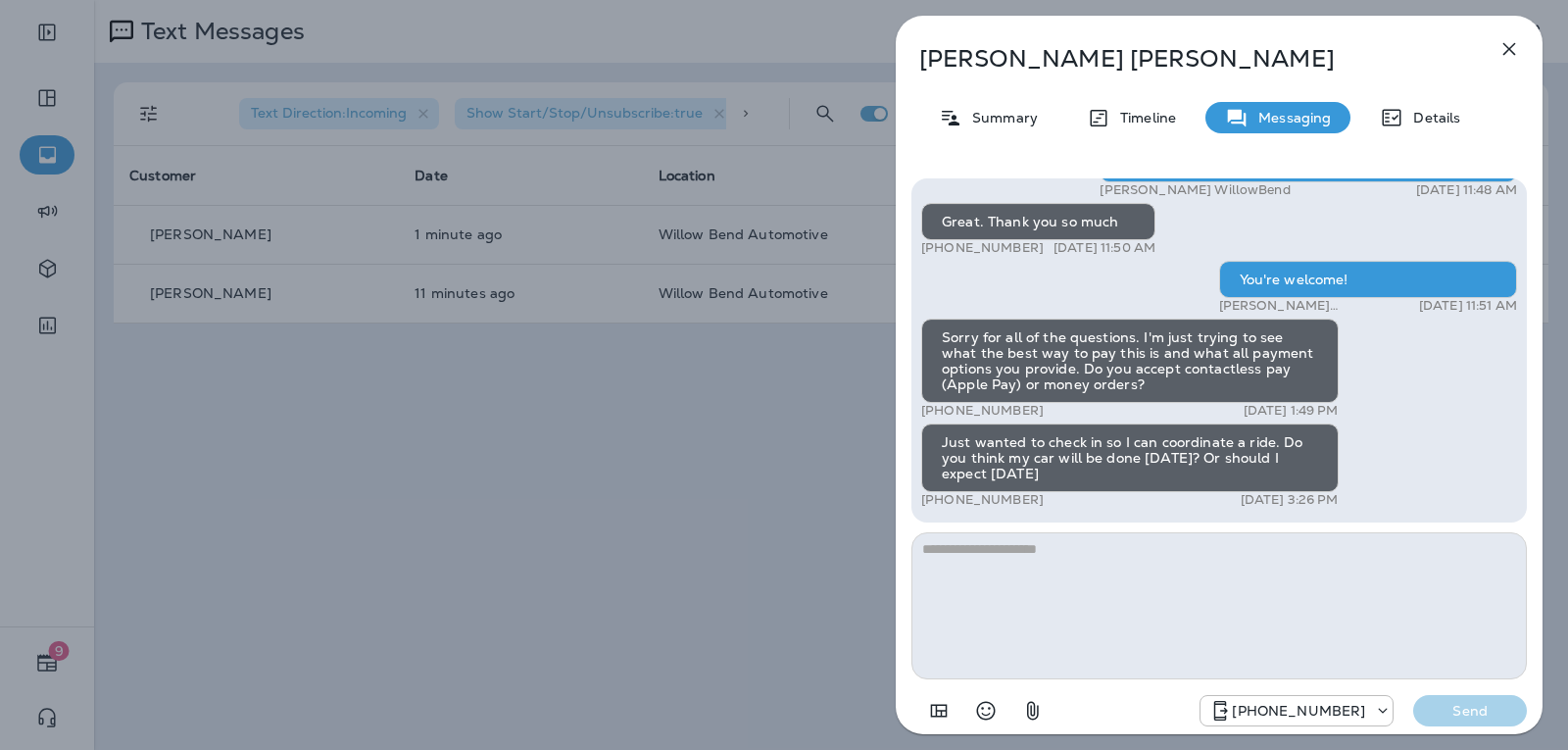
click at [945, 563] on textarea at bounding box center [1219, 606] width 615 height 147
type textarea "*"
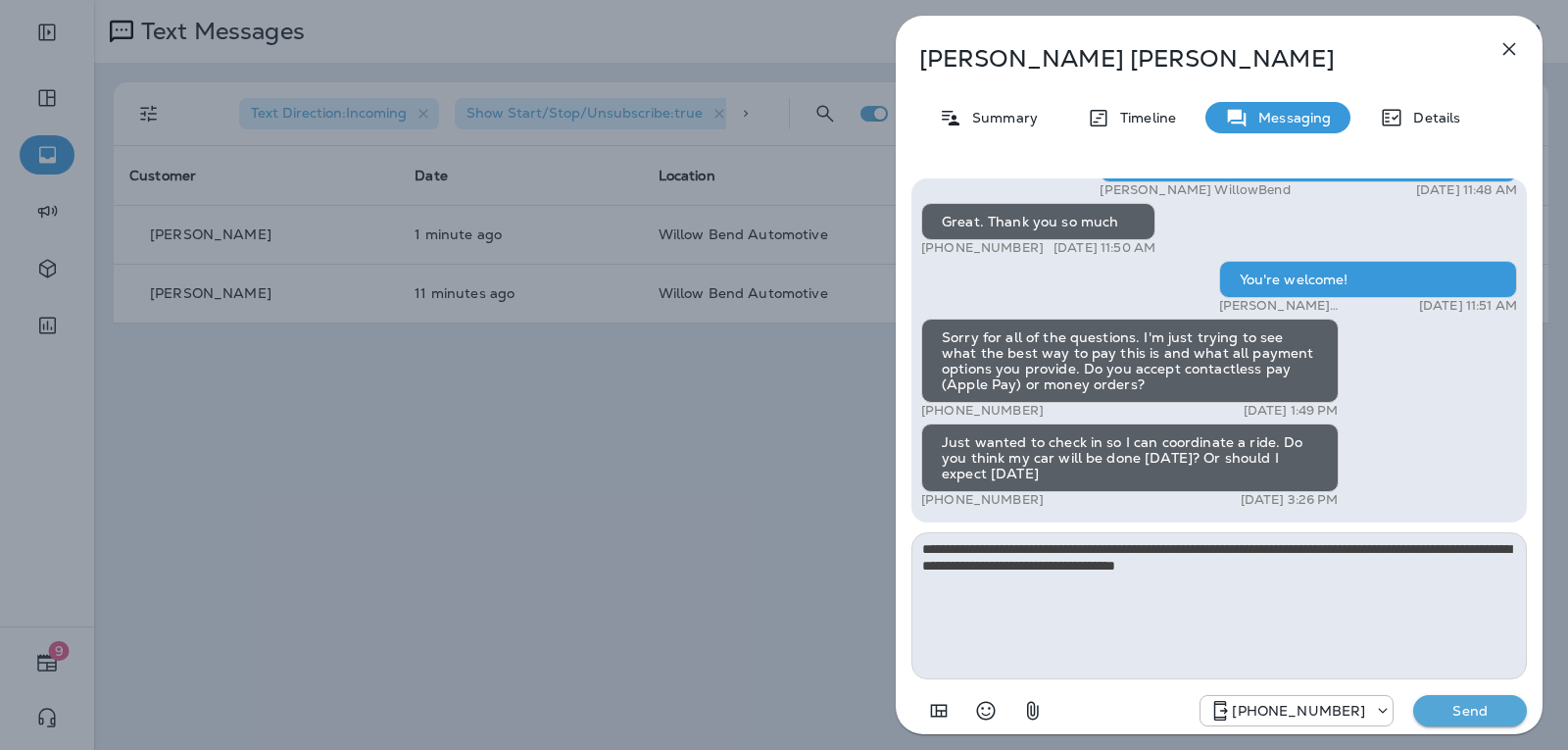
type textarea "**********"
click at [1442, 719] on p "Send" at bounding box center [1470, 711] width 83 height 18
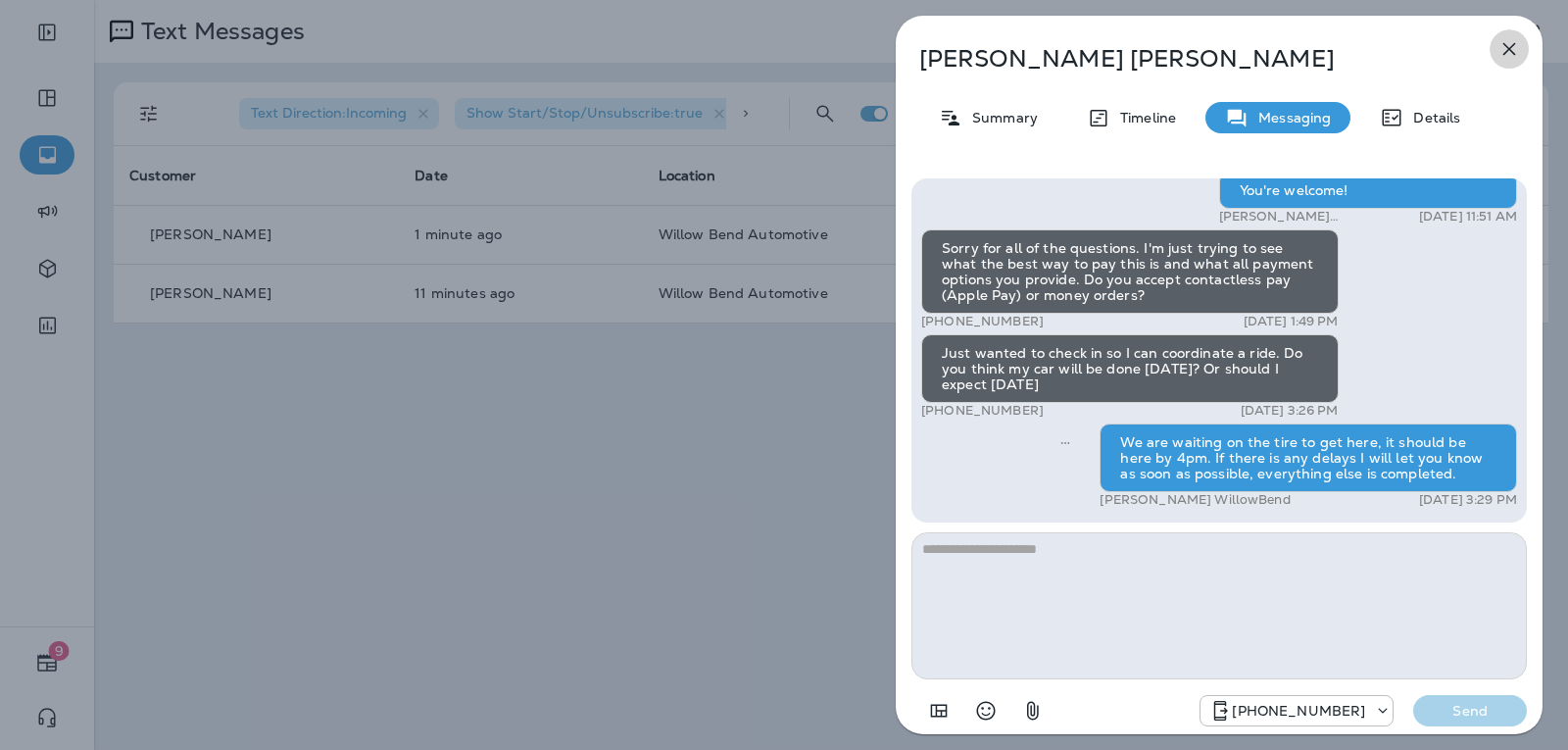
click at [1517, 52] on icon "button" at bounding box center [1509, 49] width 24 height 24
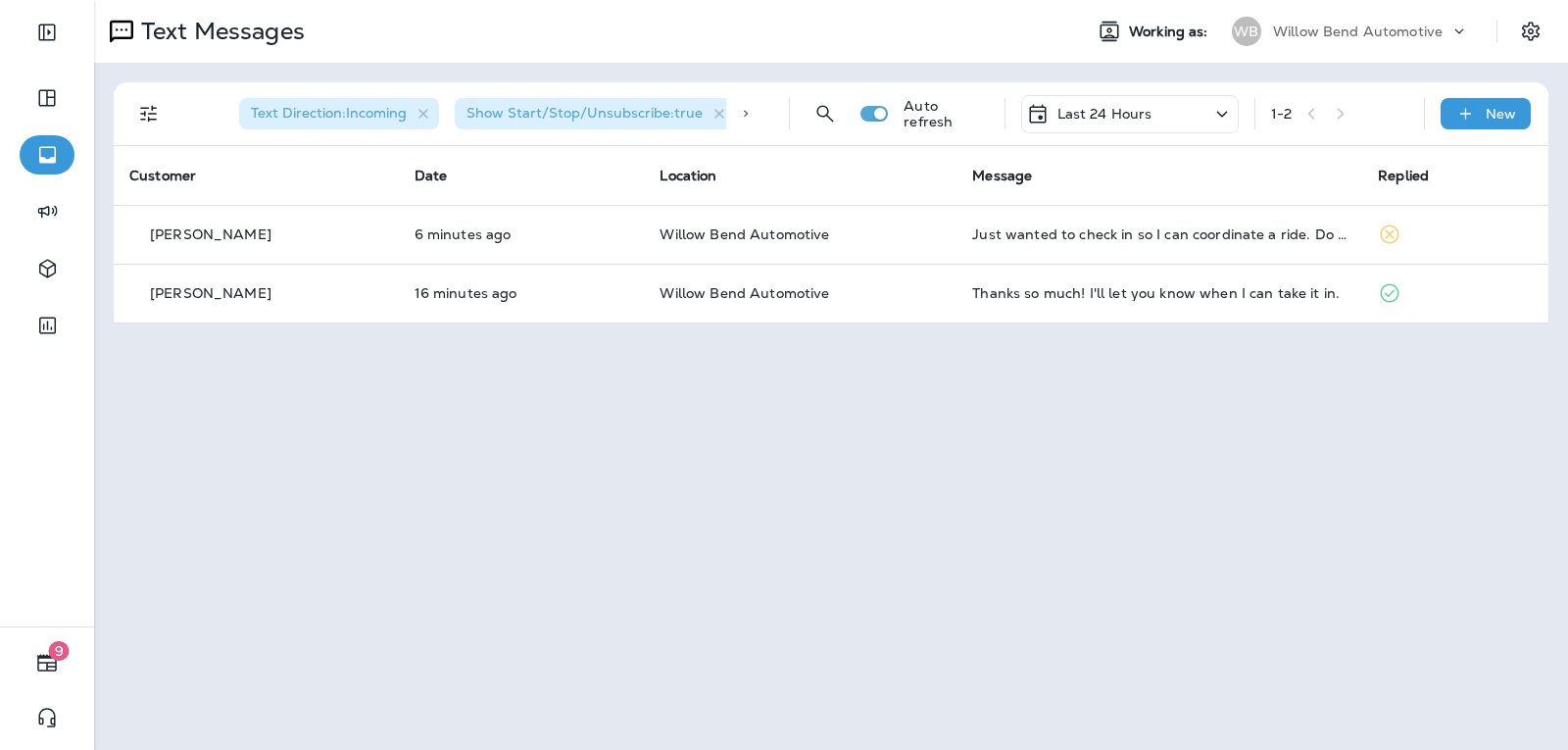
click at [1090, 97] on div "Last 24 Hours" at bounding box center [1129, 114] width 217 height 38
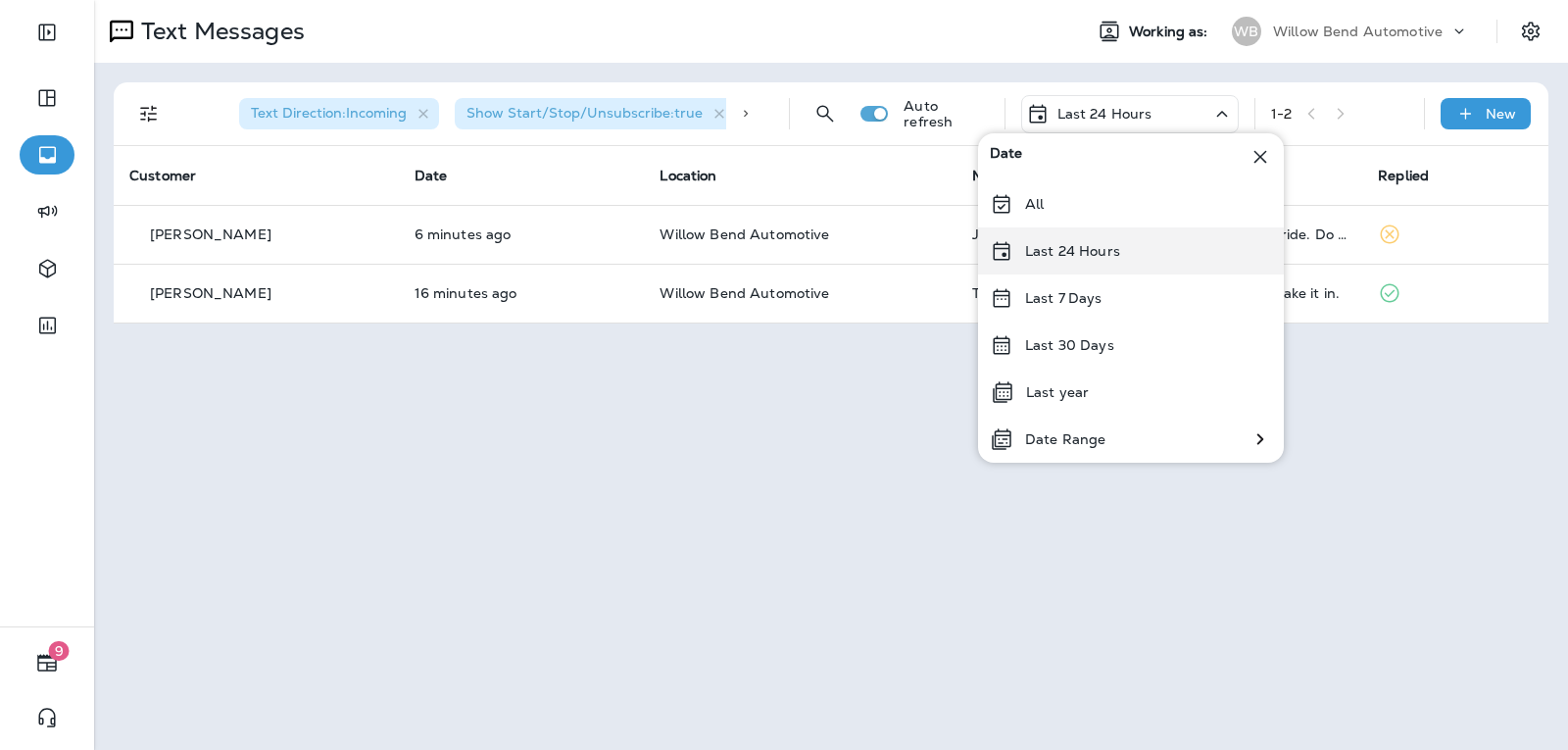
click at [1111, 262] on div "Last 24 Hours" at bounding box center [1130, 251] width 306 height 47
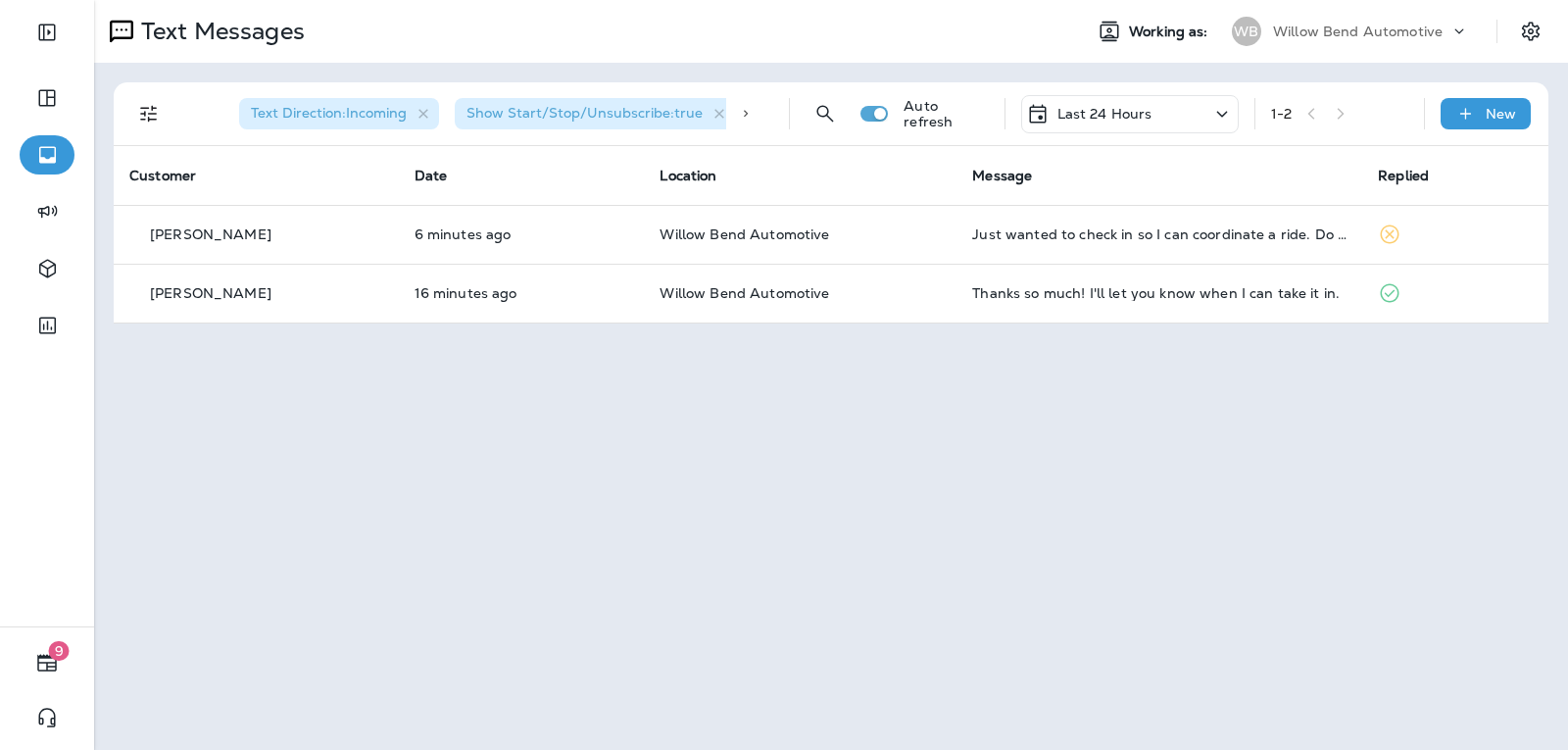
click at [1151, 117] on div "Last 24 Hours" at bounding box center [1129, 114] width 217 height 38
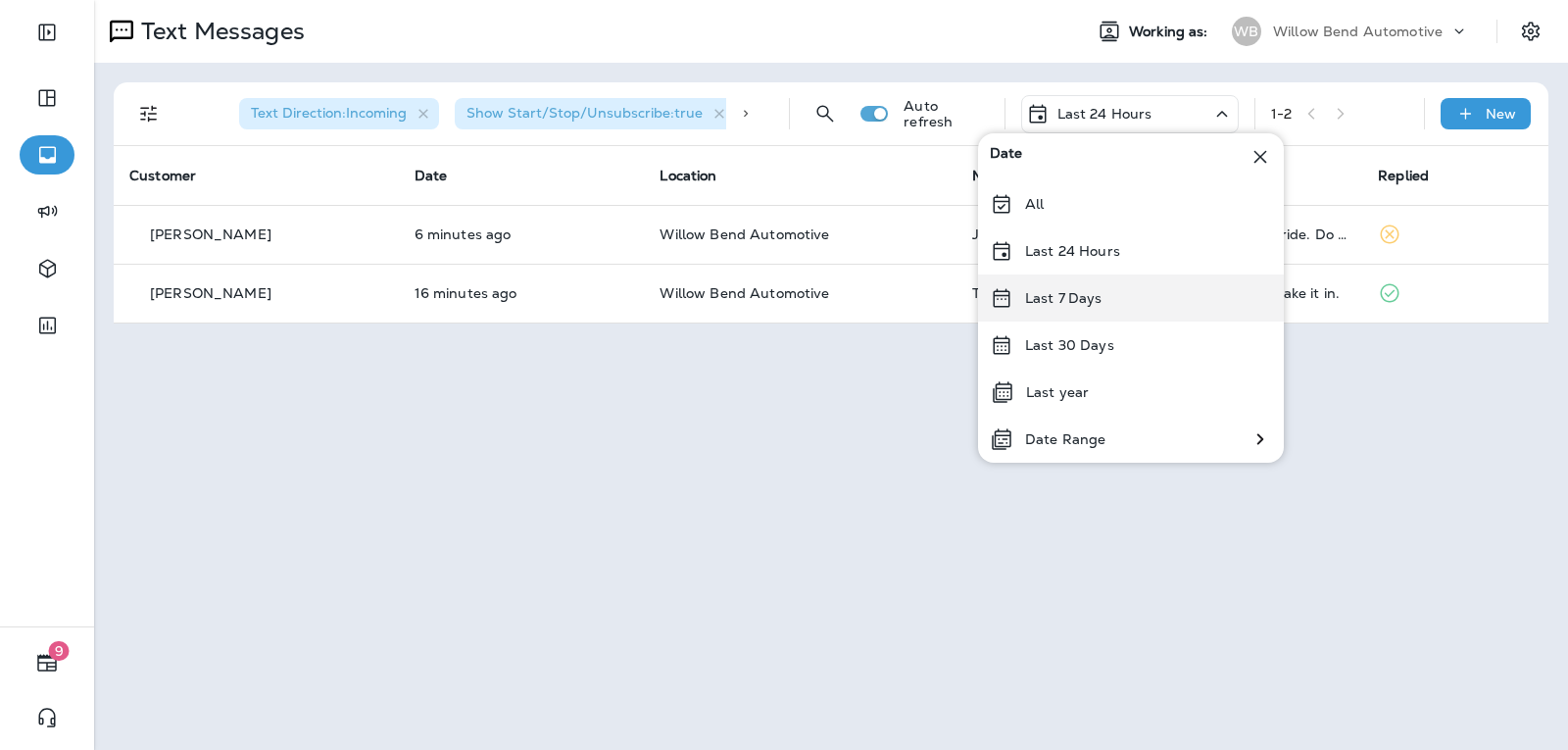
click at [1145, 286] on div "Last 7 Days" at bounding box center [1130, 298] width 306 height 47
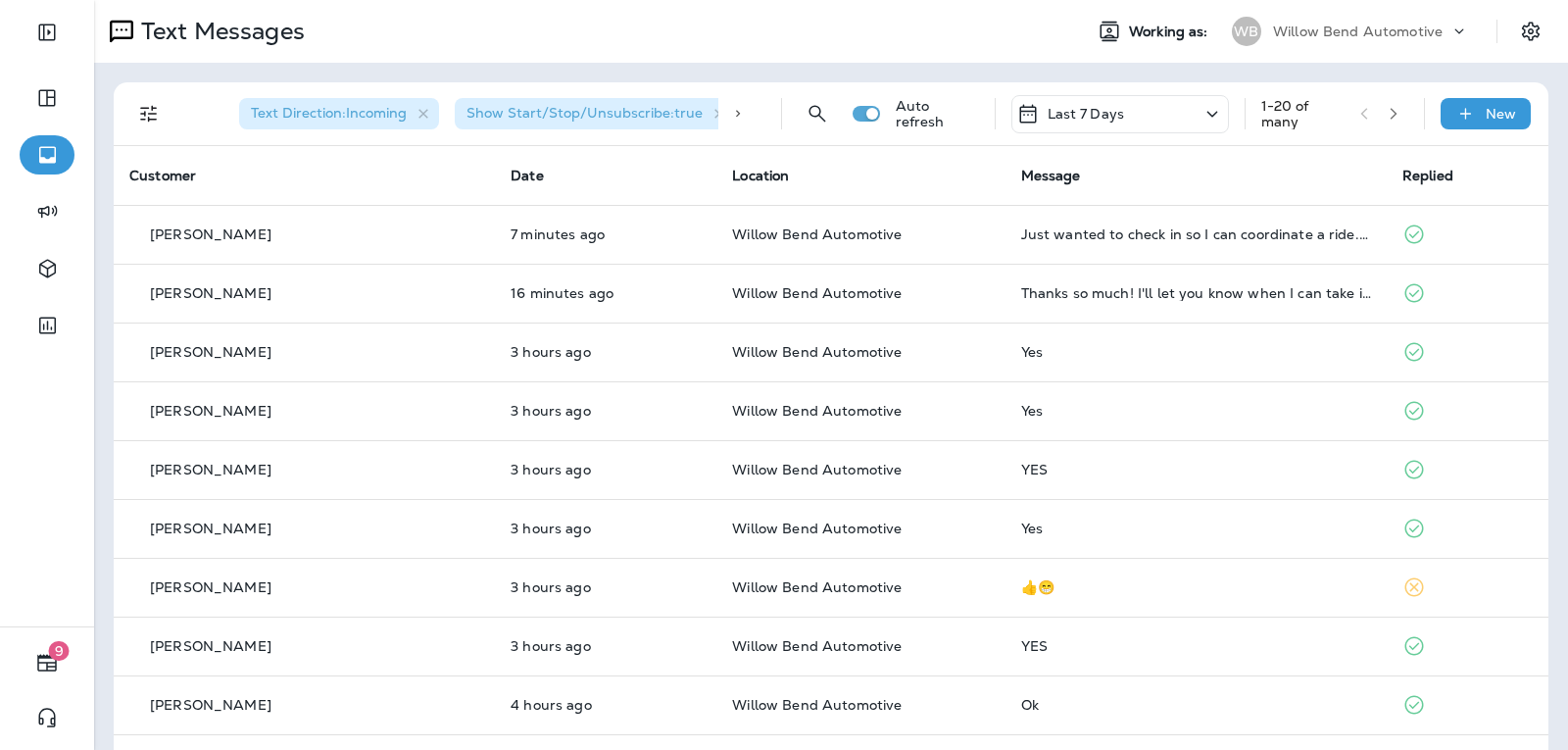
click at [1168, 103] on div "Last 7 Days" at bounding box center [1119, 114] width 217 height 38
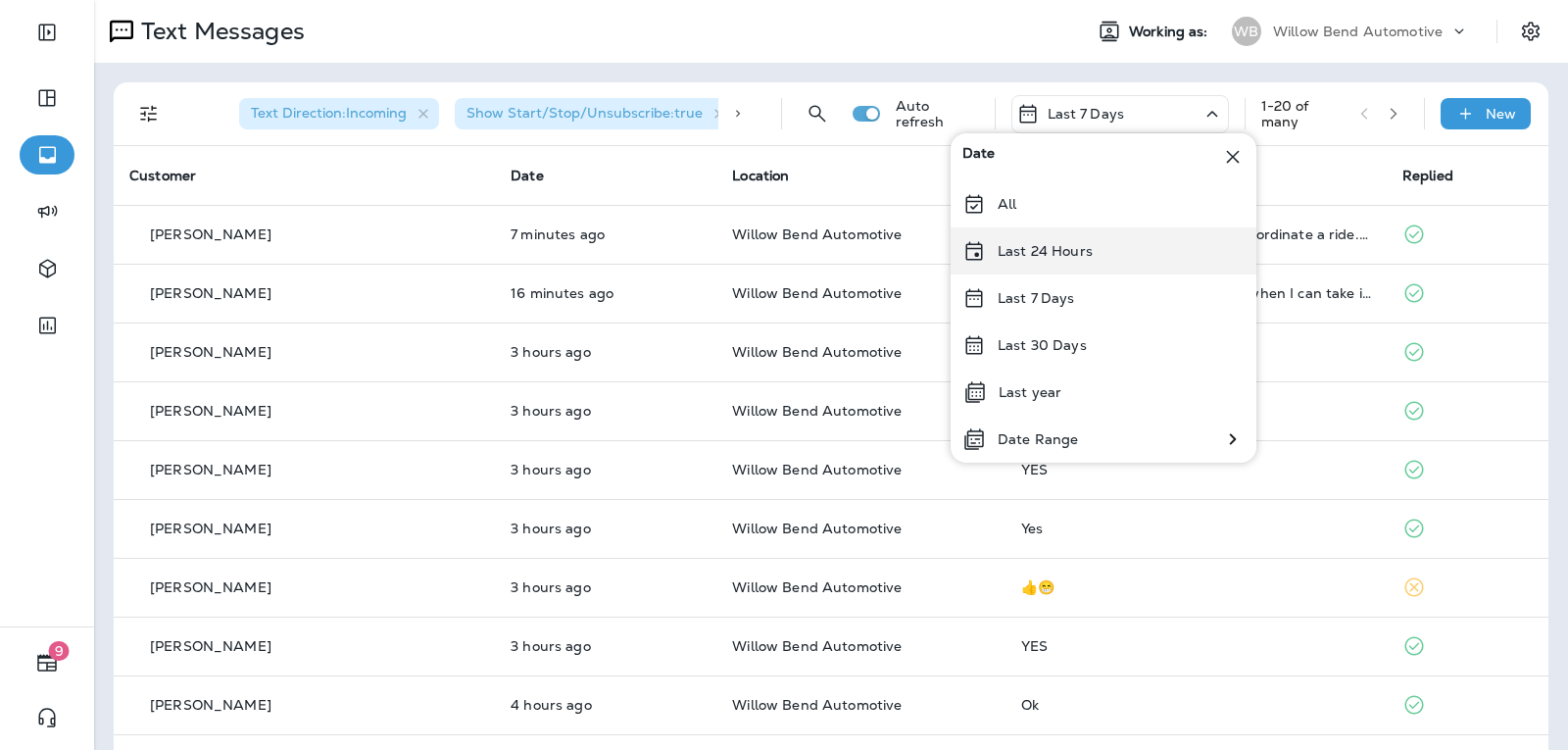
click at [1149, 259] on div "Last 24 Hours" at bounding box center [1103, 251] width 306 height 47
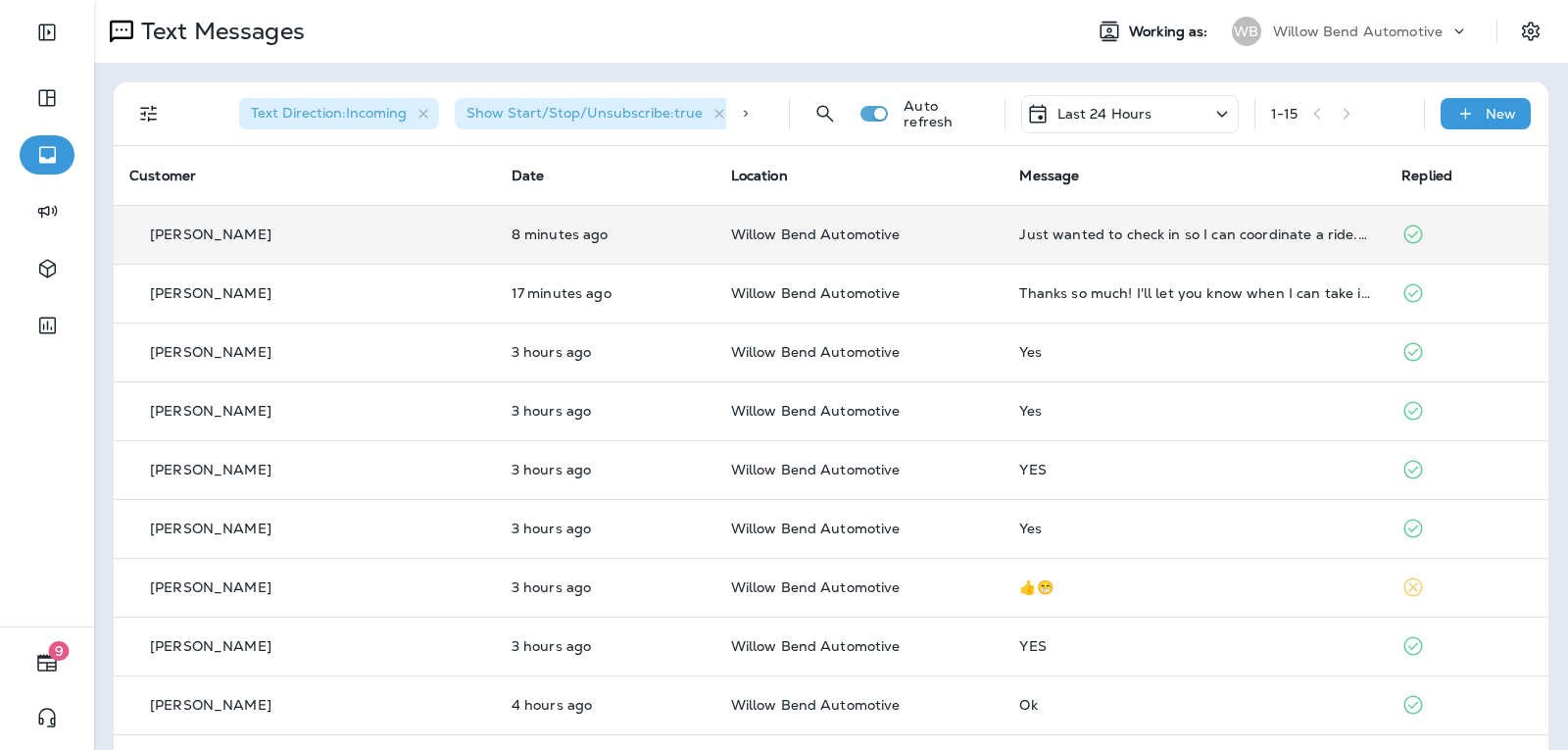
click at [1144, 236] on div "Just wanted to check in so I can coordinate a ride. Do you think my car will be…" at bounding box center [1194, 234] width 351 height 16
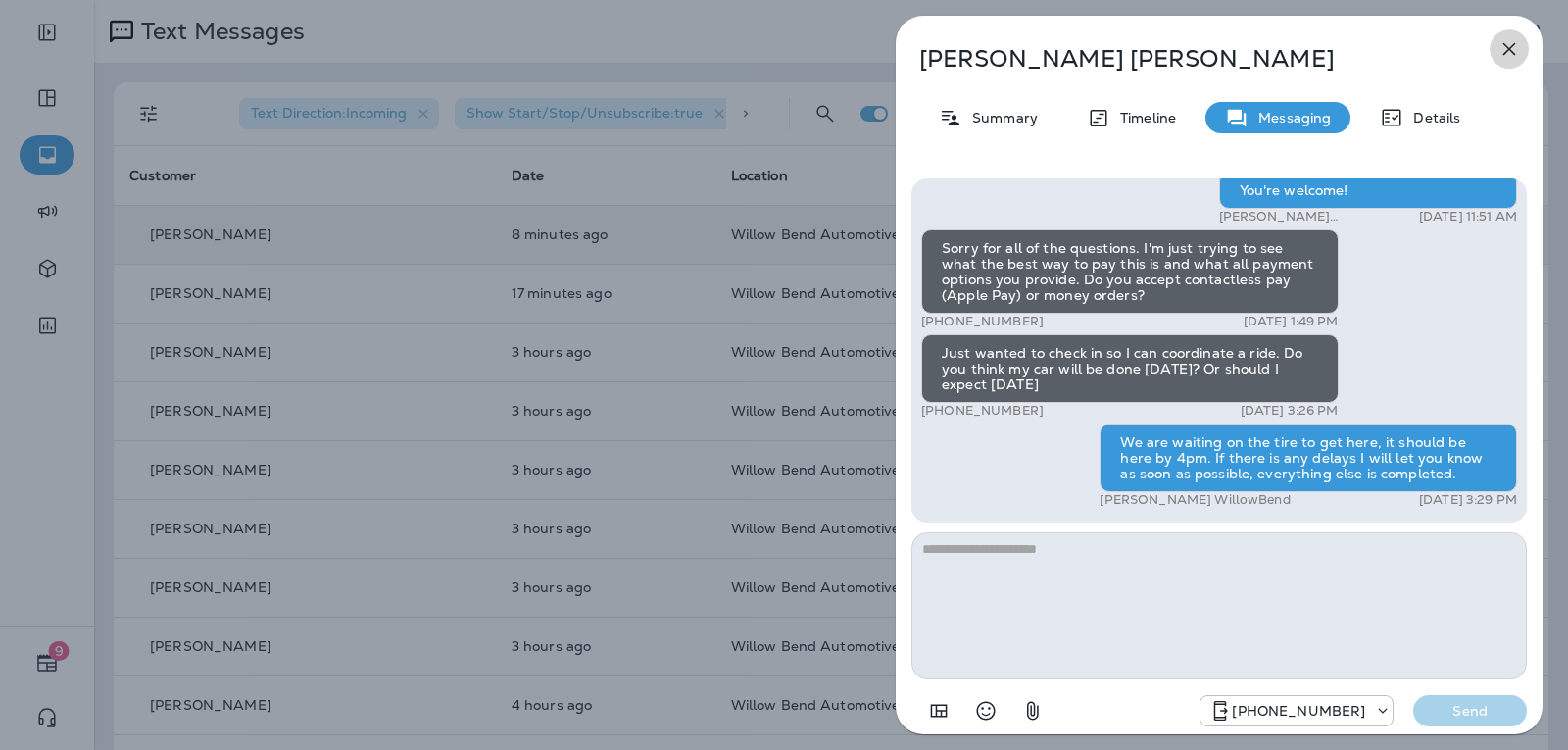
click at [1512, 44] on icon "button" at bounding box center [1509, 49] width 24 height 24
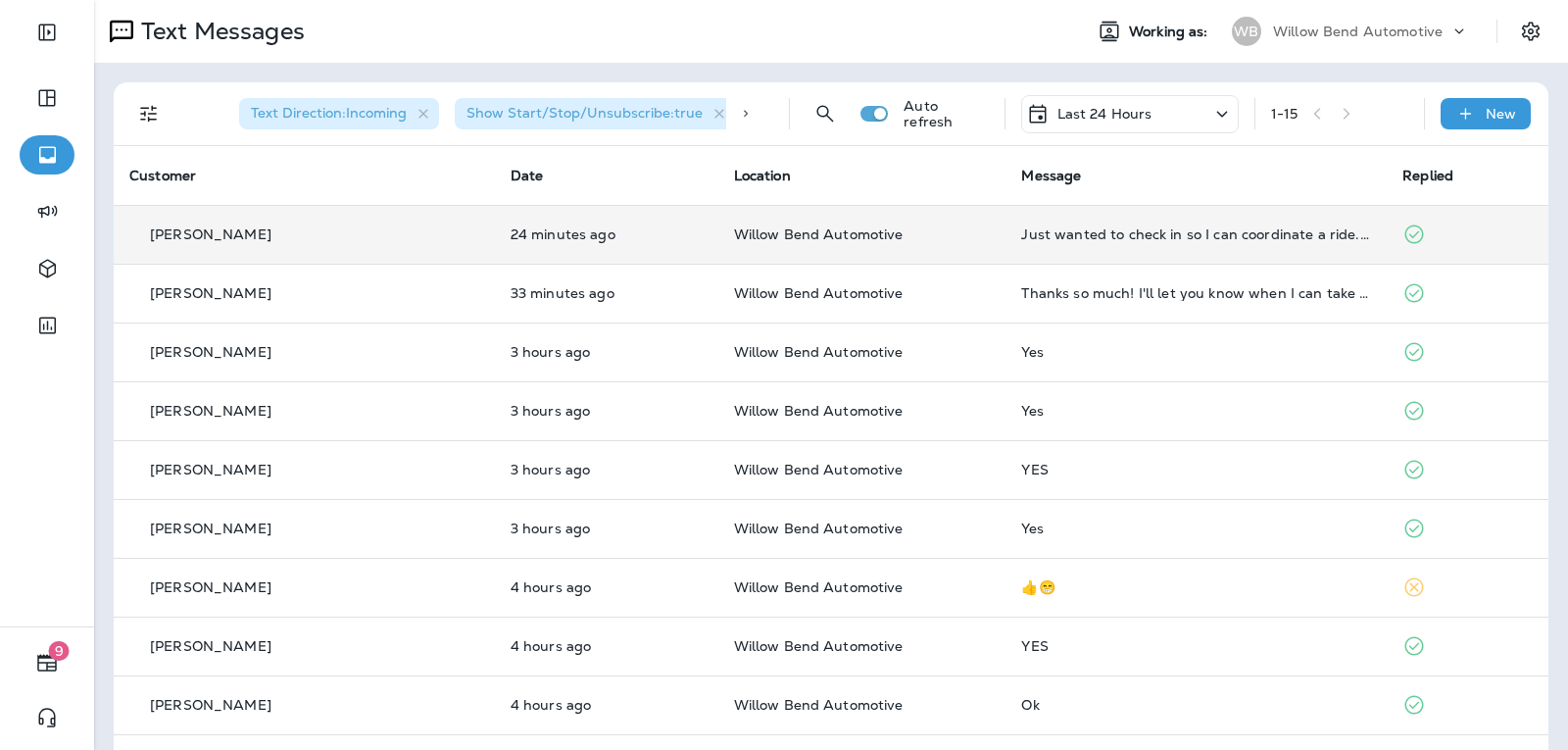
click at [1110, 245] on td "Just wanted to check in so I can coordinate a ride. Do you think my car will be…" at bounding box center [1196, 234] width 381 height 59
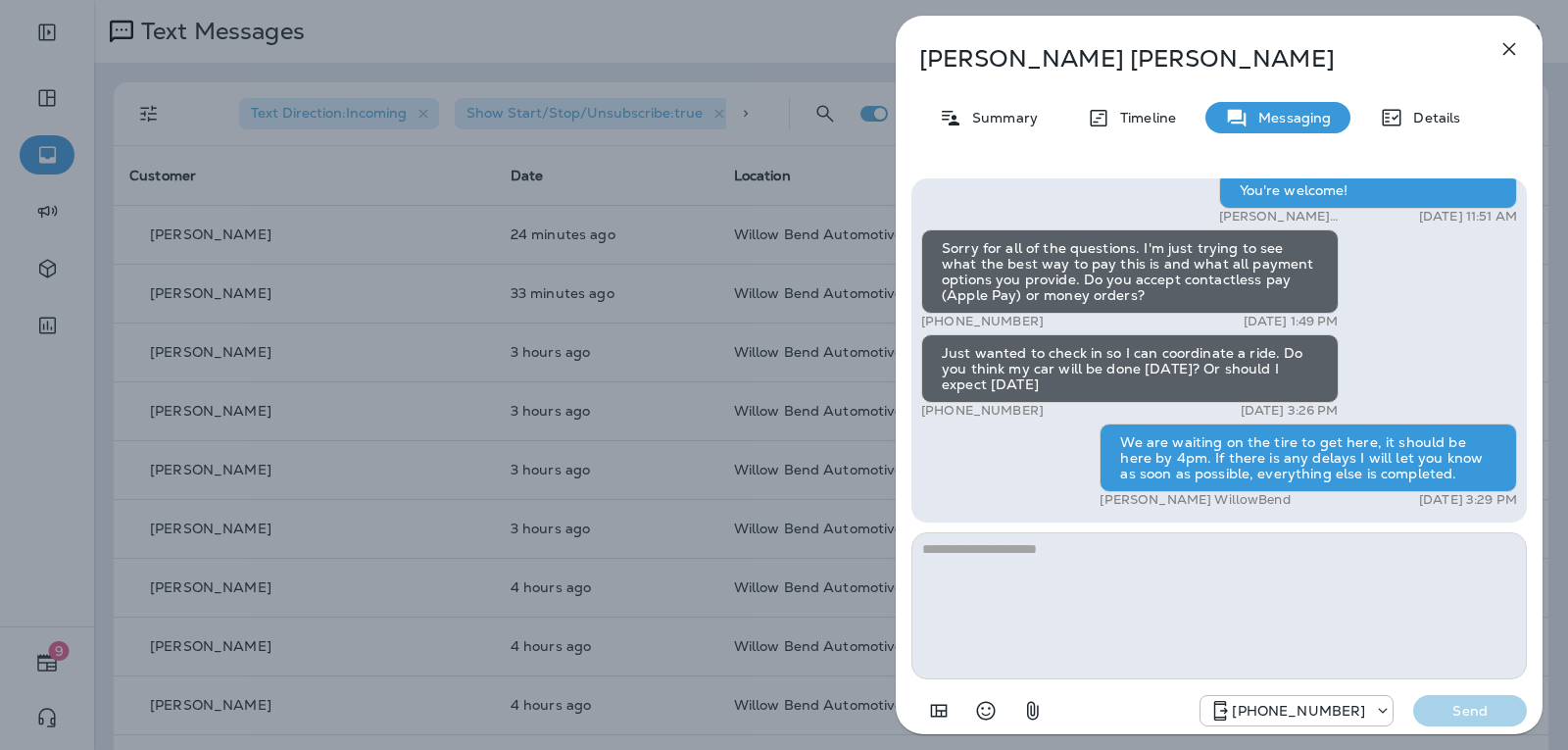
click at [1012, 574] on textarea at bounding box center [1219, 606] width 615 height 147
click at [1010, 548] on textarea at bounding box center [1219, 606] width 615 height 147
click at [1008, 556] on textarea at bounding box center [1219, 606] width 615 height 147
type textarea "*"
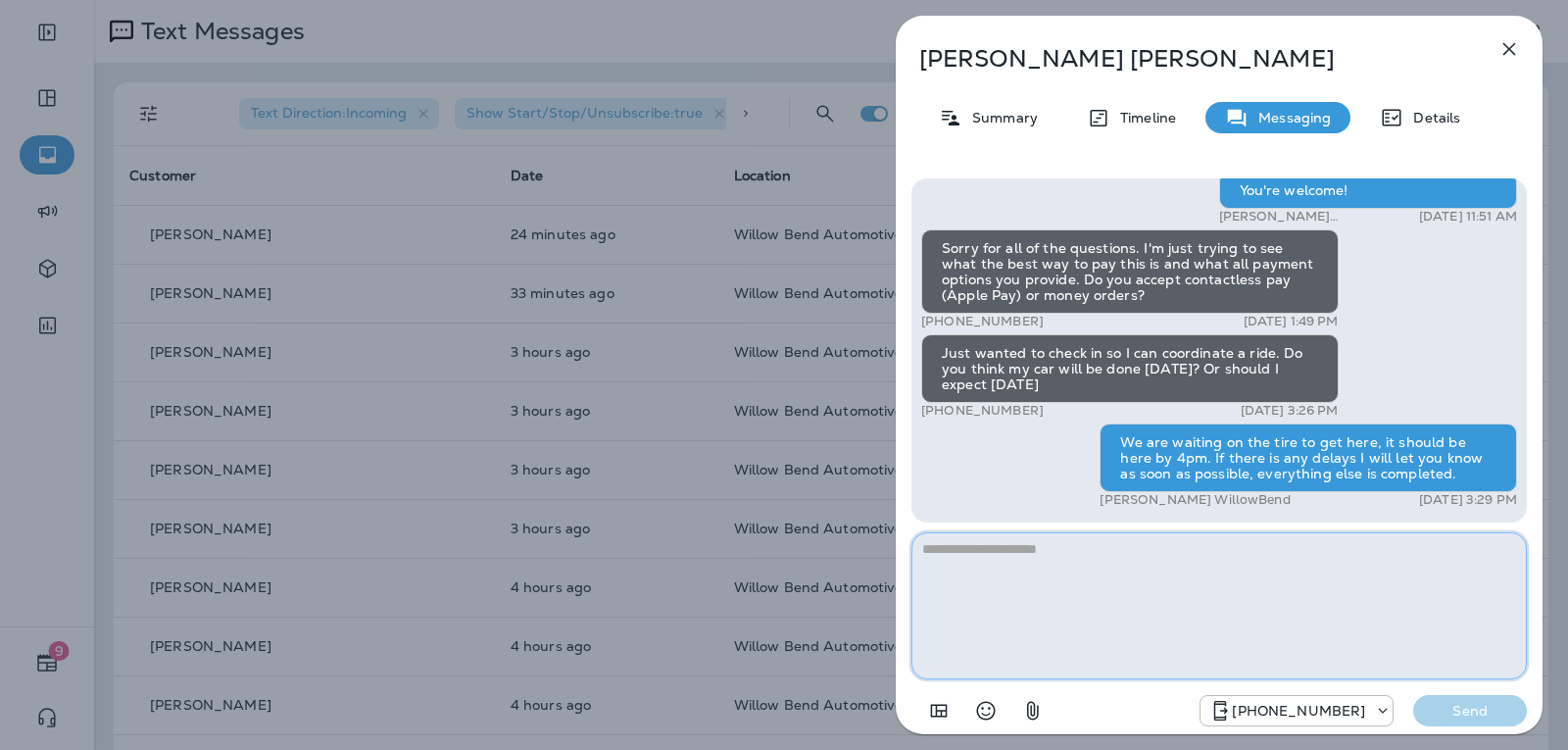
click at [1048, 554] on textarea at bounding box center [1219, 606] width 615 height 147
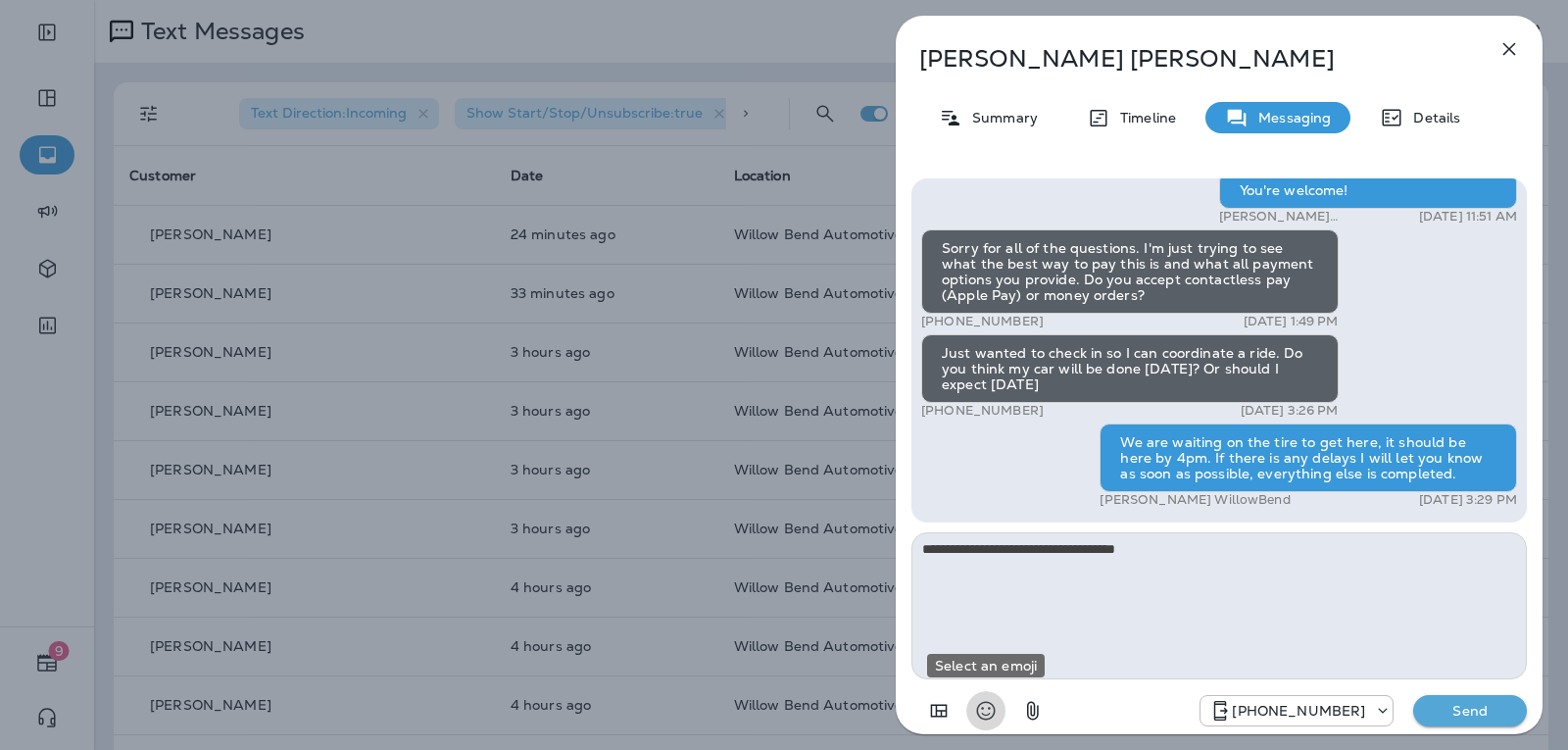
click at [984, 713] on icon "Select an emoji" at bounding box center [985, 711] width 24 height 24
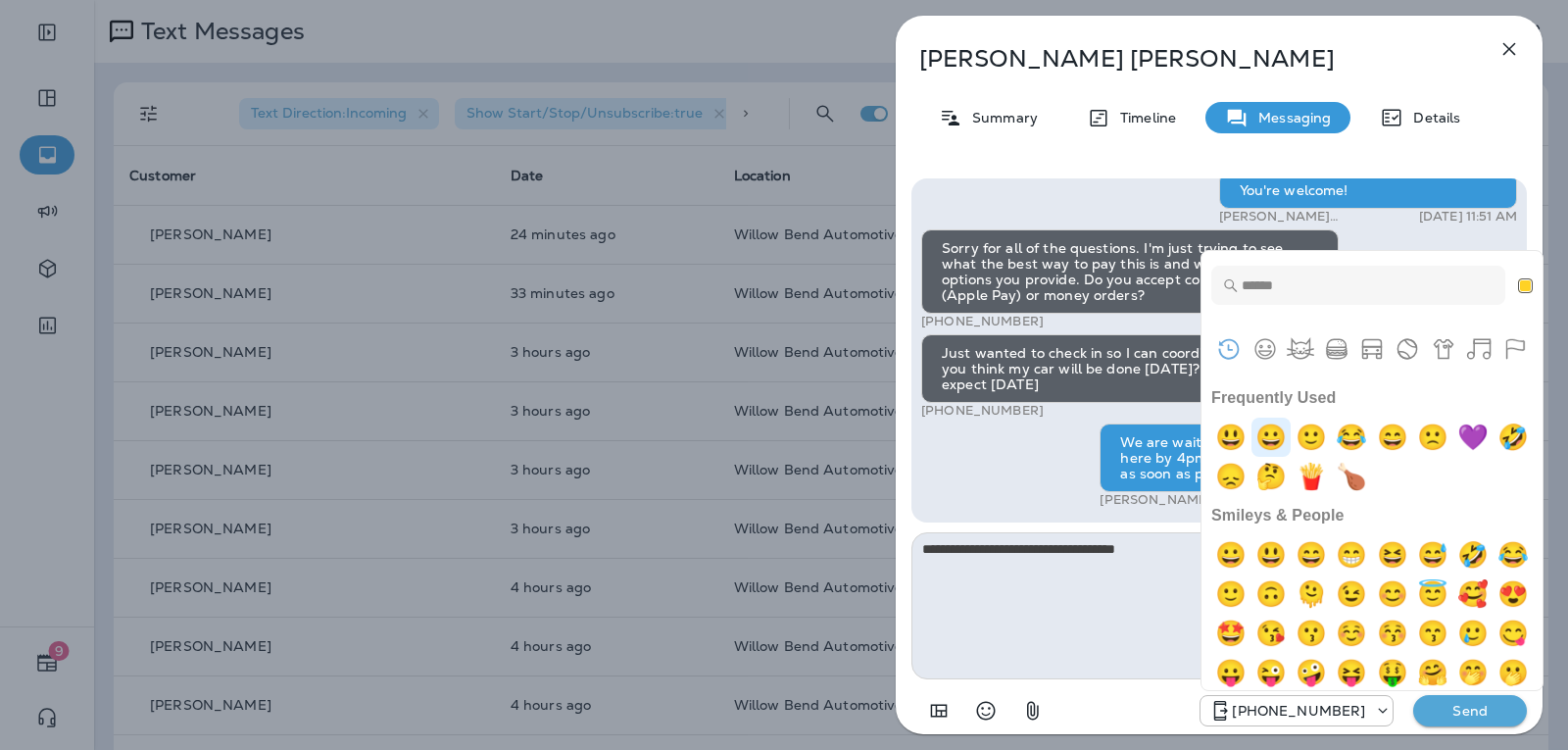
click at [1290, 440] on img "grinning" at bounding box center [1271, 437] width 39 height 39
type textarea "**********"
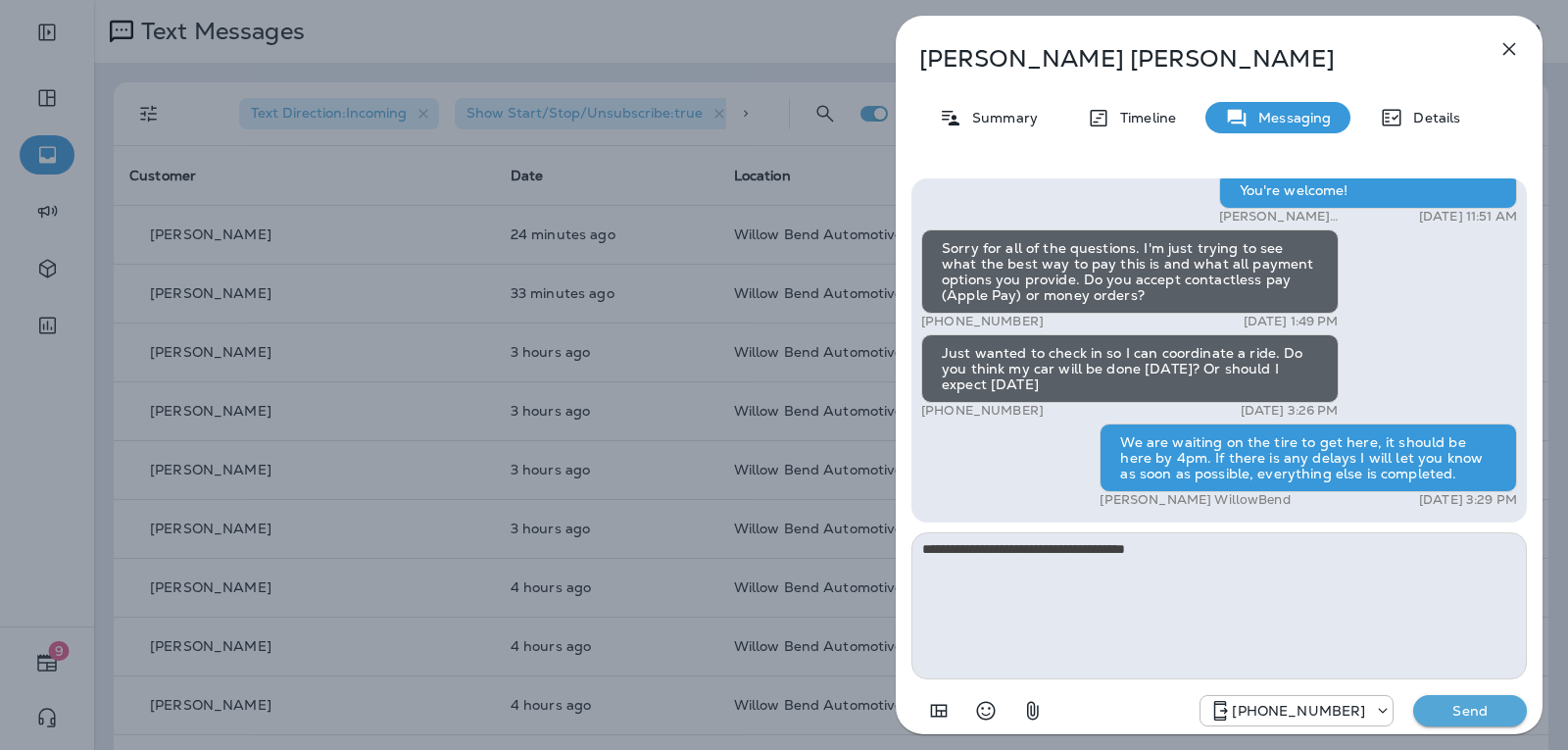
click at [1481, 720] on button "Send" at bounding box center [1470, 711] width 114 height 31
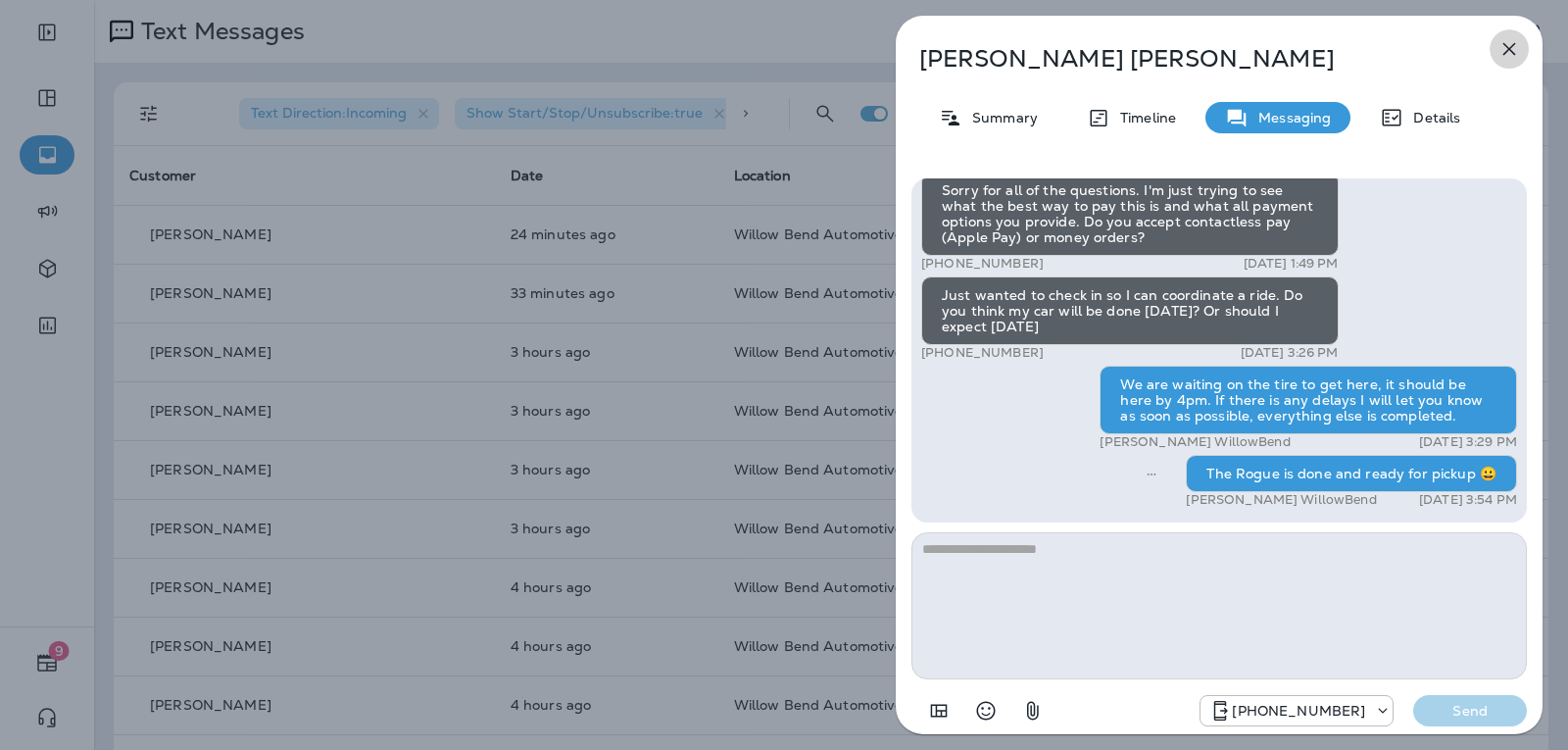
click at [1513, 46] on icon "button" at bounding box center [1509, 49] width 13 height 13
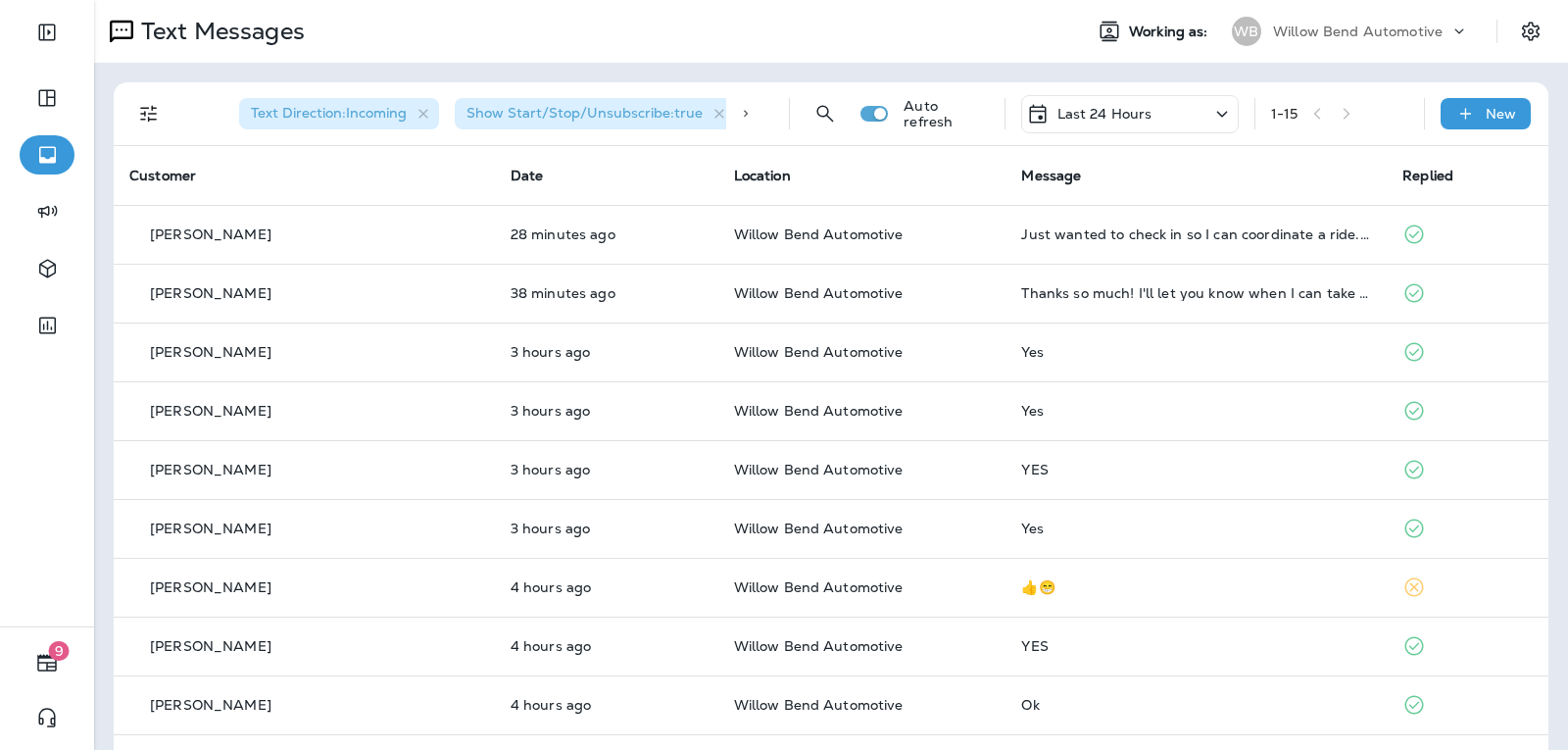
click at [1067, 118] on p "Last 24 Hours" at bounding box center [1104, 114] width 95 height 16
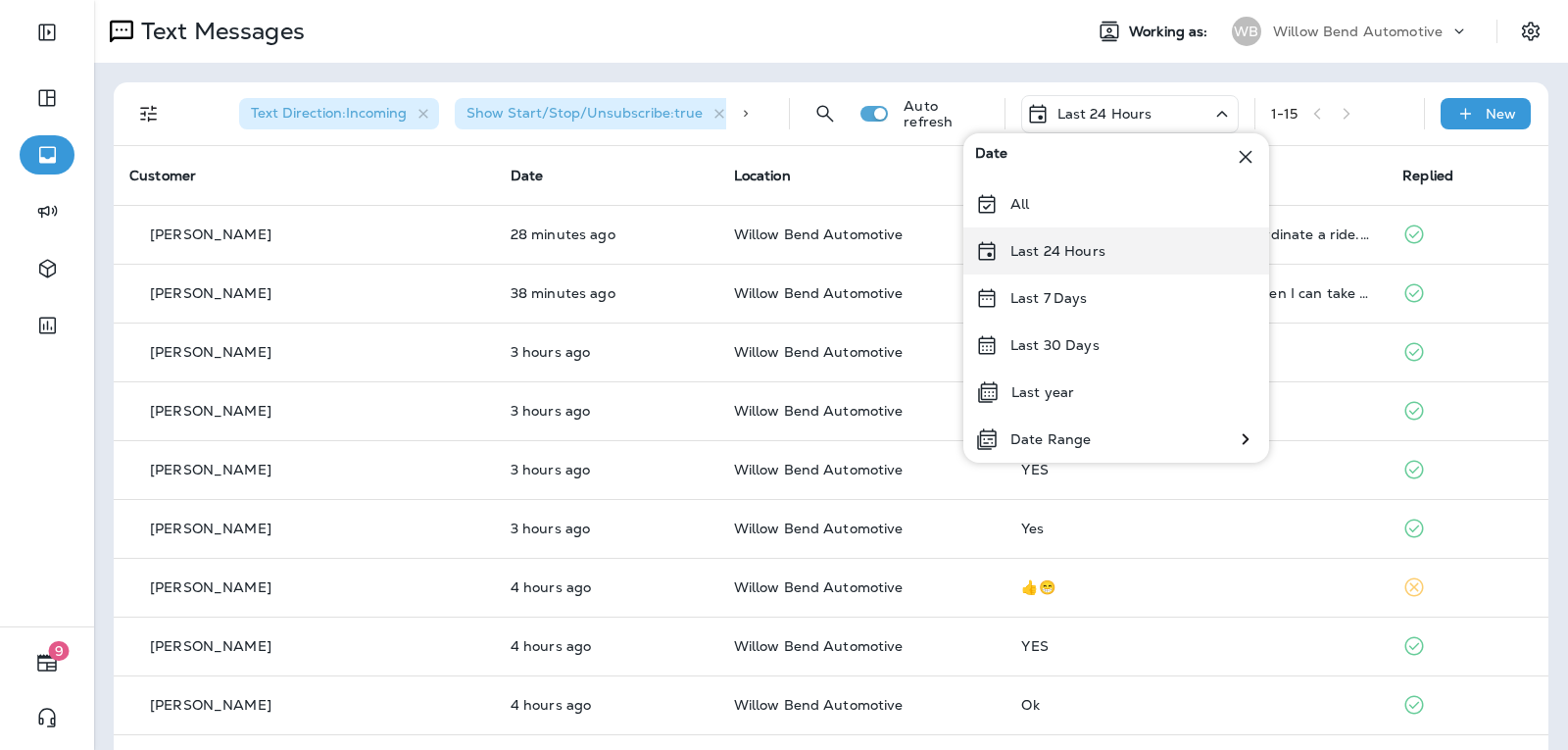
click at [1086, 259] on p "Last 24 Hours" at bounding box center [1057, 251] width 95 height 16
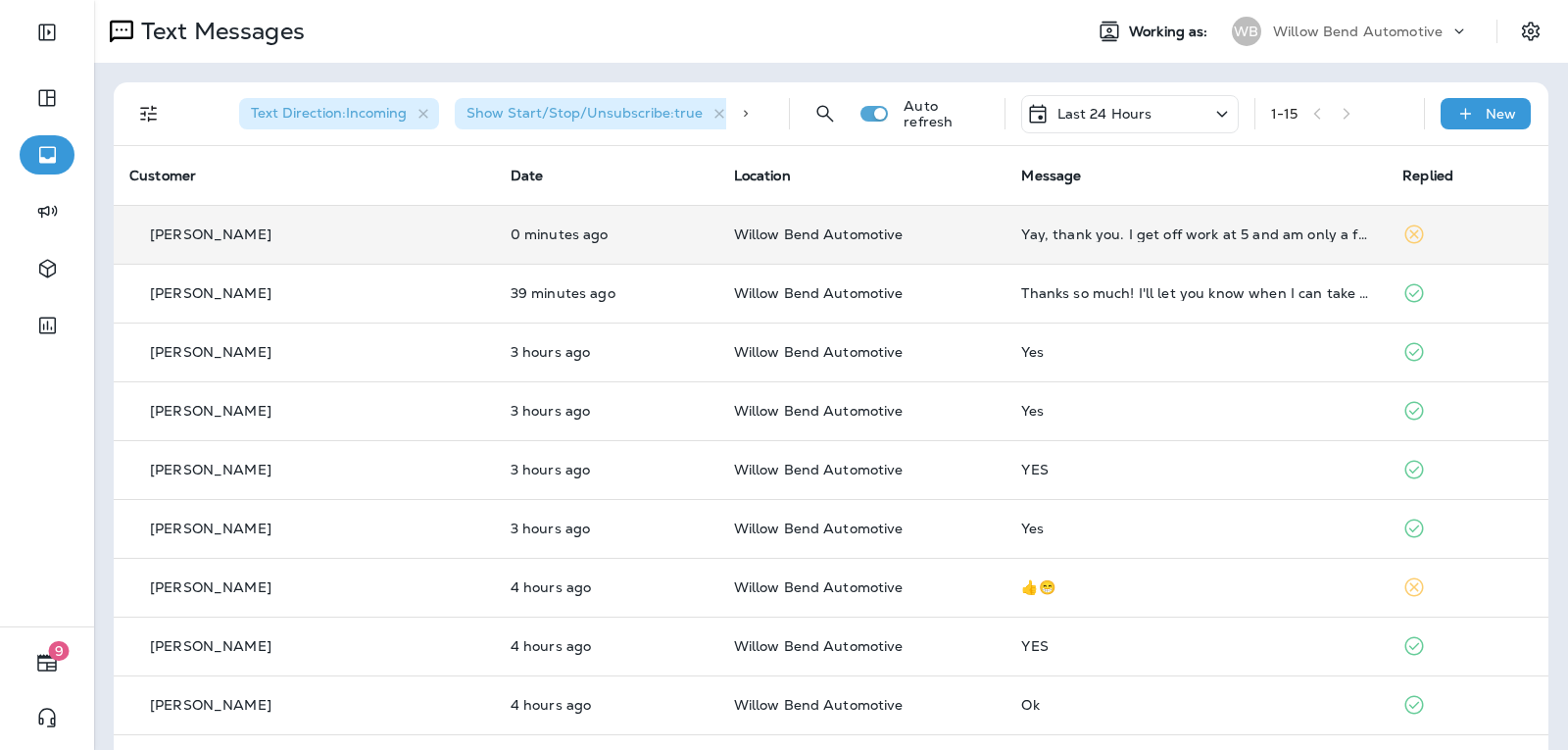
click at [1183, 225] on td "Yay, thank you. I get off work at 5 and am only a few minutes away. You are ope…" at bounding box center [1196, 234] width 381 height 59
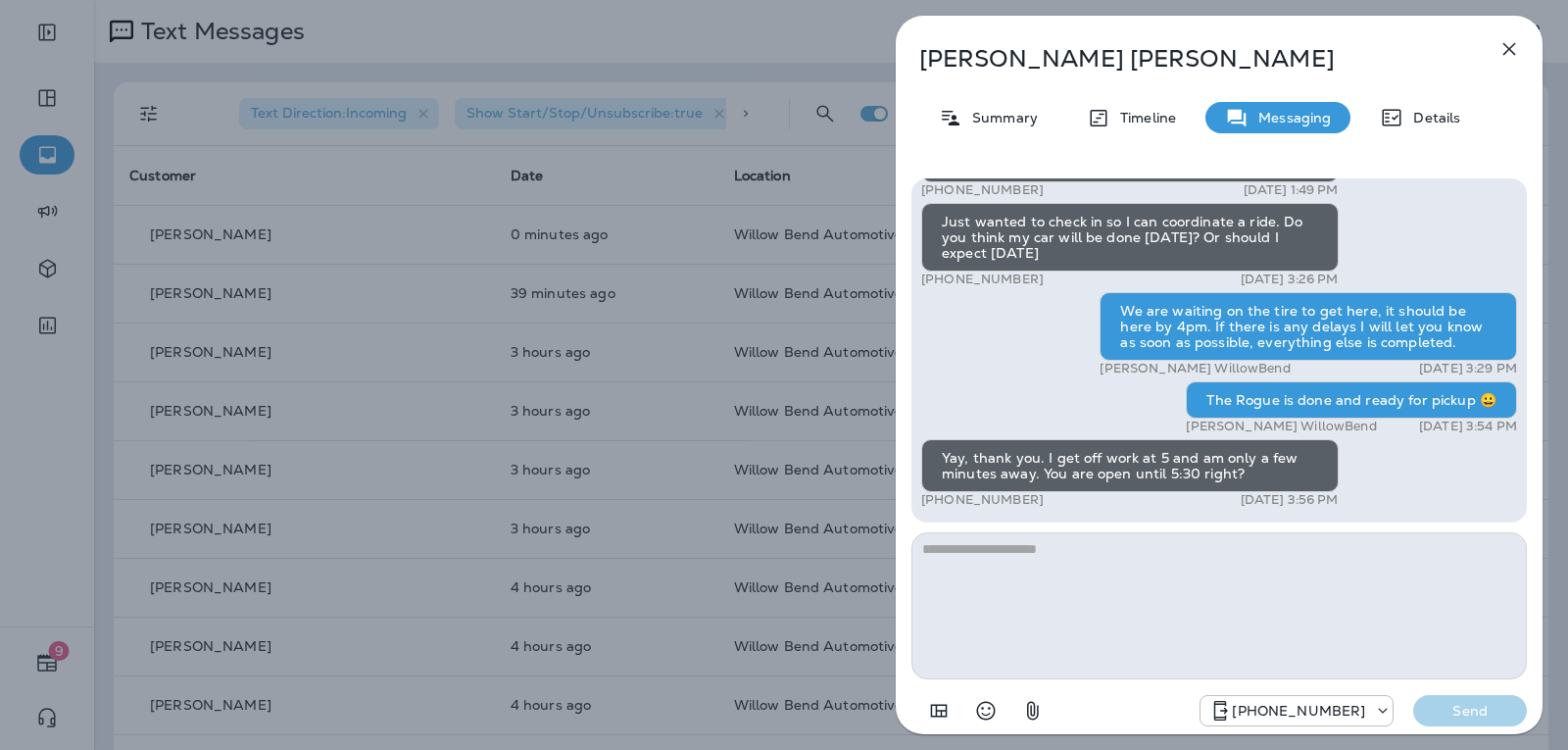
click at [1061, 556] on textarea at bounding box center [1219, 606] width 615 height 147
type textarea "**********"
click at [1431, 721] on button "Send" at bounding box center [1470, 711] width 114 height 31
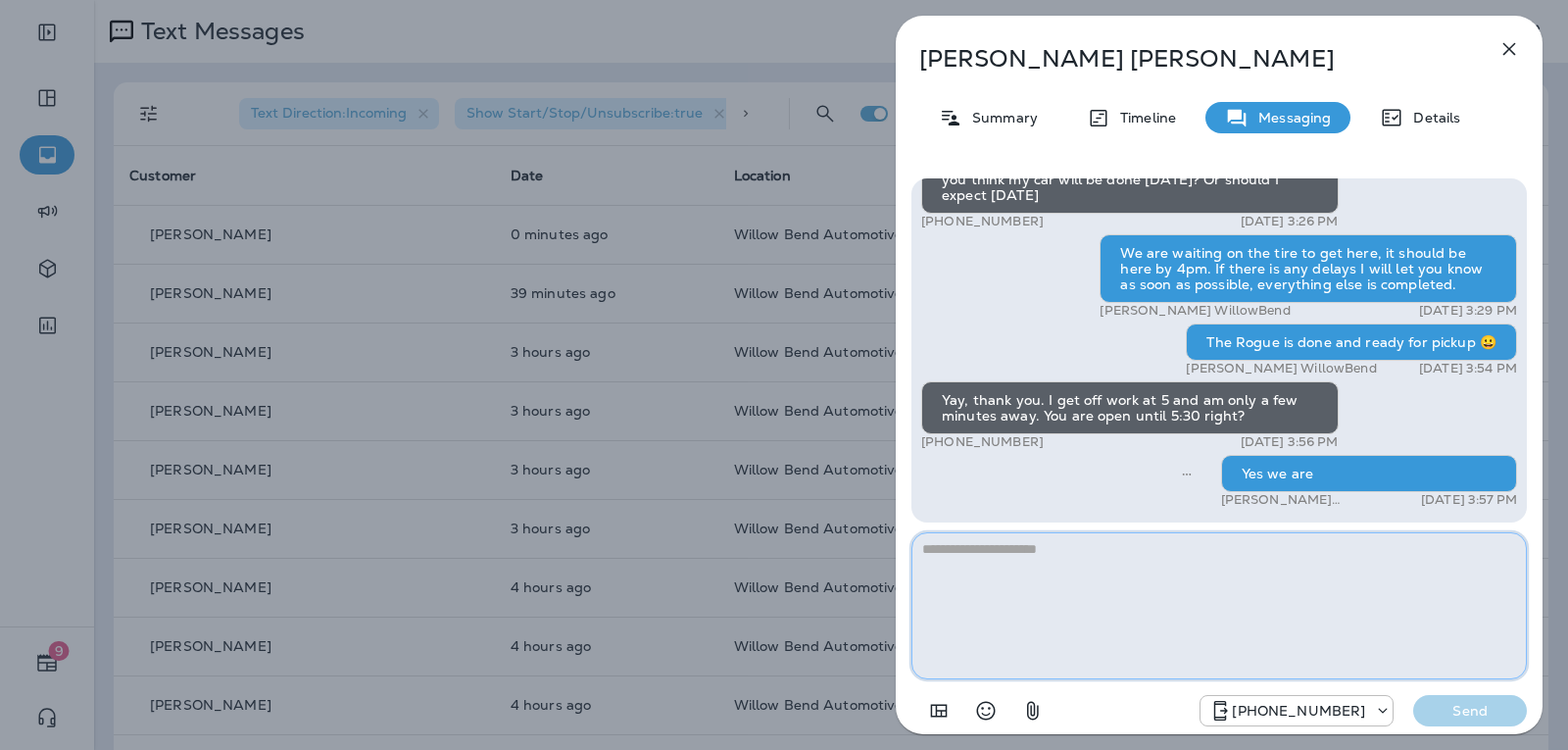
click at [1058, 563] on textarea at bounding box center [1219, 606] width 615 height 147
type textarea "**********"
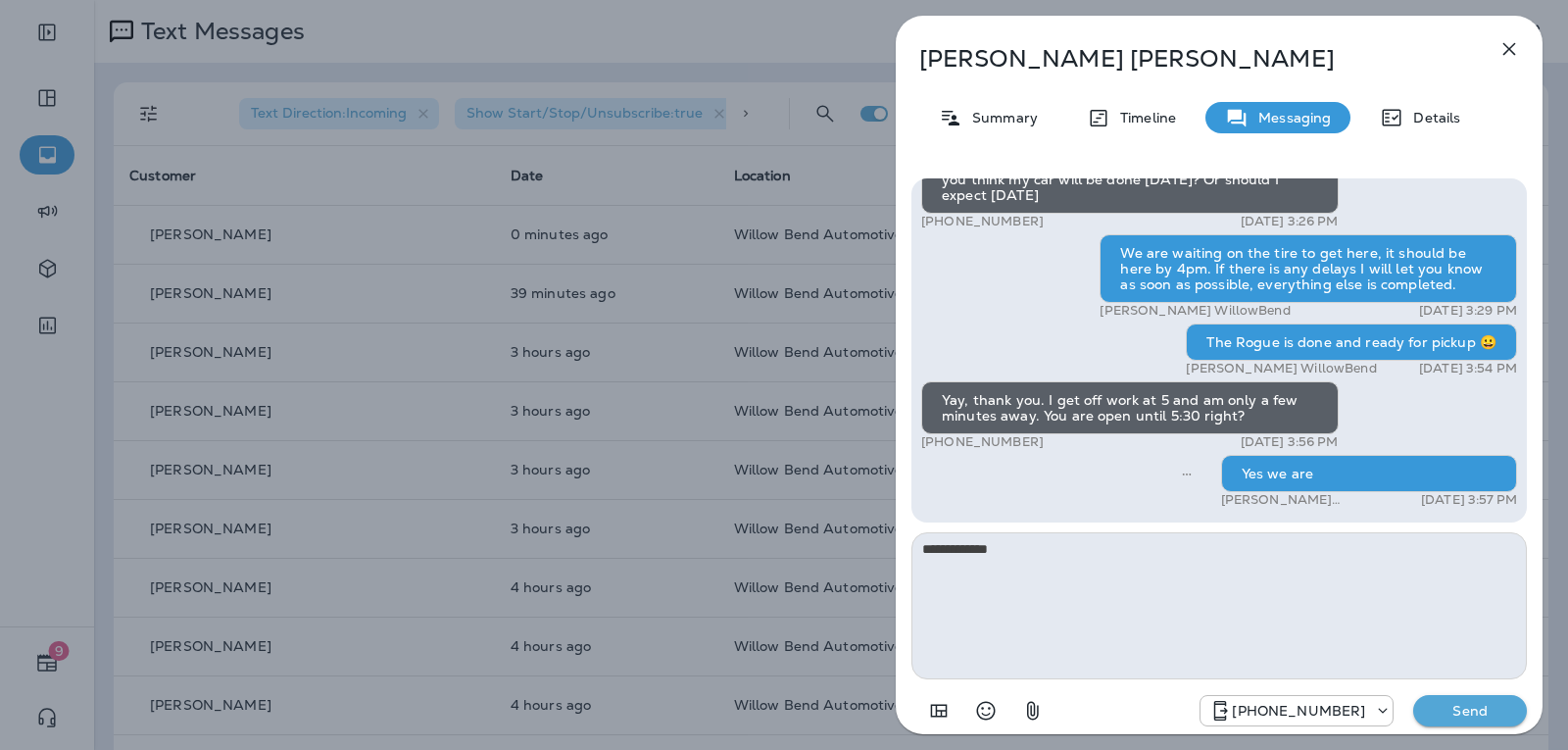
click at [1477, 721] on button "Send" at bounding box center [1470, 711] width 114 height 31
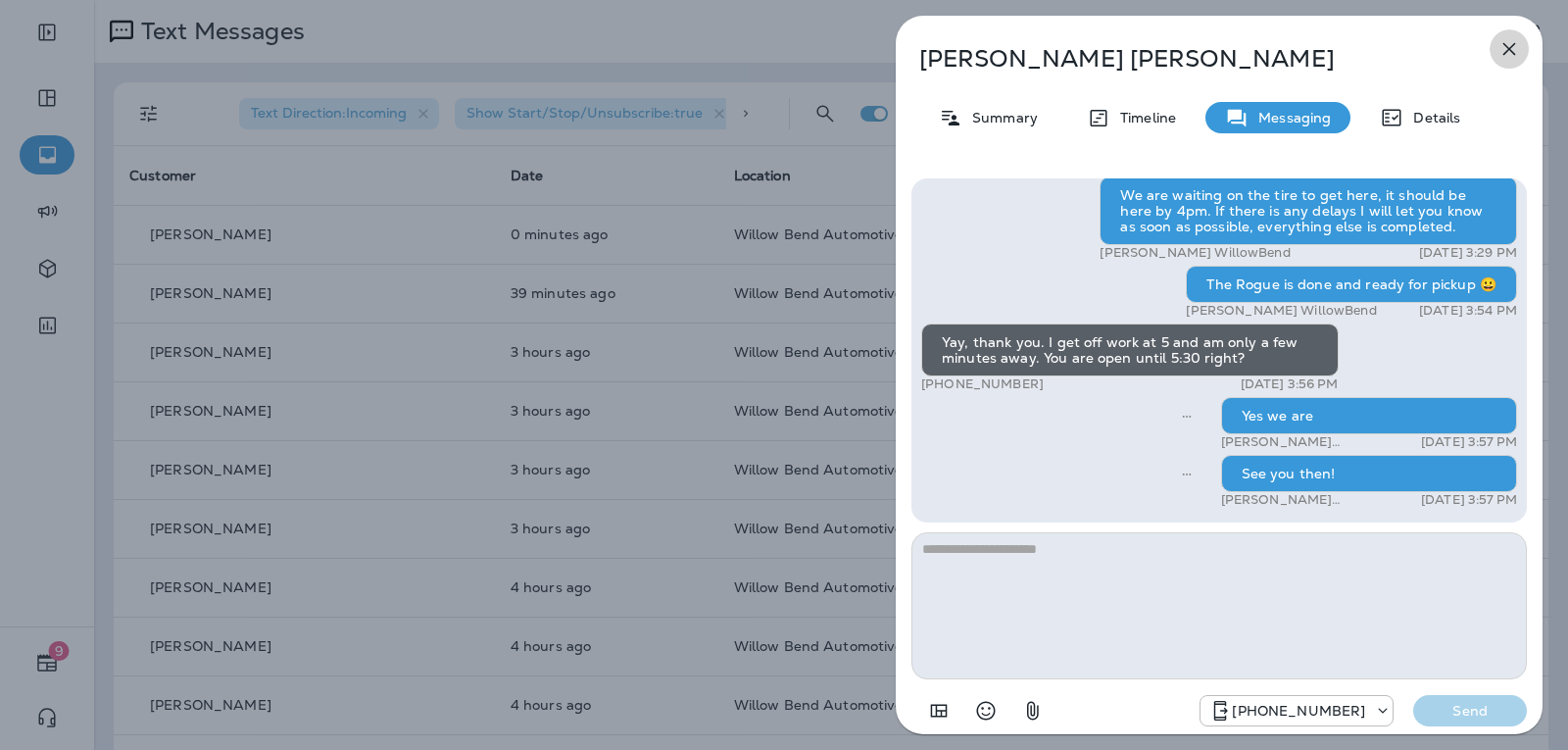
click at [1503, 36] on button "button" at bounding box center [1509, 49] width 39 height 39
